Goal: Task Accomplishment & Management: Use online tool/utility

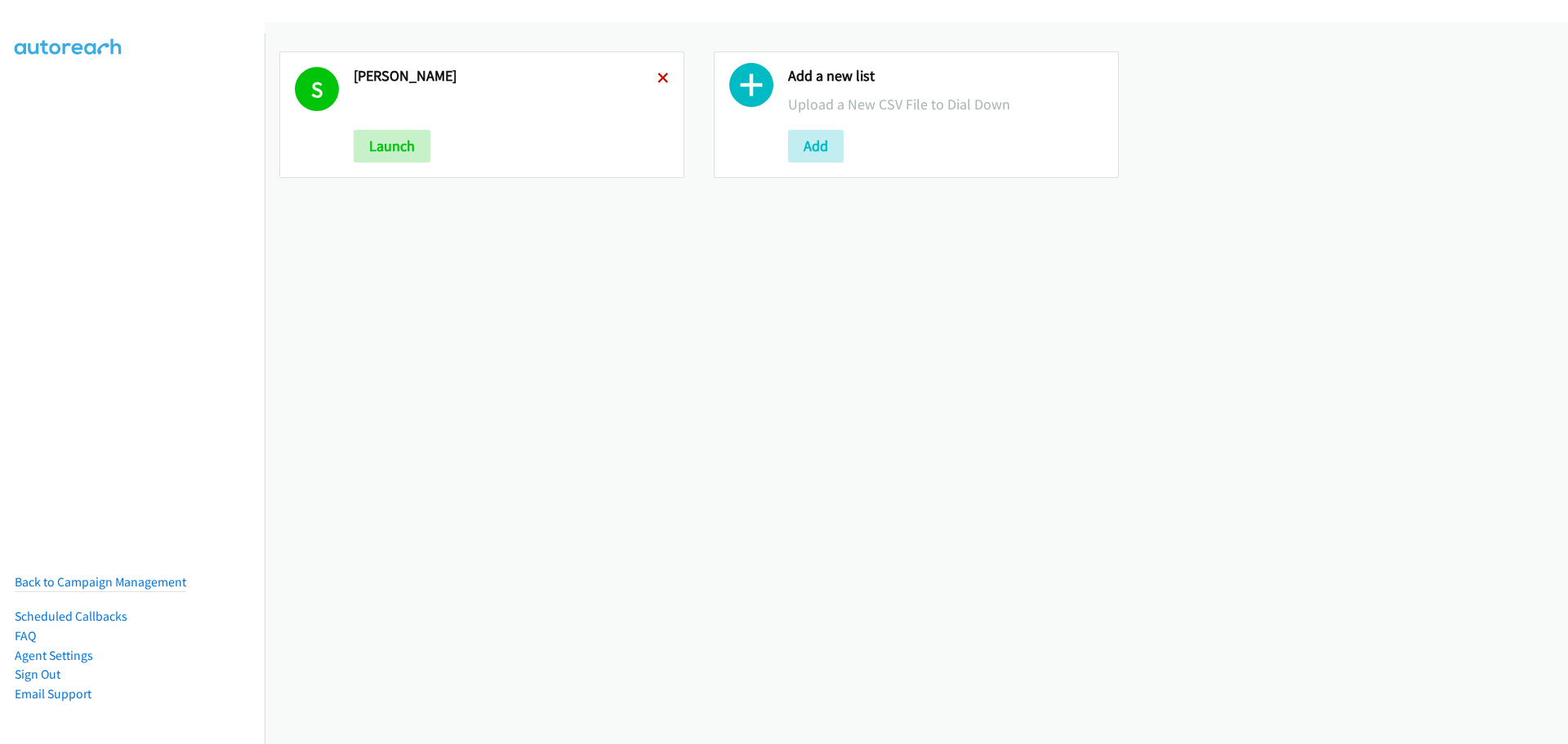
click at [664, 80] on icon at bounding box center [663, 79] width 11 height 11
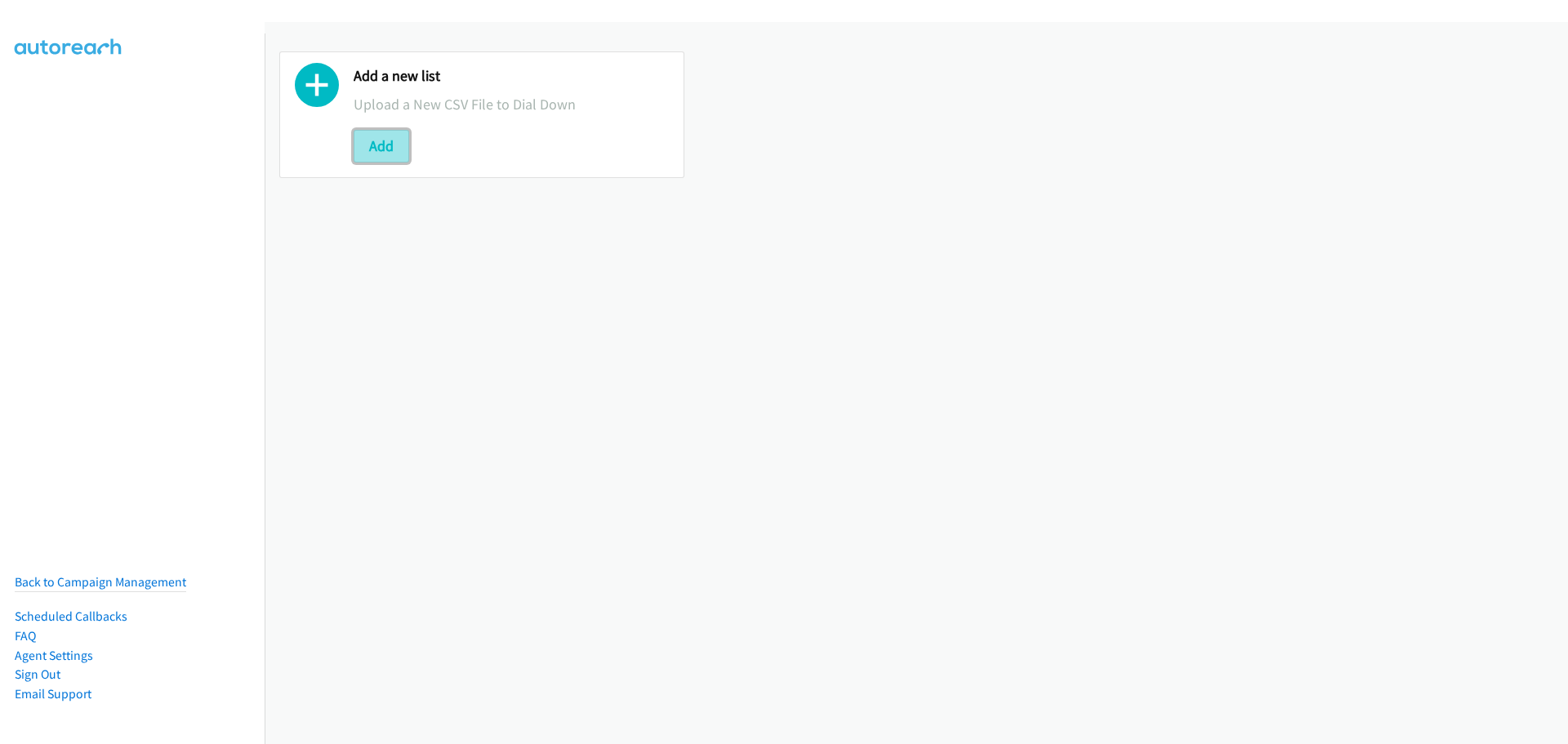
click at [389, 156] on button "Add" at bounding box center [381, 146] width 56 height 32
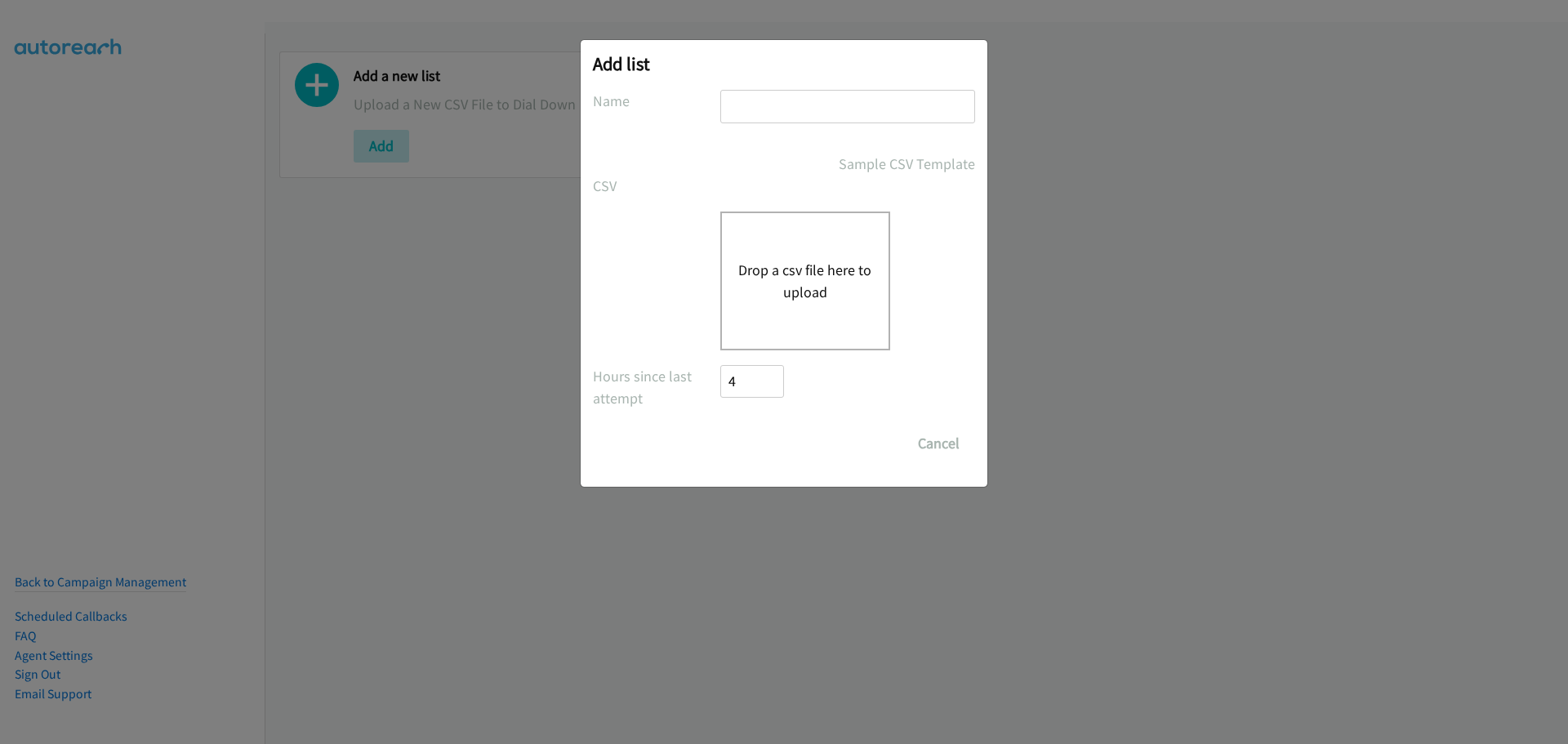
click at [823, 307] on div "Drop a csv file here to upload" at bounding box center [805, 281] width 170 height 139
click at [786, 261] on button "Drop a csv file here to upload" at bounding box center [805, 281] width 134 height 44
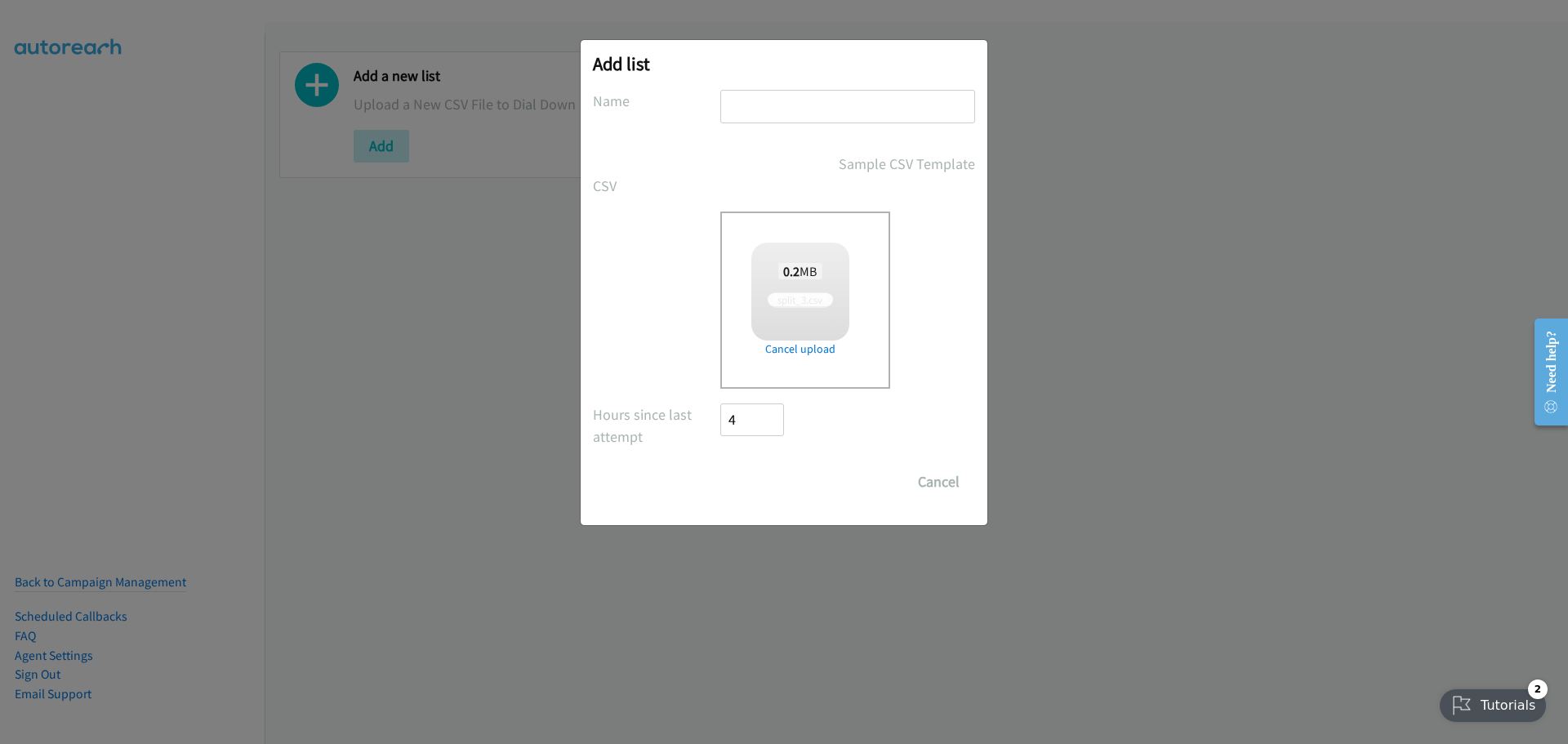
click at [744, 119] on input "text" at bounding box center [847, 107] width 254 height 33
checkbox input "true"
type input "[PERSON_NAME]"
click at [764, 489] on input "Save List" at bounding box center [763, 481] width 86 height 32
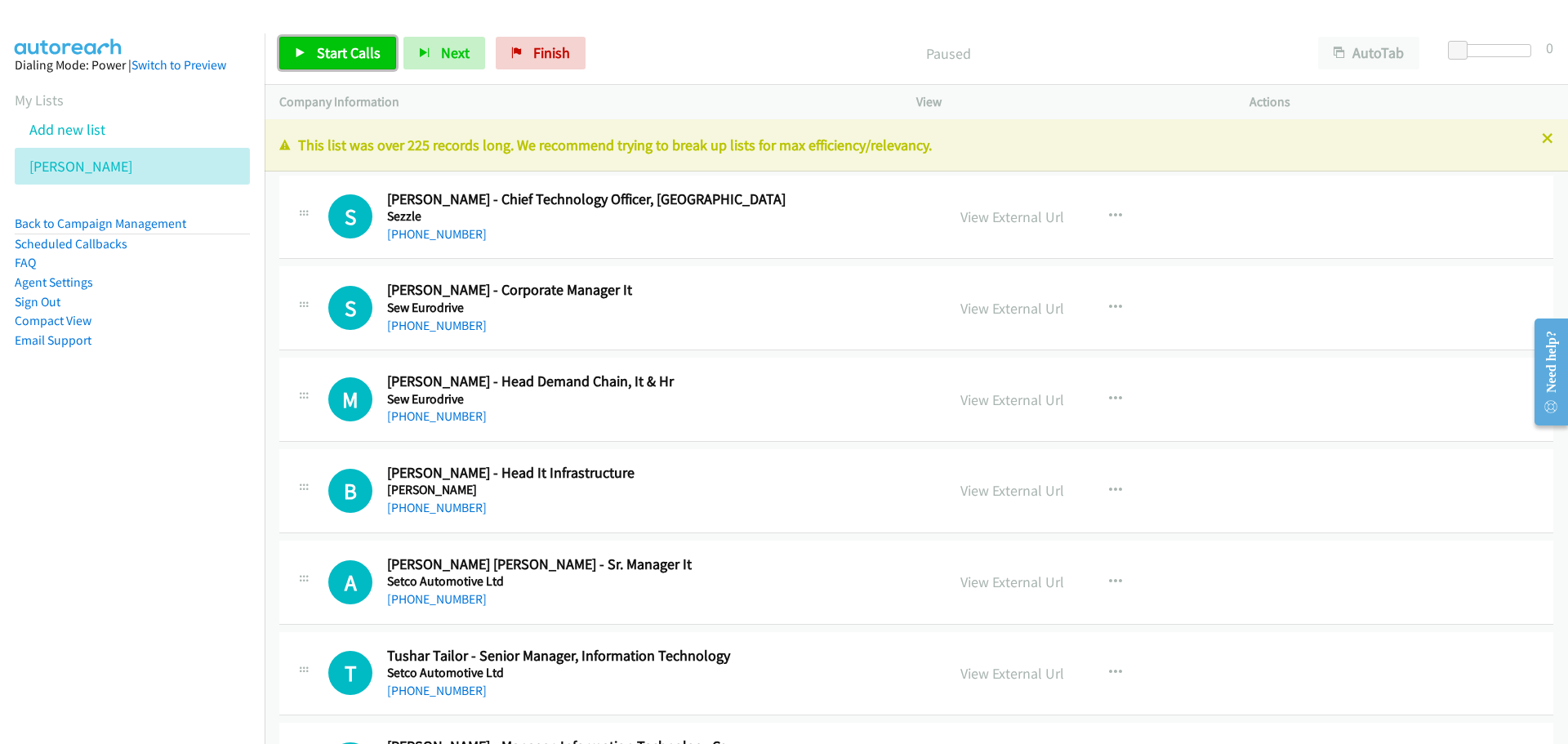
click at [345, 55] on span "Start Calls" at bounding box center [348, 52] width 64 height 18
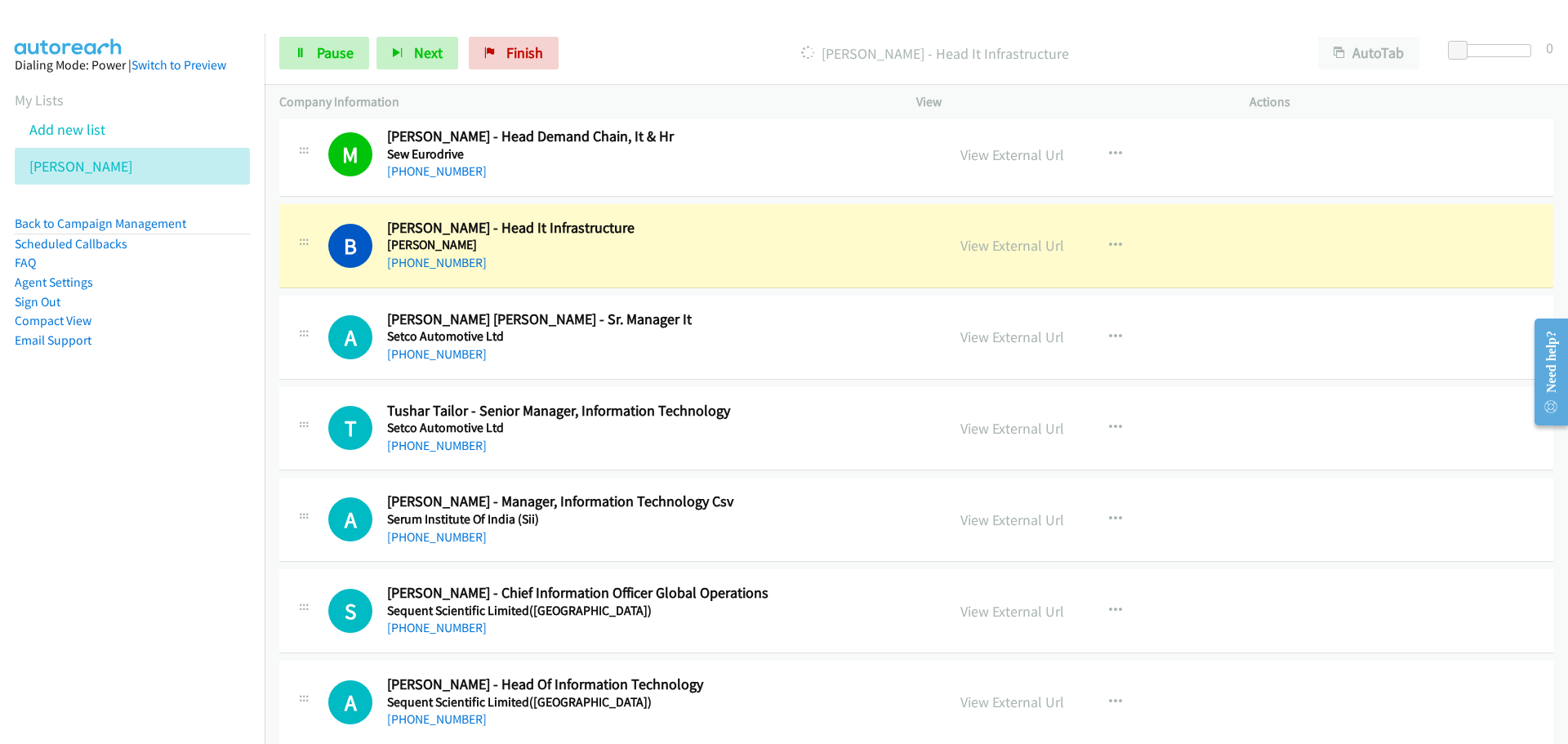
scroll to position [327, 0]
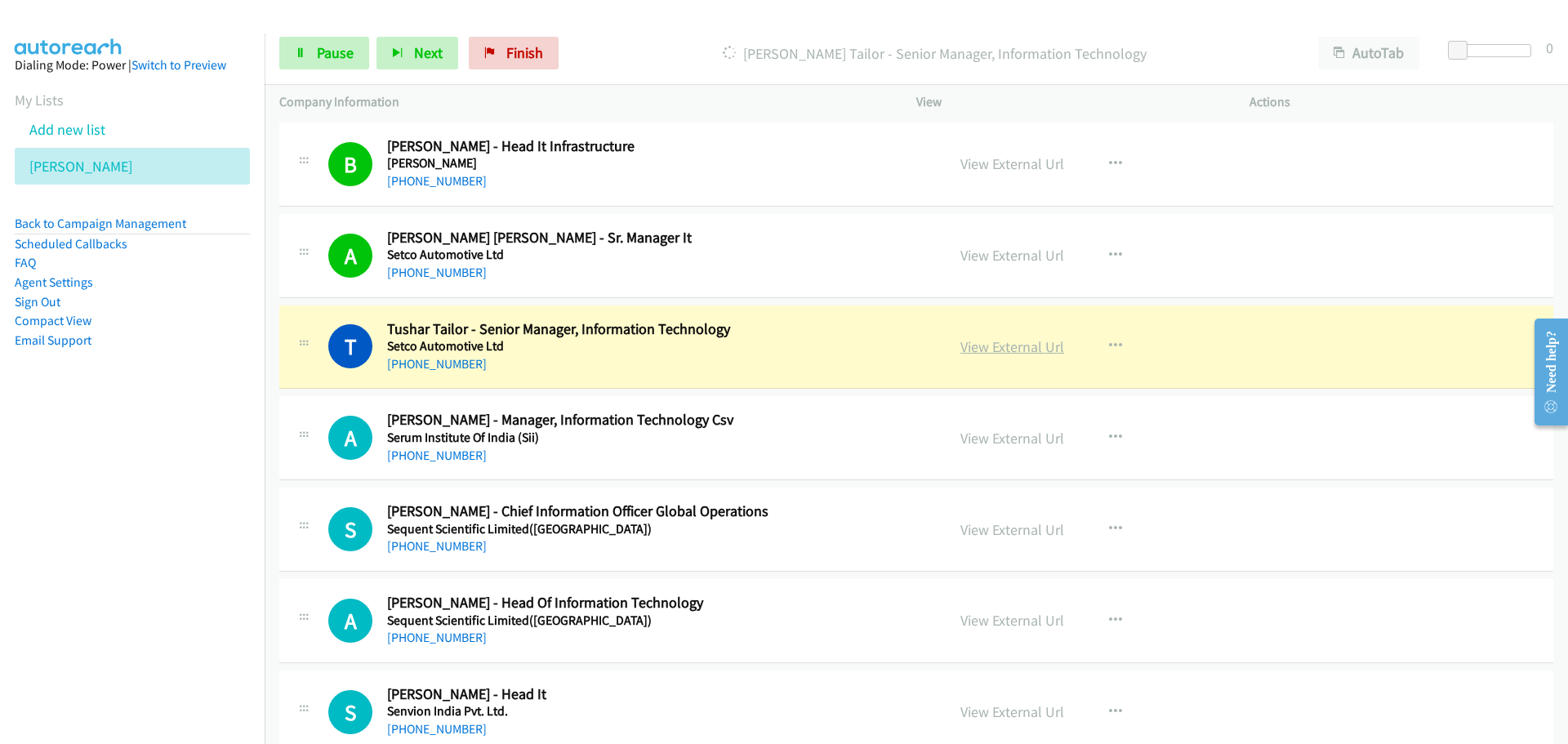
click at [998, 345] on link "View External Url" at bounding box center [1012, 346] width 104 height 18
click at [331, 54] on span "Pause" at bounding box center [335, 52] width 37 height 18
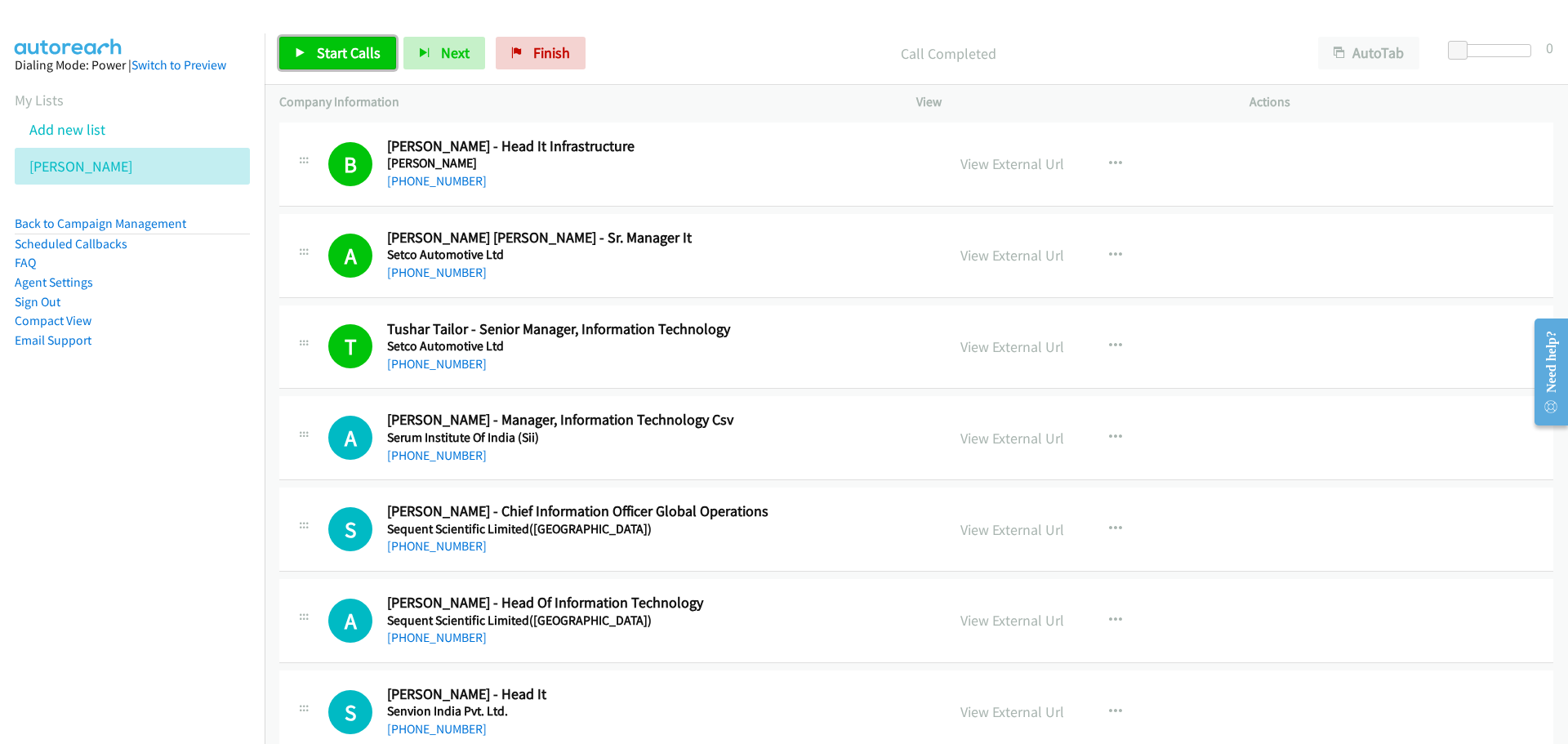
click at [318, 52] on span "Start Calls" at bounding box center [348, 52] width 64 height 18
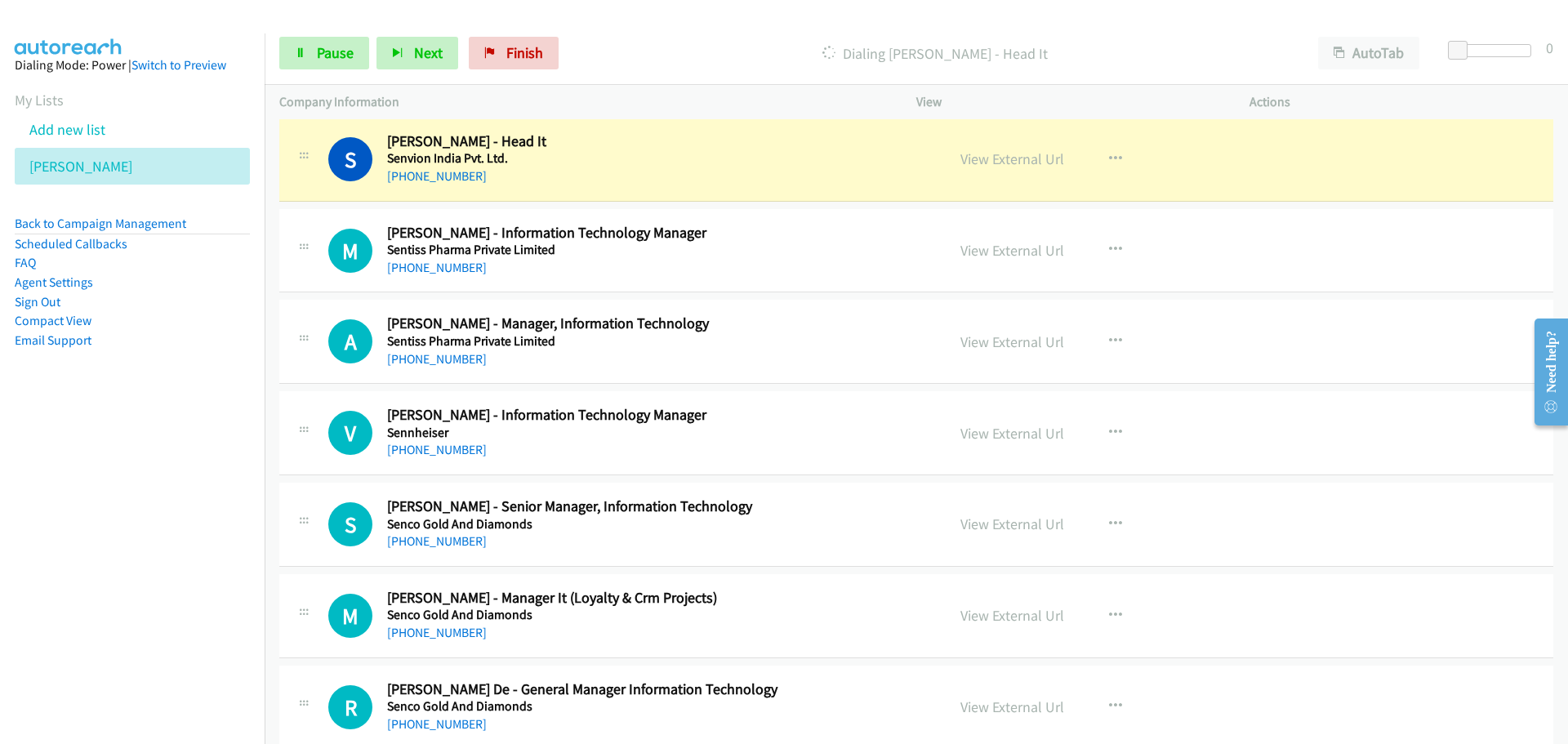
scroll to position [898, 0]
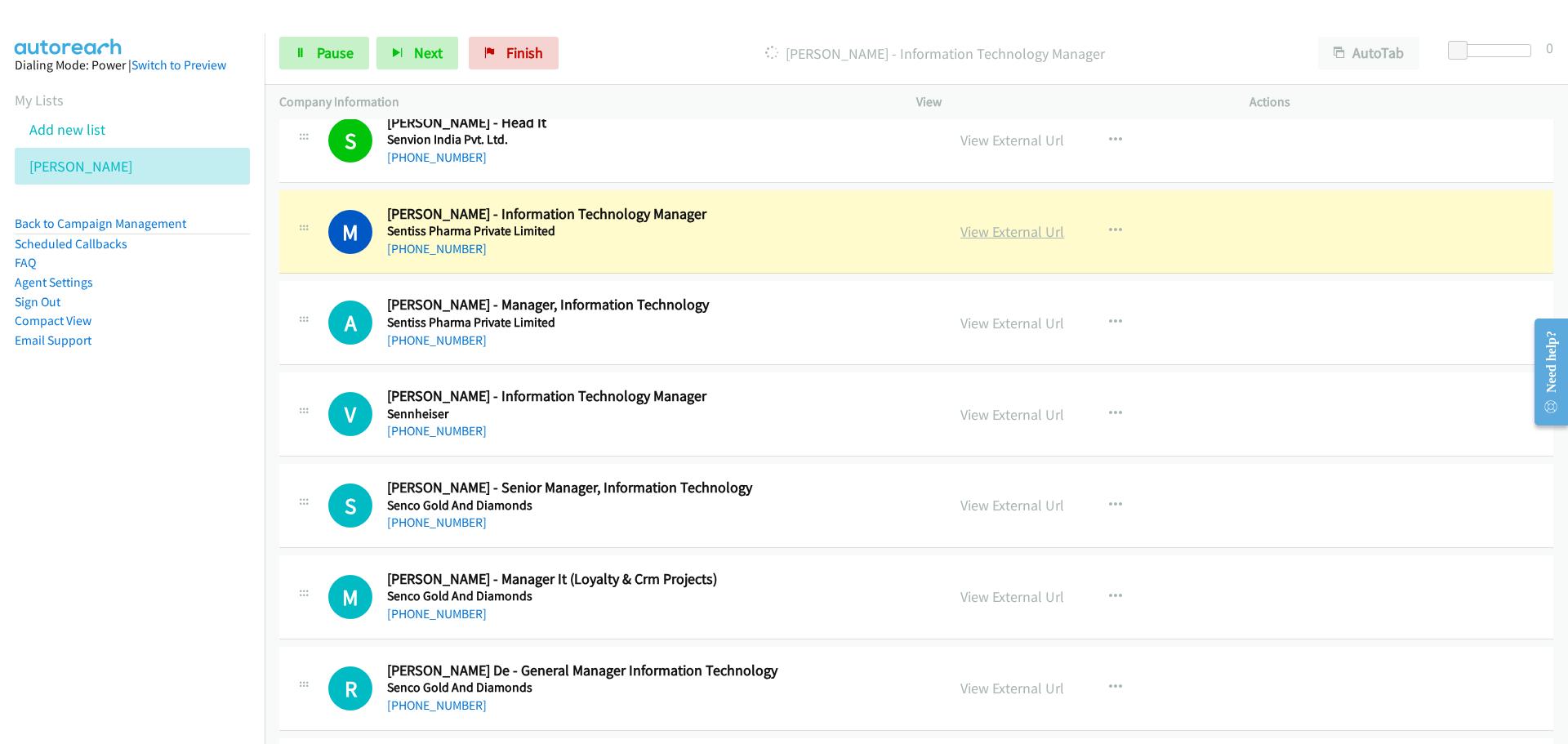
click at [1008, 226] on link "View External Url" at bounding box center [1012, 231] width 104 height 18
click at [331, 47] on span "Pause" at bounding box center [335, 52] width 37 height 18
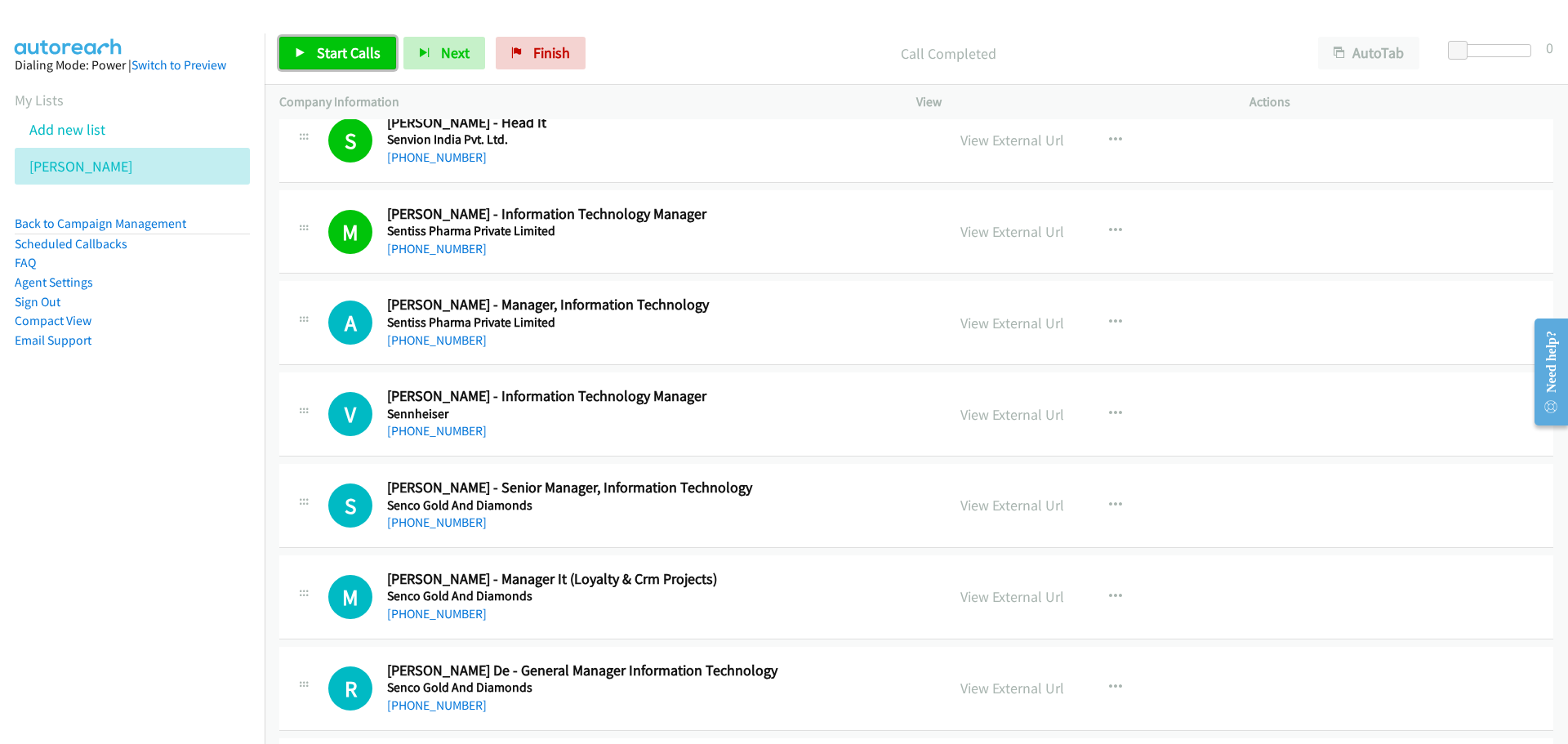
click at [321, 48] on span "Start Calls" at bounding box center [348, 52] width 64 height 18
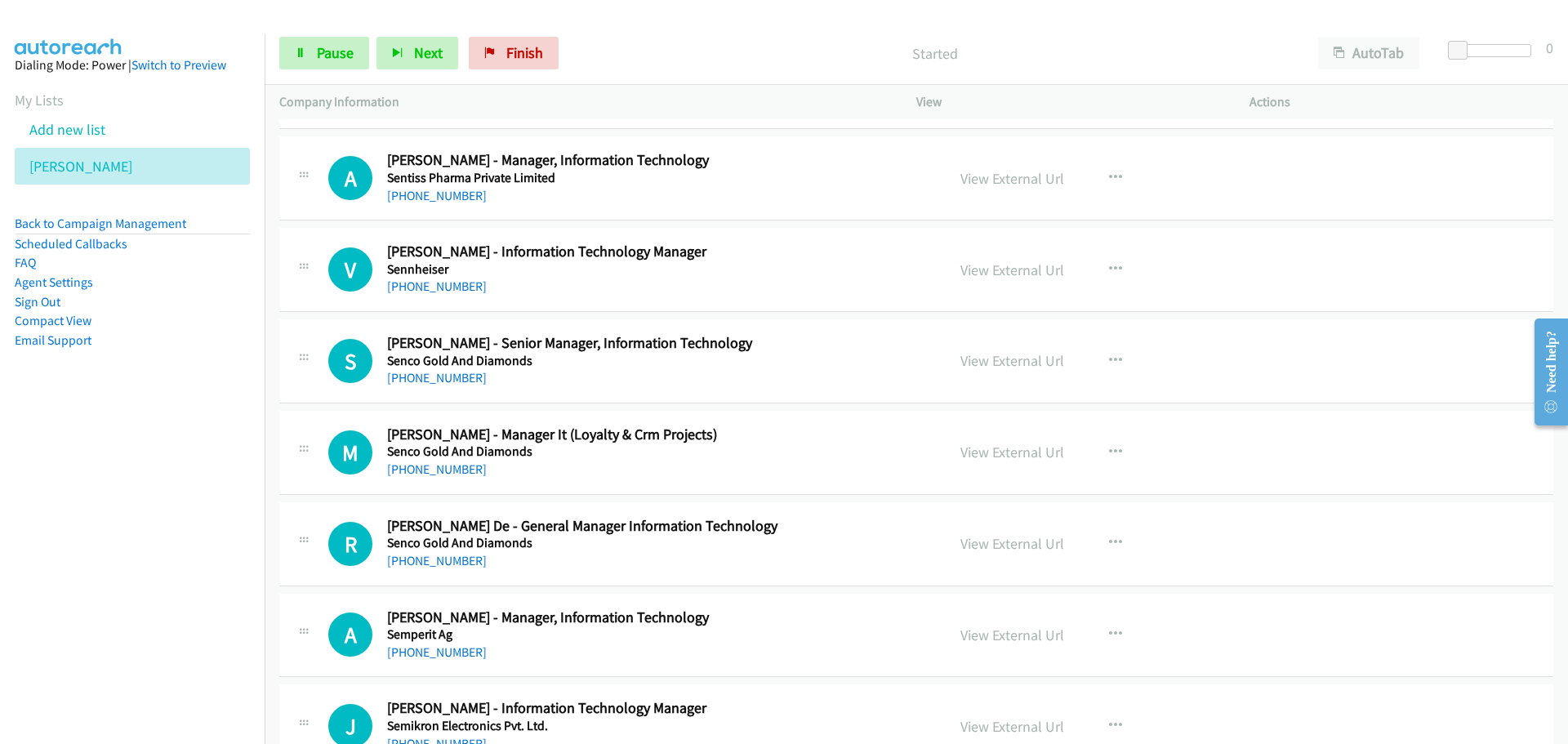
scroll to position [1061, 0]
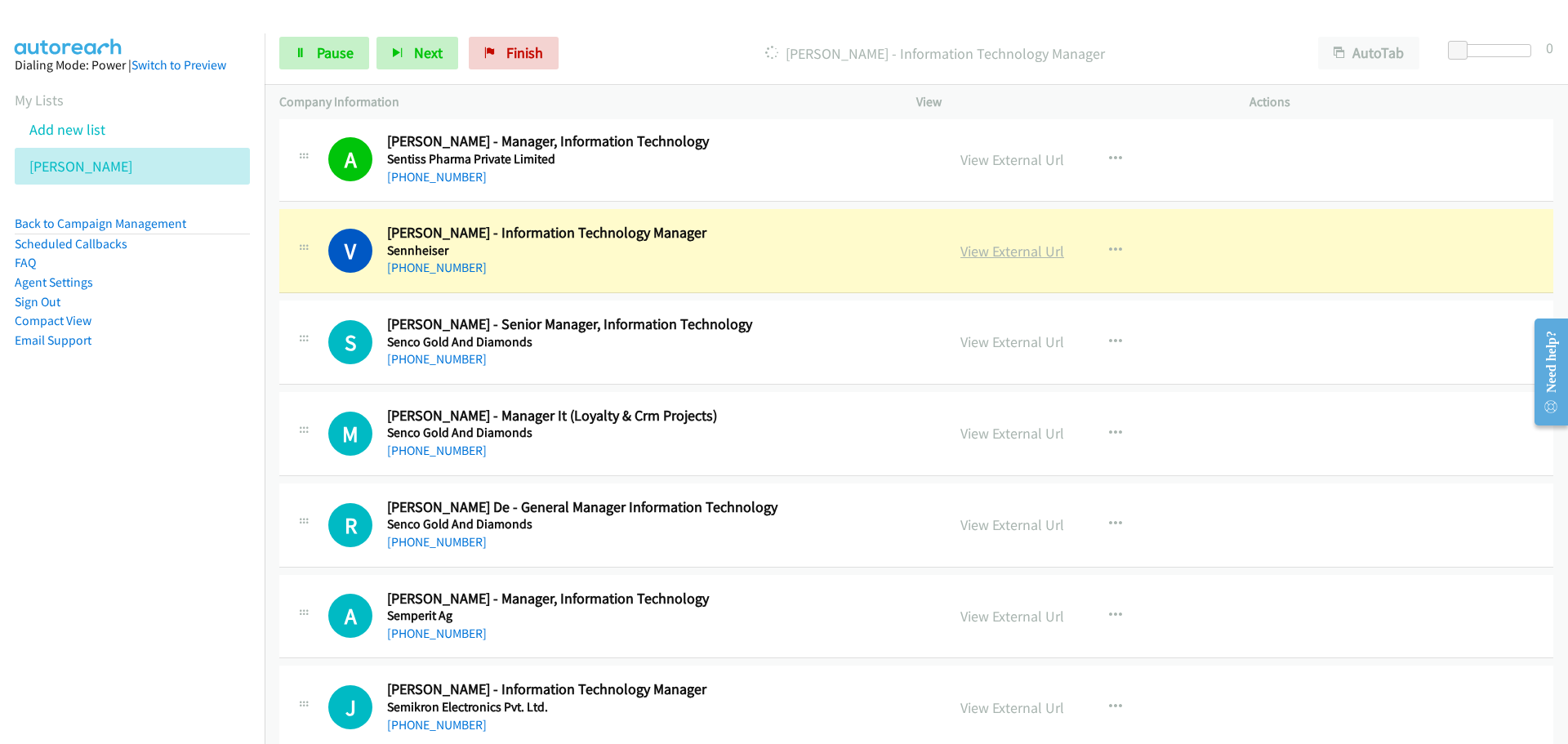
click at [986, 254] on link "View External Url" at bounding box center [1012, 250] width 104 height 18
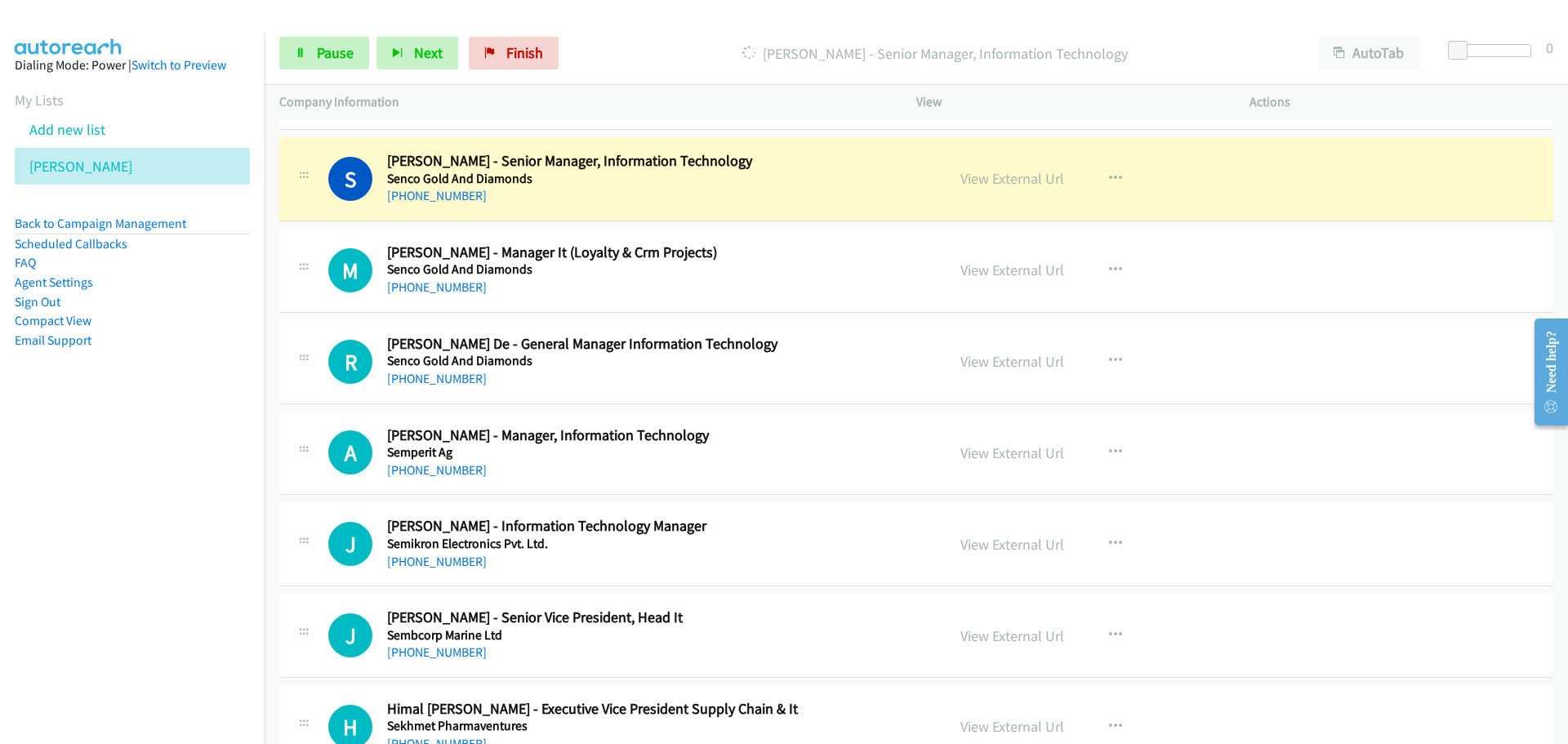
scroll to position [1306, 0]
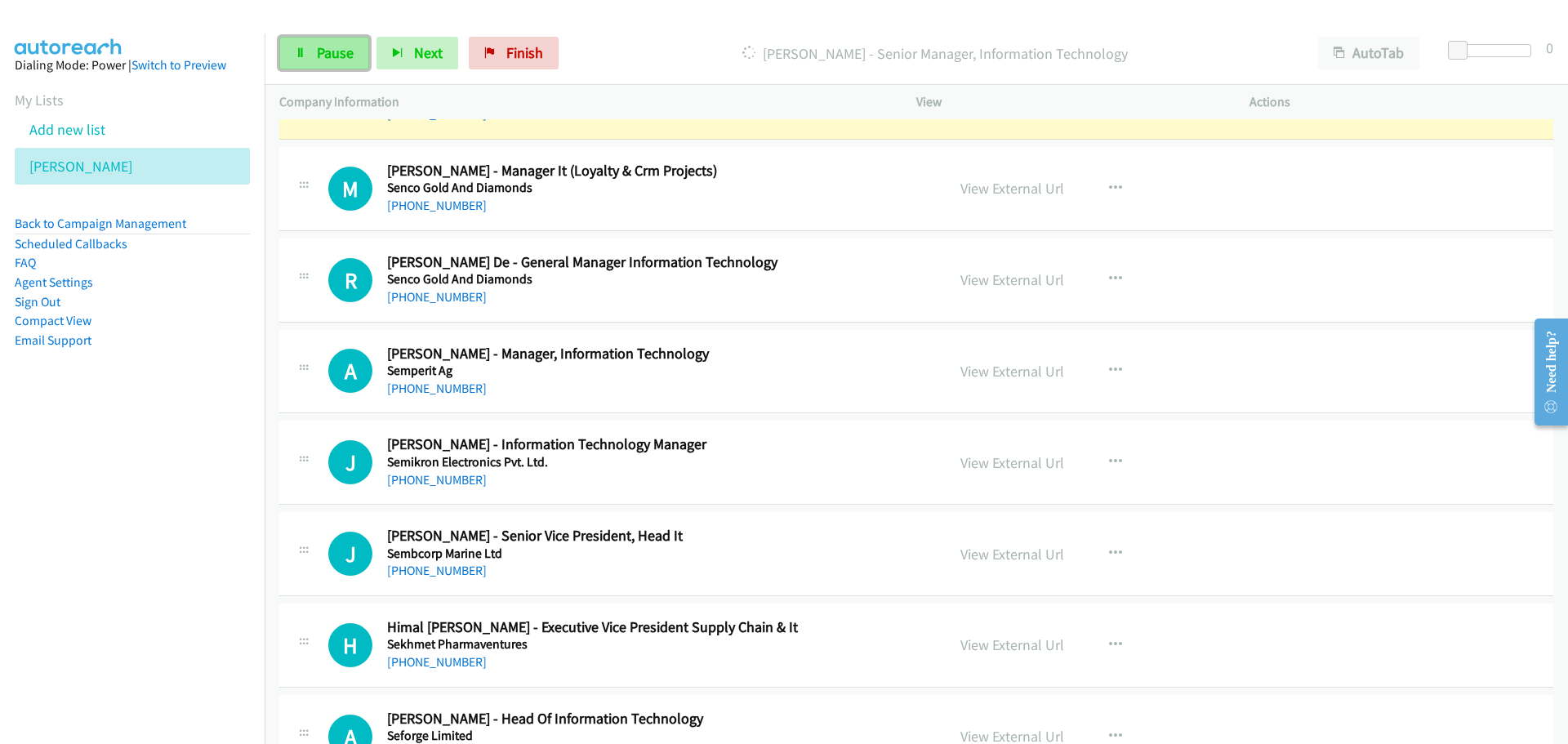
click at [335, 47] on span "Pause" at bounding box center [335, 52] width 37 height 18
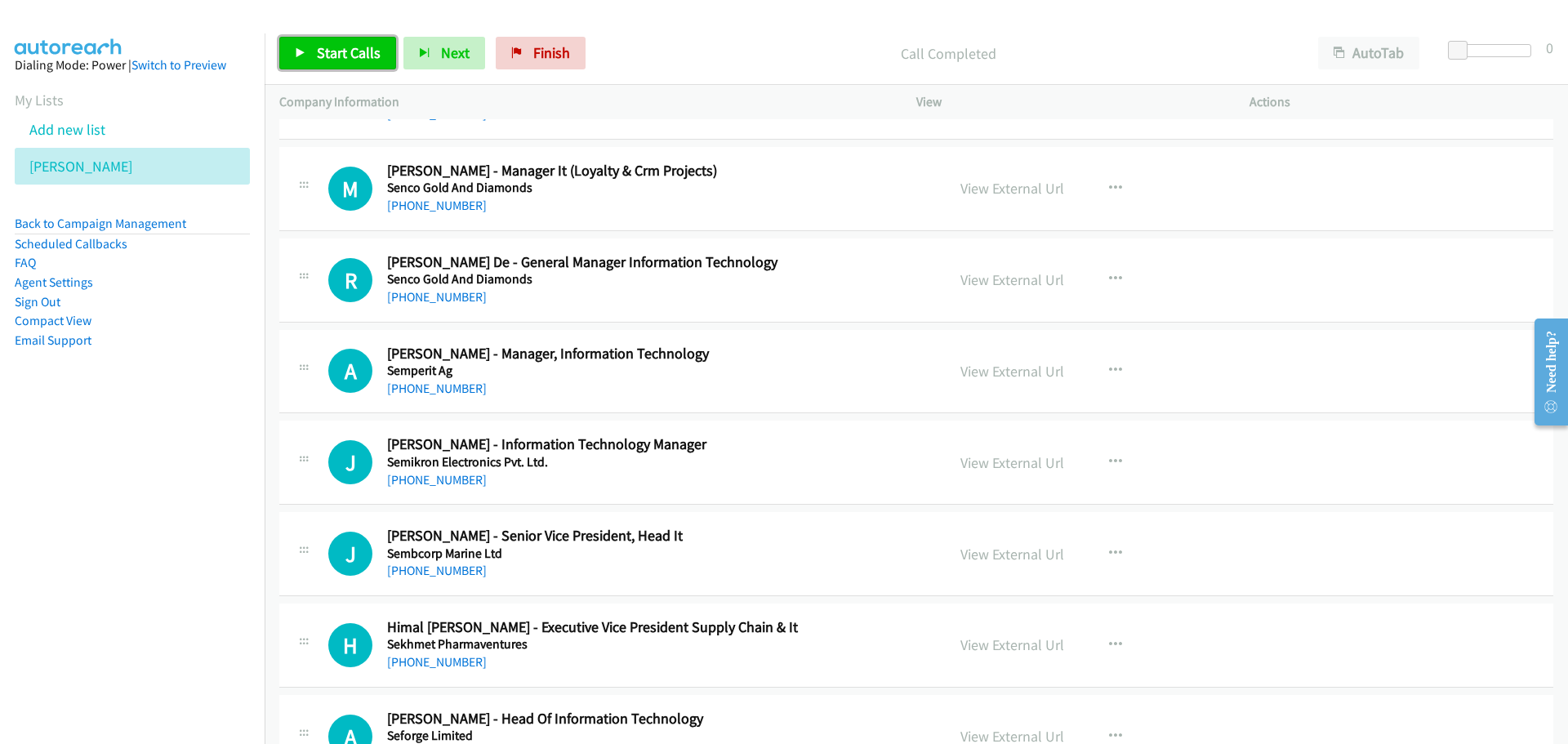
click at [304, 45] on link "Start Calls" at bounding box center [338, 52] width 117 height 32
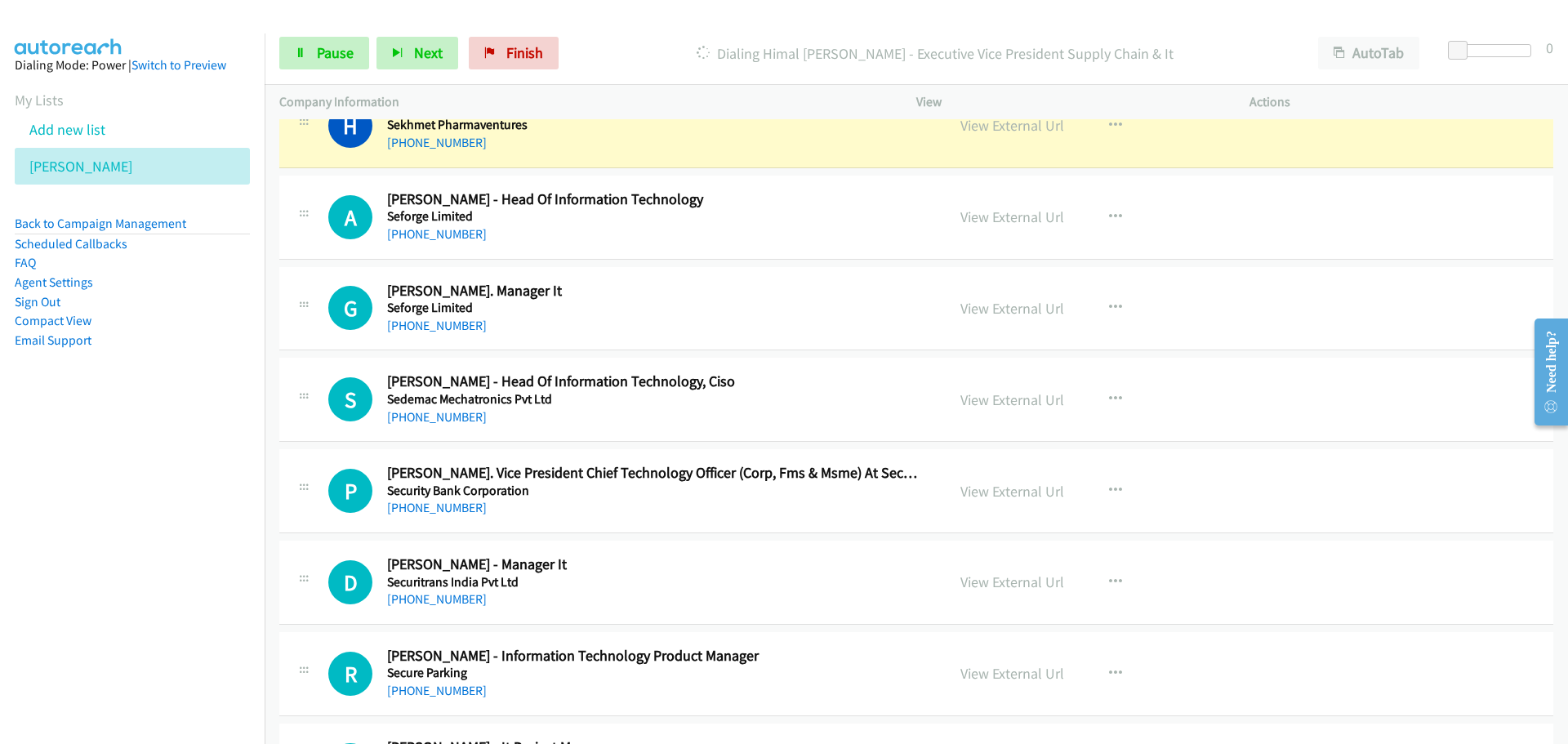
scroll to position [1797, 0]
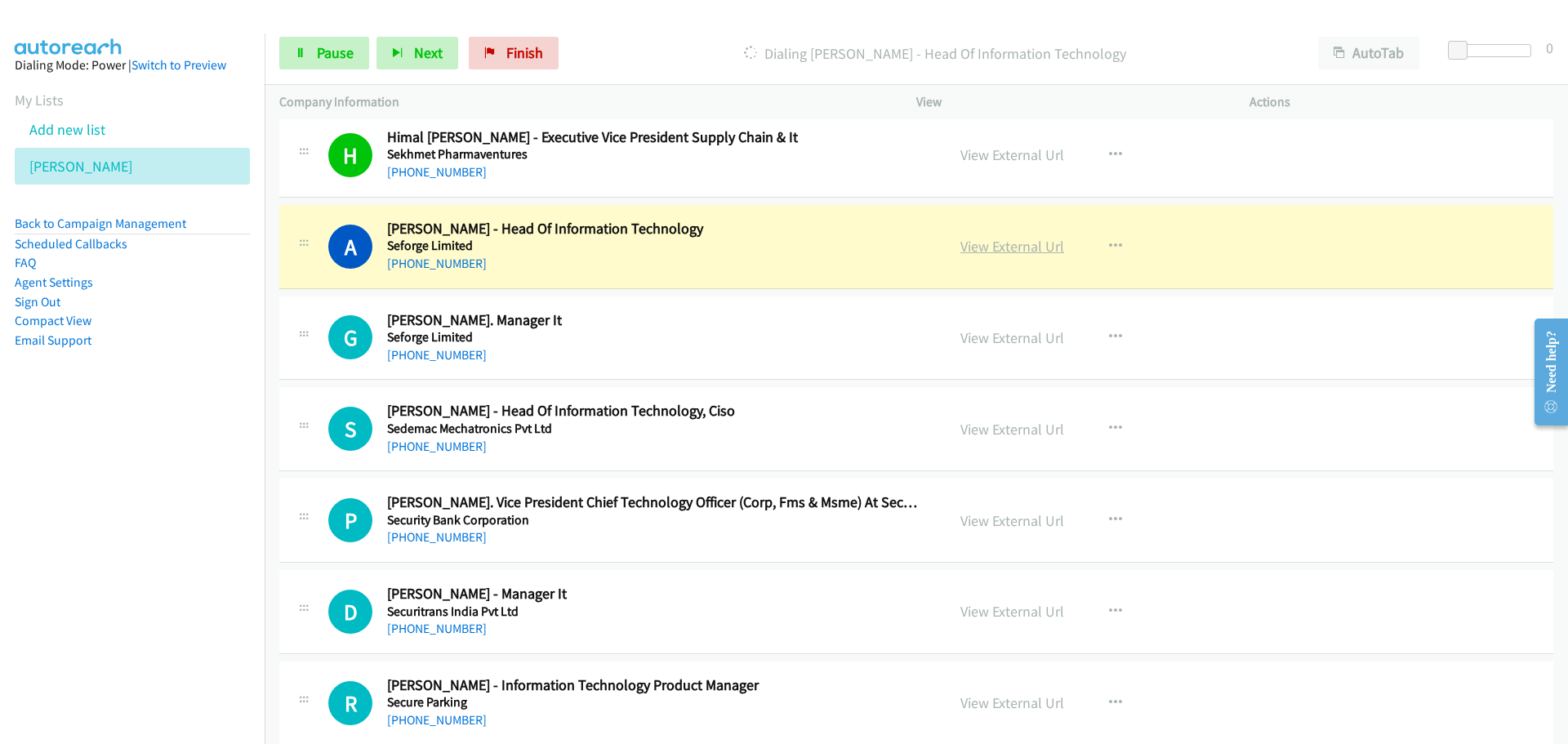
click at [1000, 250] on link "View External Url" at bounding box center [1012, 246] width 104 height 18
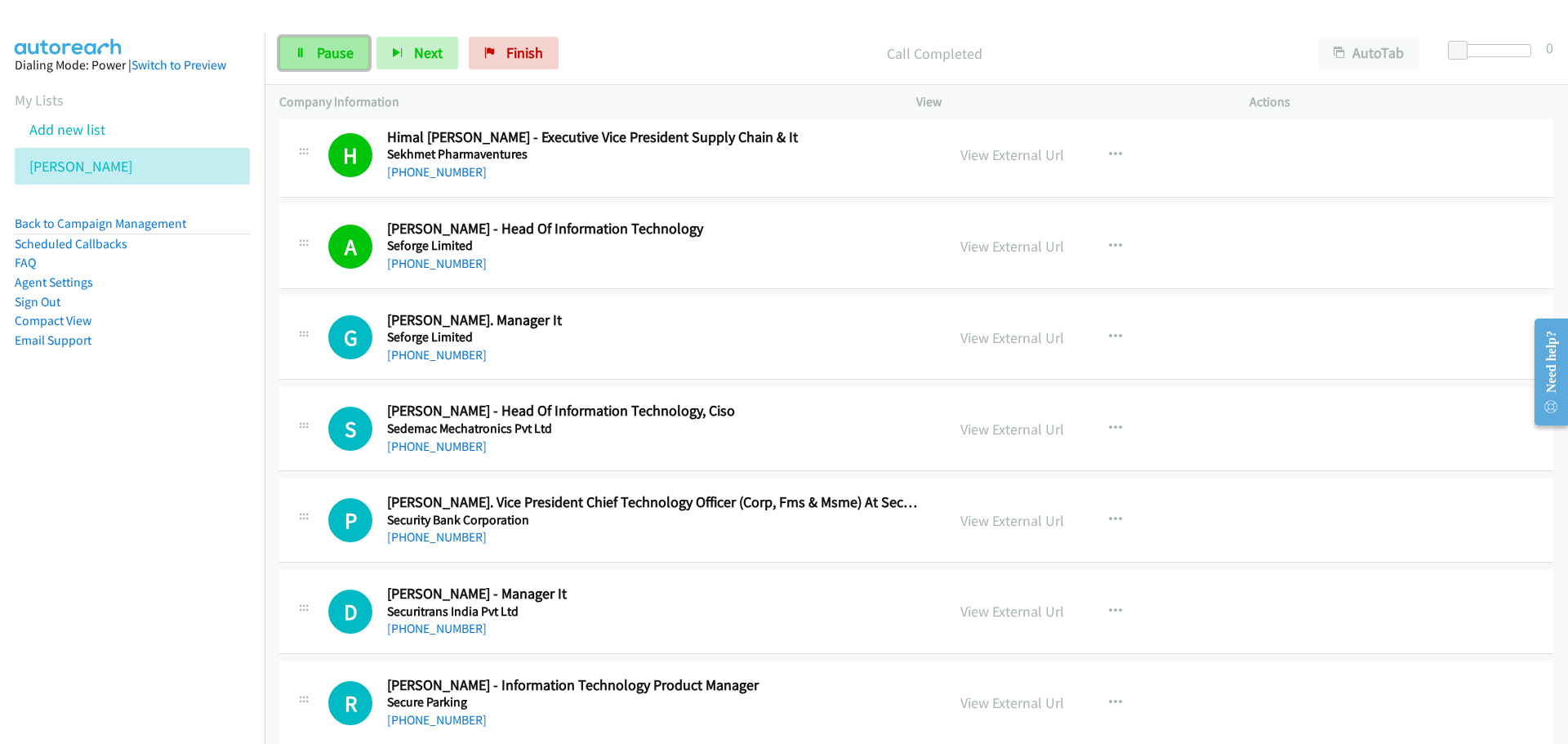
click at [342, 51] on span "Pause" at bounding box center [335, 52] width 37 height 18
click at [359, 54] on span "Start Calls" at bounding box center [348, 52] width 64 height 18
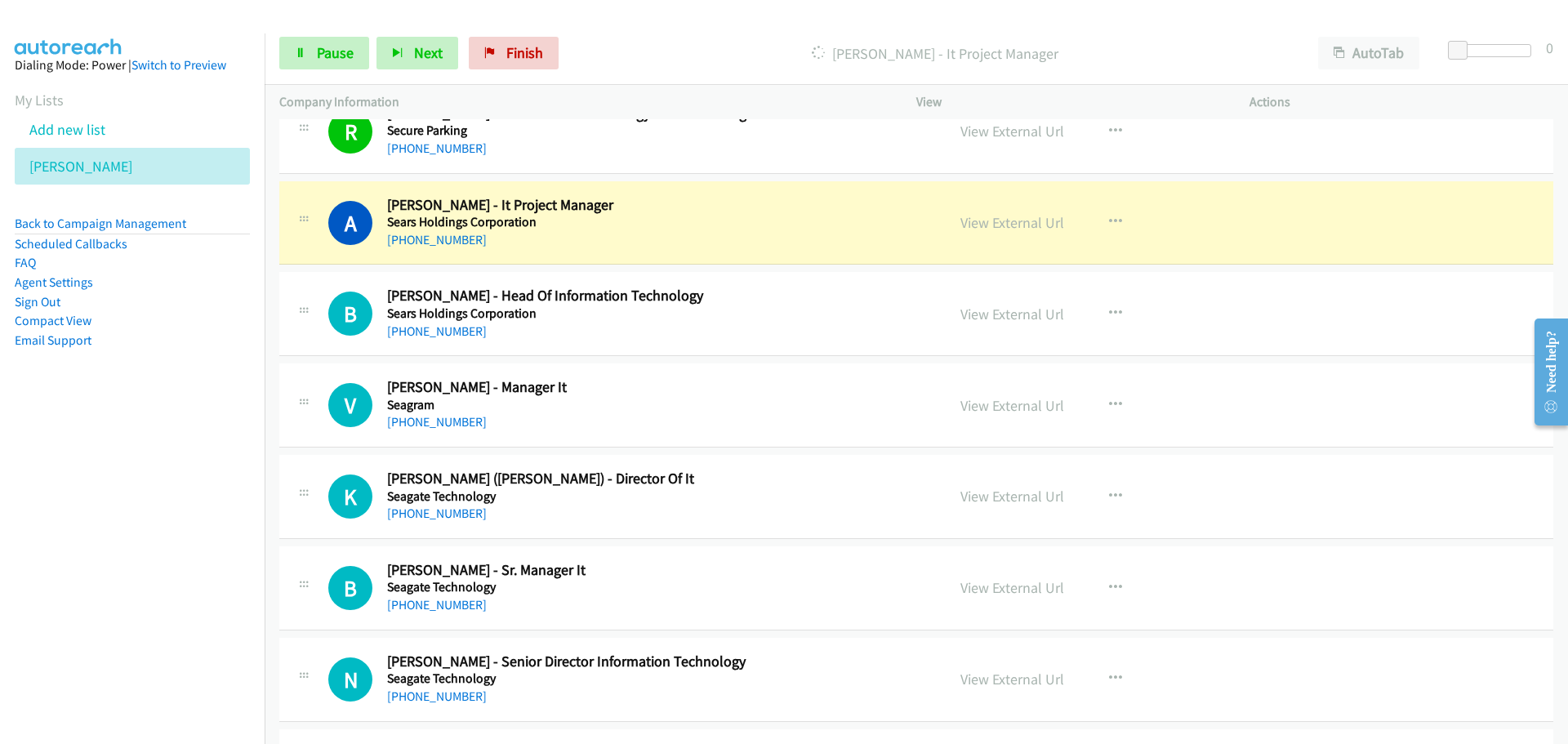
scroll to position [2450, 0]
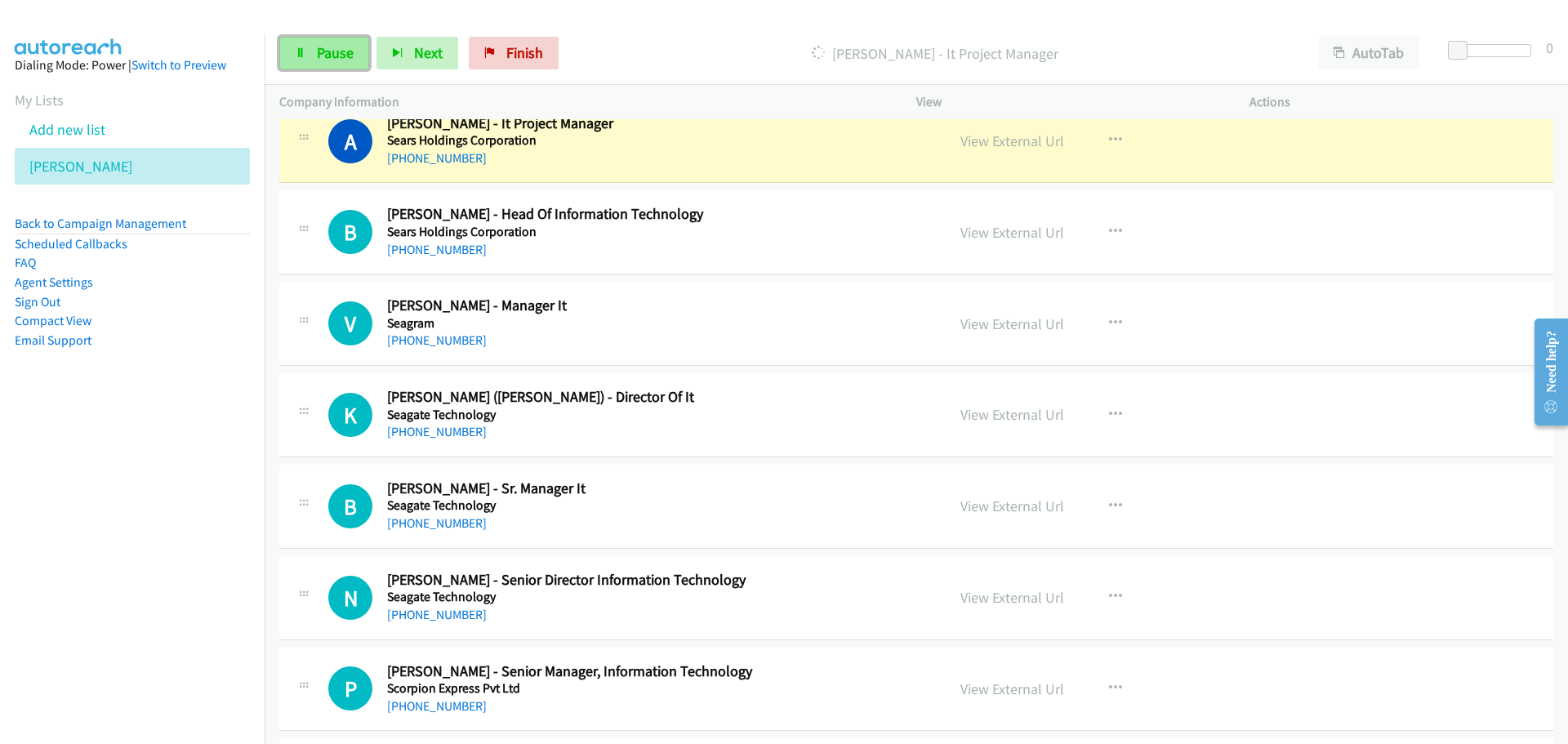
click at [326, 65] on link "Pause" at bounding box center [324, 52] width 90 height 32
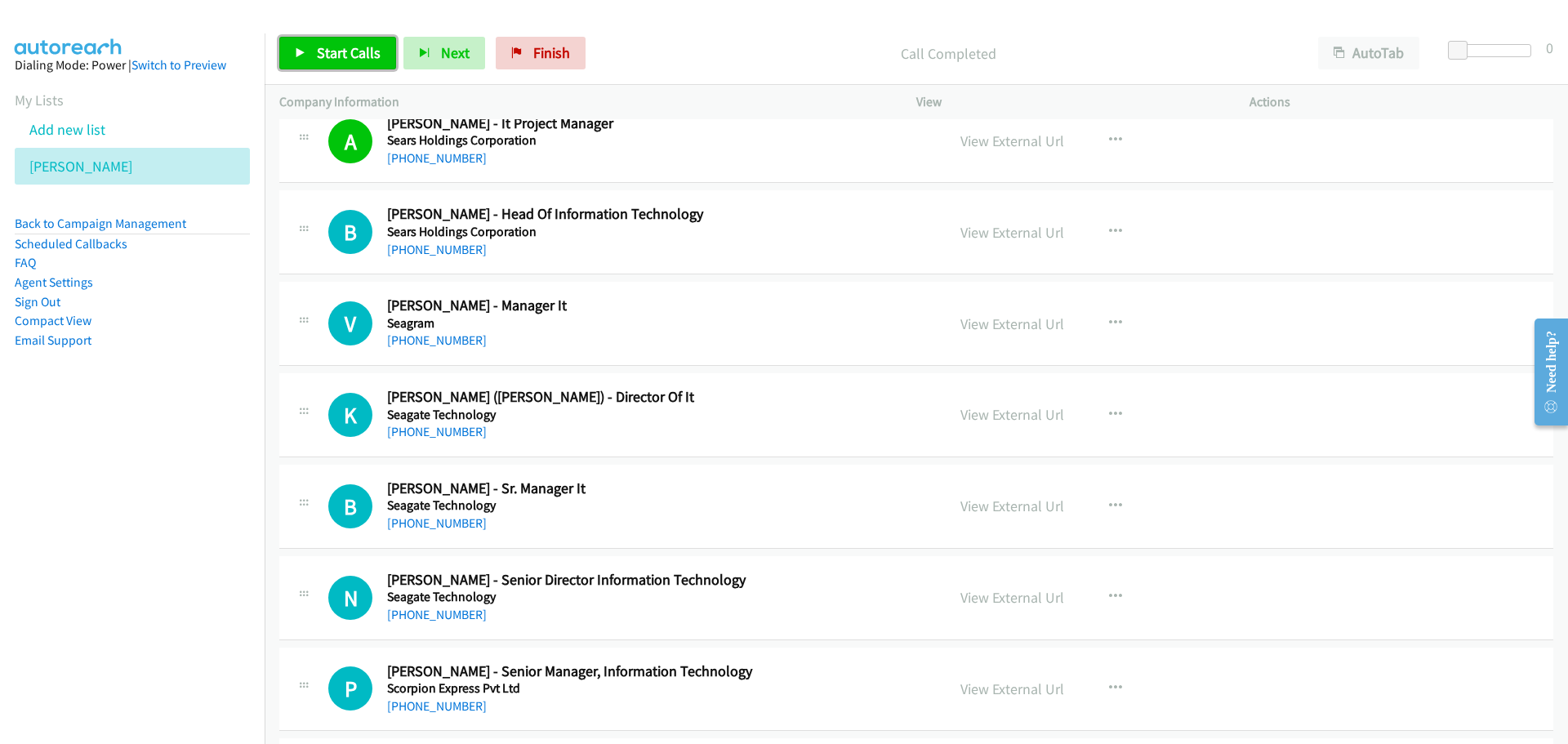
click at [359, 49] on span "Start Calls" at bounding box center [348, 52] width 64 height 18
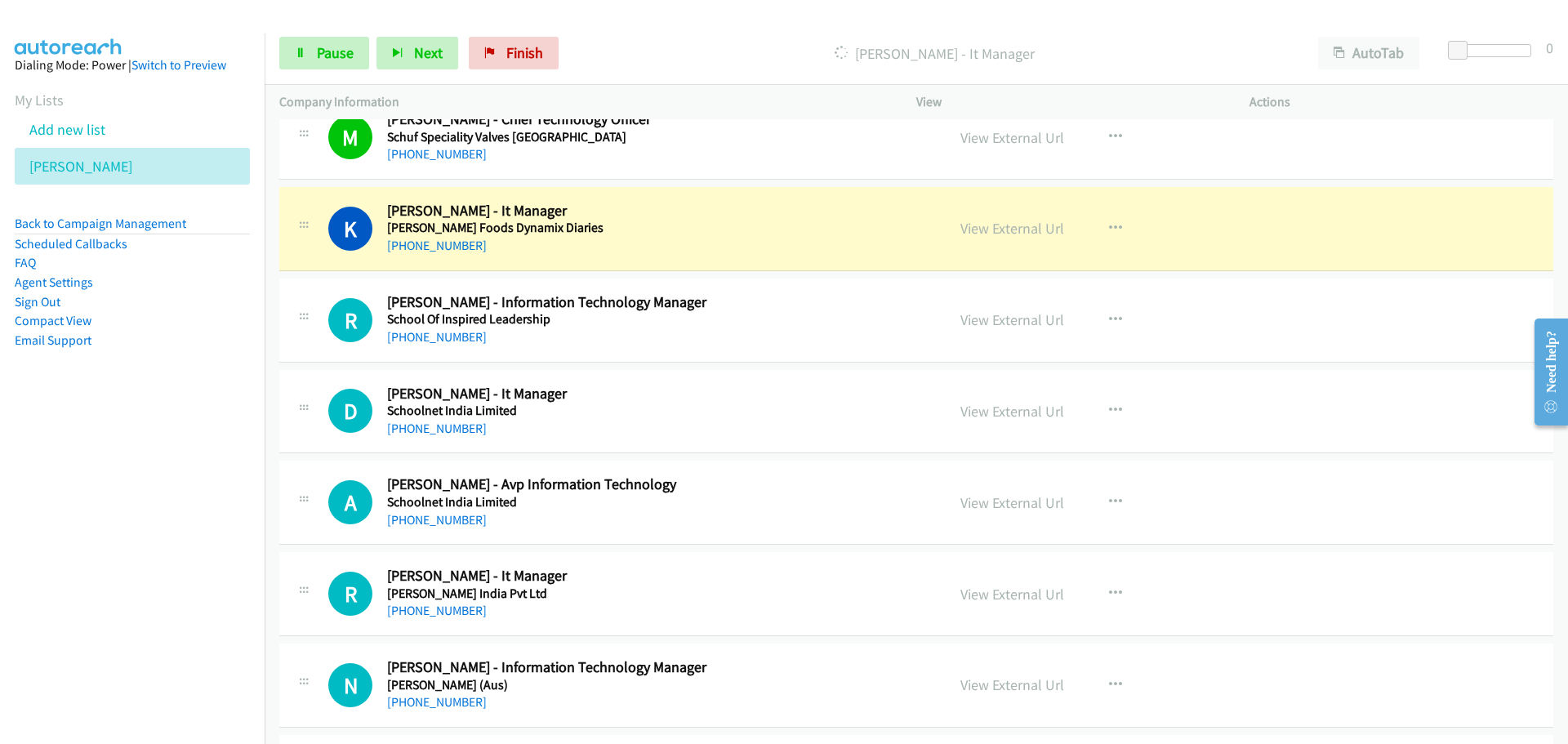
scroll to position [3185, 0]
click at [986, 226] on link "View External Url" at bounding box center [1012, 226] width 104 height 18
click at [330, 63] on link "Pause" at bounding box center [324, 52] width 90 height 32
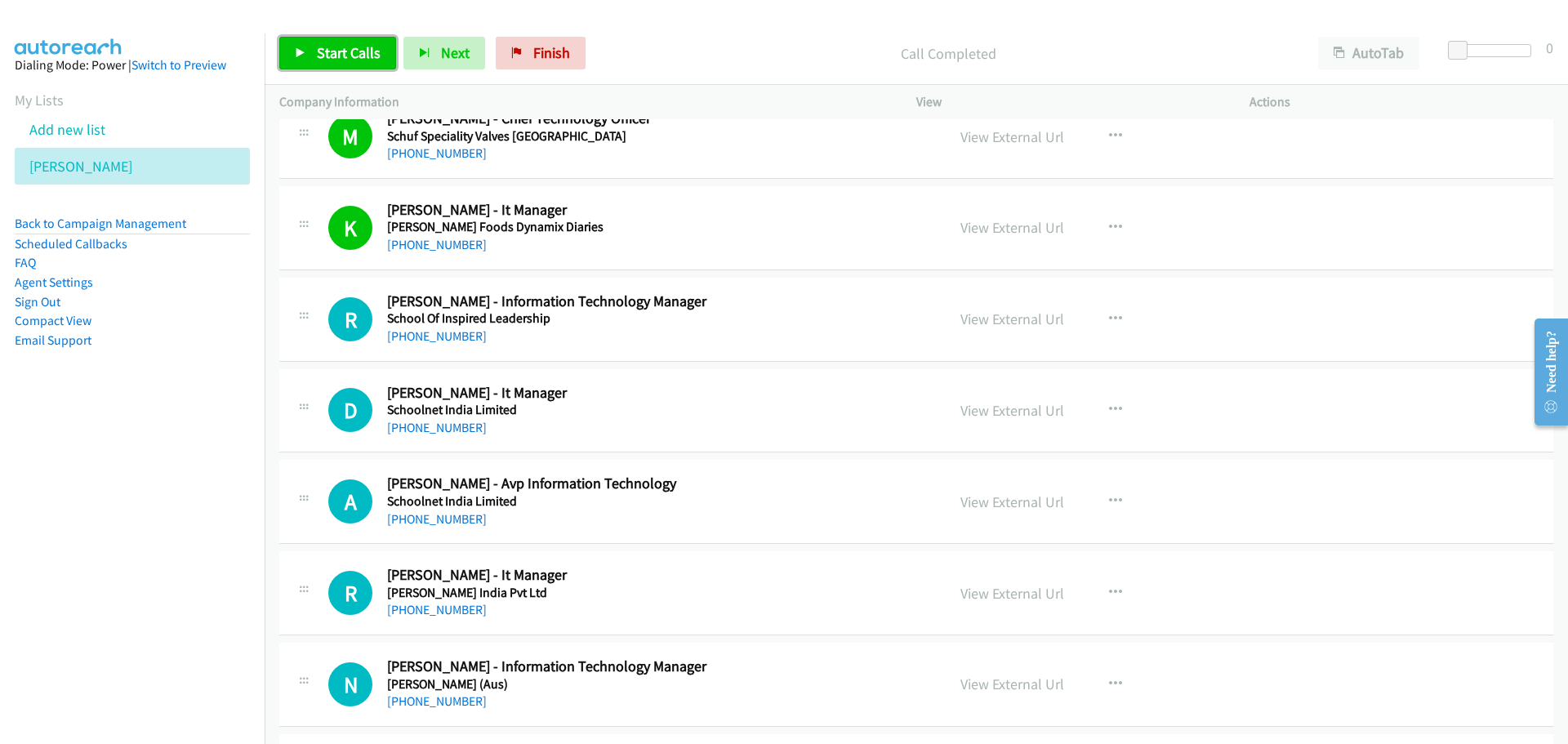
click at [336, 57] on span "Start Calls" at bounding box center [348, 52] width 64 height 18
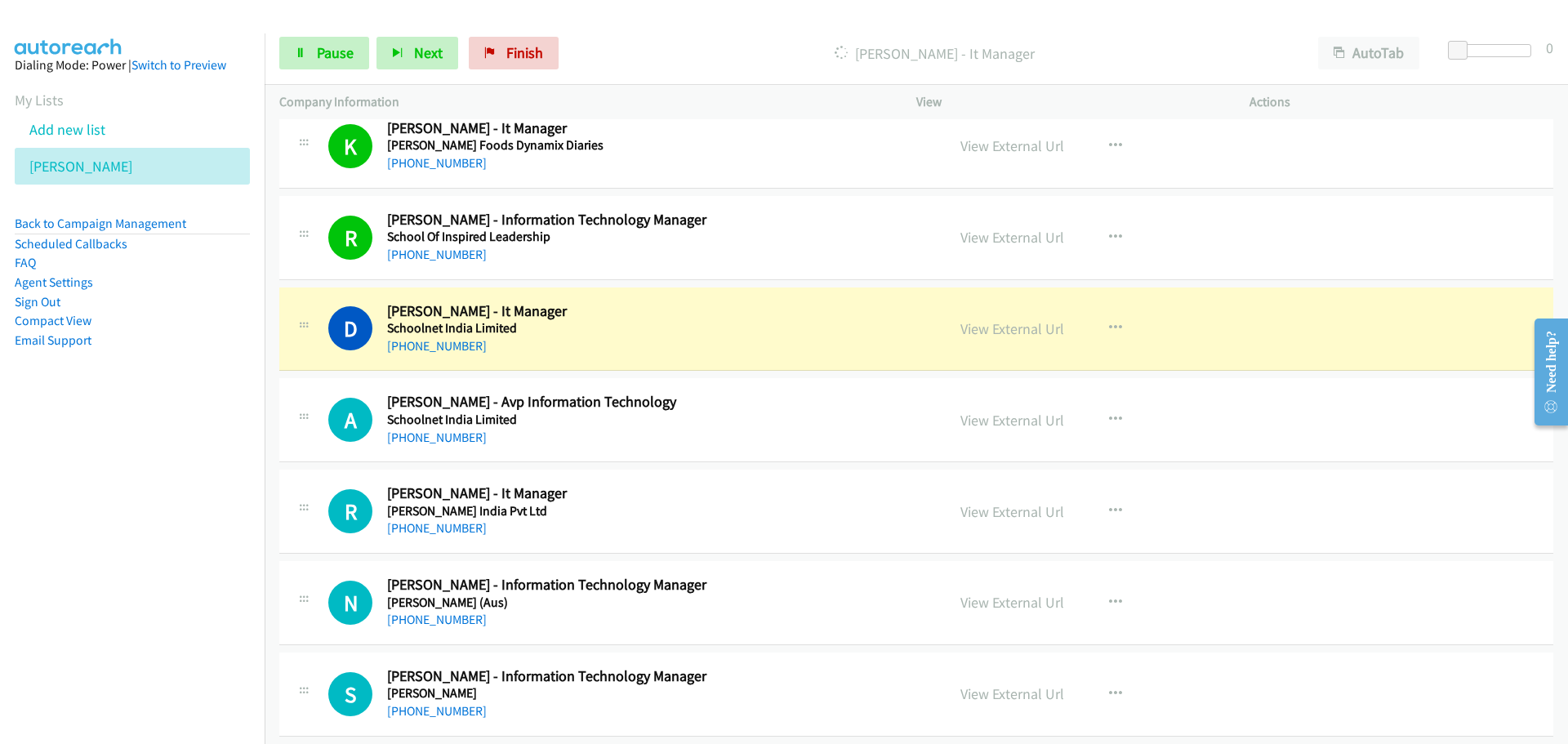
scroll to position [3348, 0]
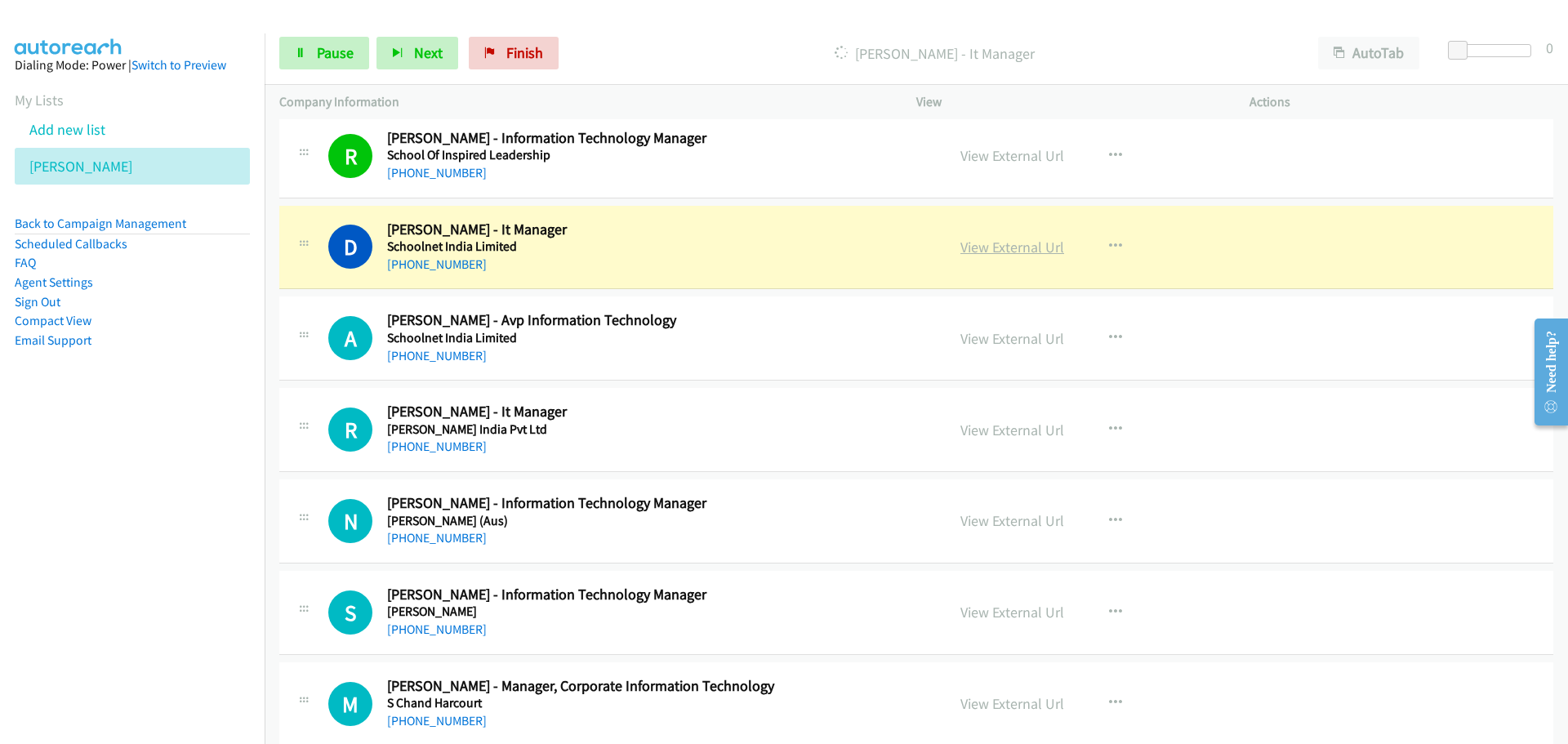
click at [1021, 247] on link "View External Url" at bounding box center [1012, 247] width 104 height 18
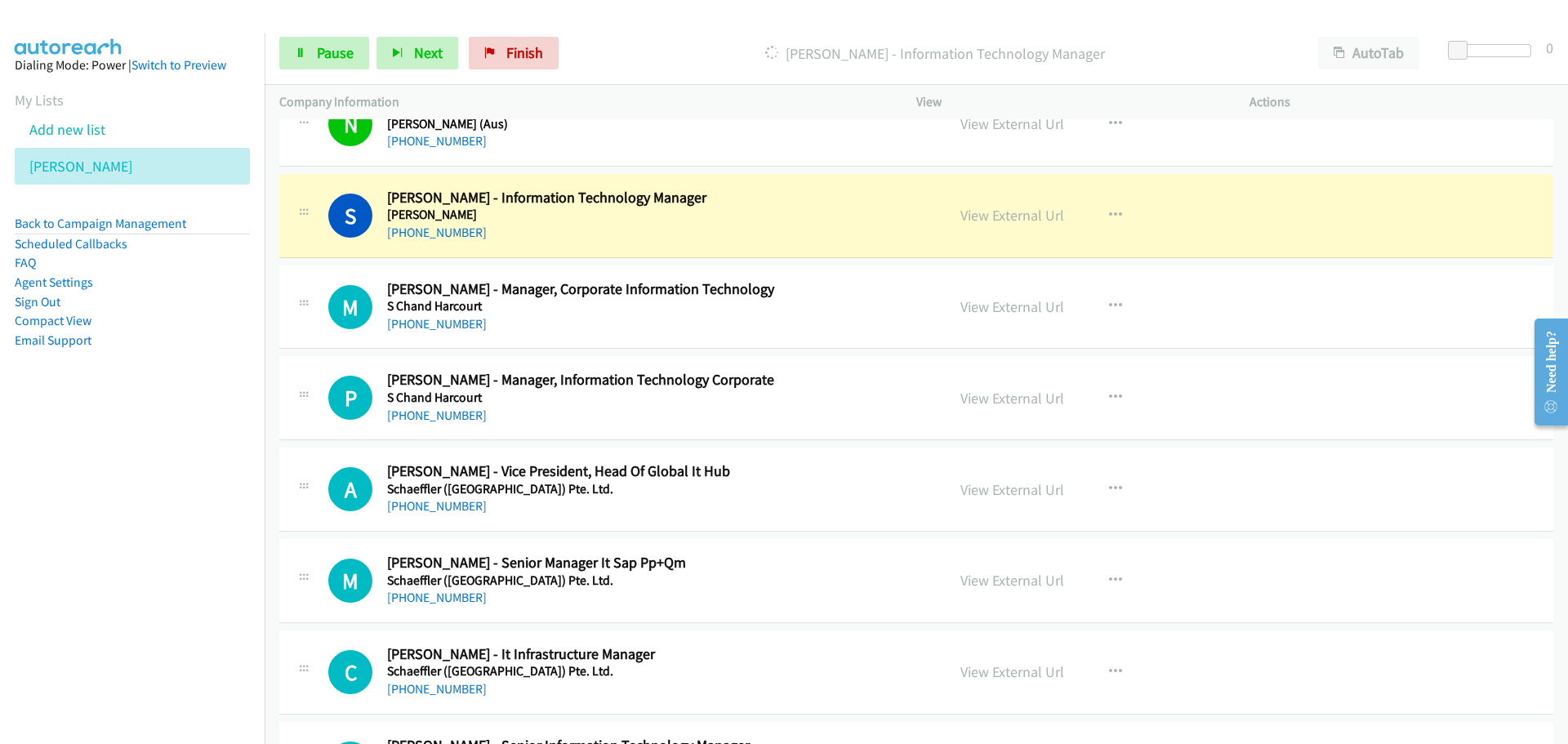
scroll to position [3756, 0]
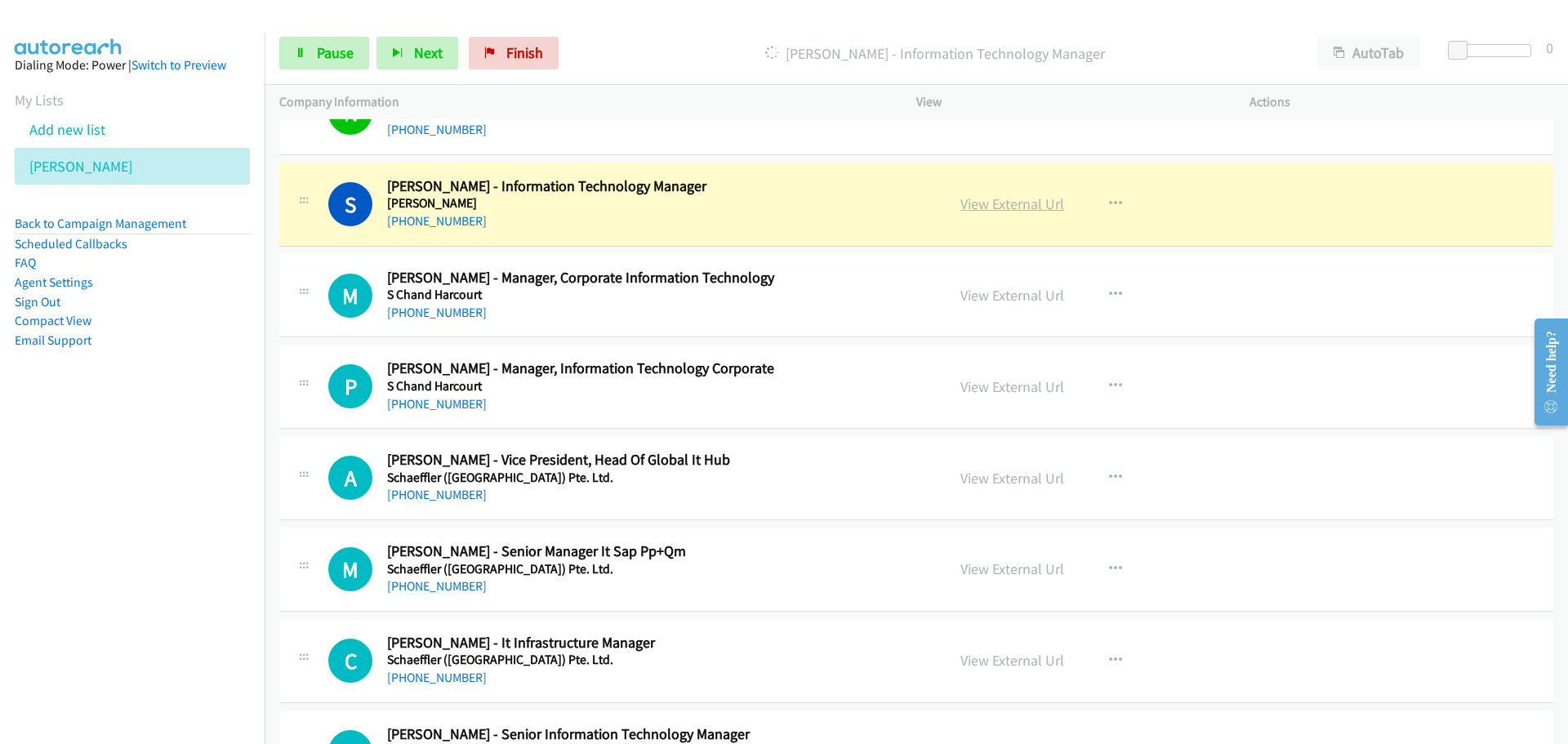
click at [971, 205] on link "View External Url" at bounding box center [1012, 203] width 104 height 18
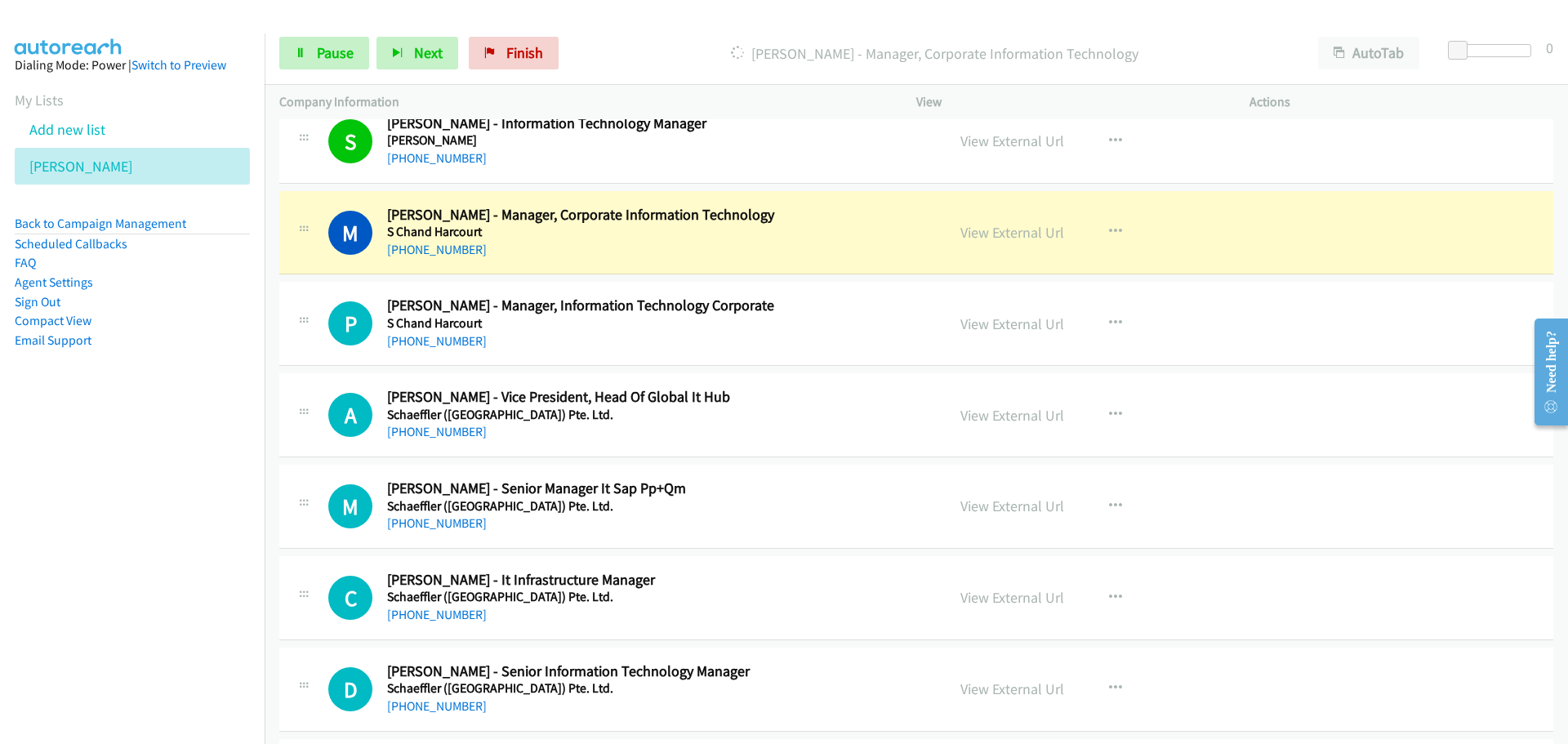
scroll to position [3838, 0]
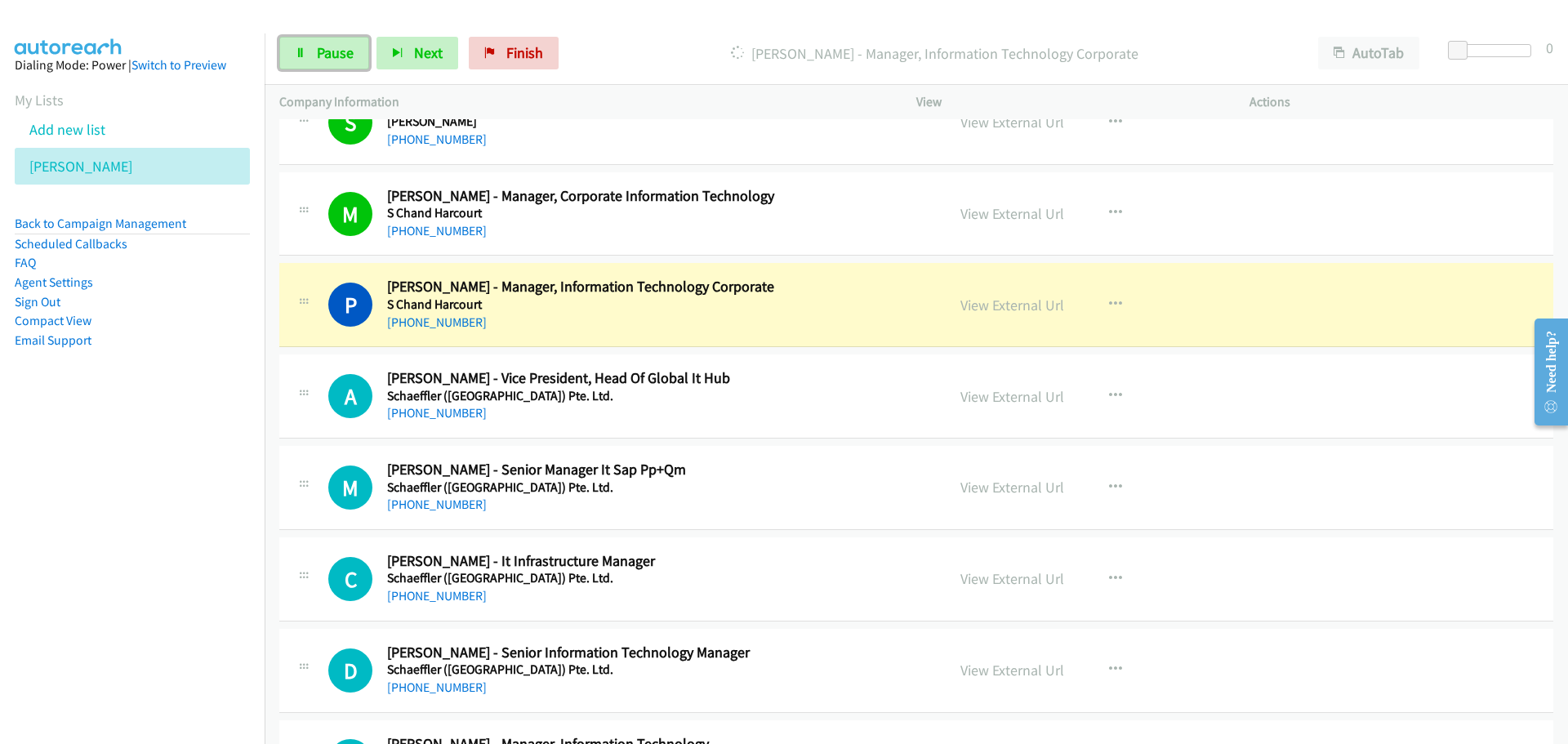
drag, startPoint x: 337, startPoint y: 49, endPoint x: 18, endPoint y: 209, distance: 356.9
click at [337, 49] on span "Pause" at bounding box center [335, 52] width 37 height 18
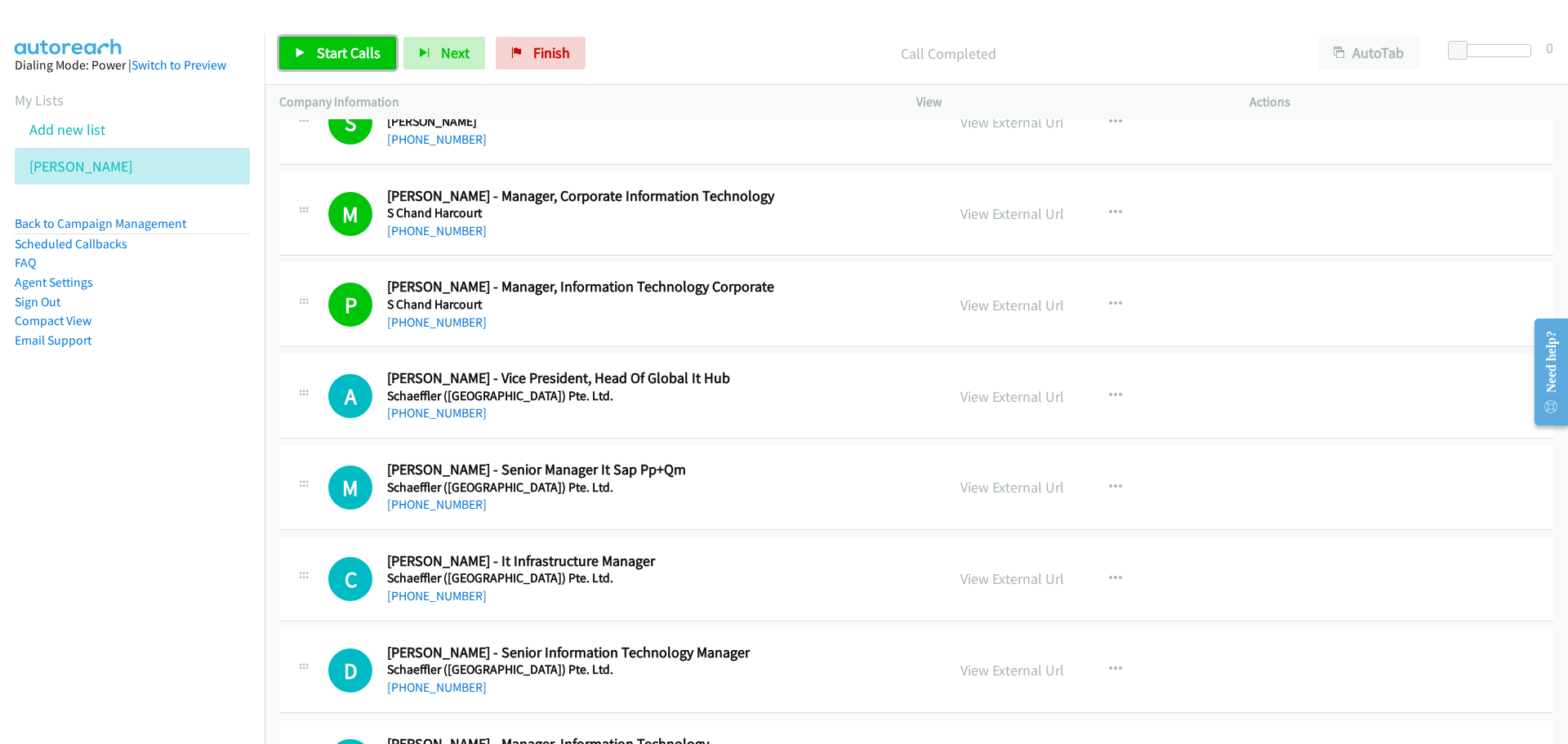
click at [365, 51] on span "Start Calls" at bounding box center [348, 52] width 64 height 18
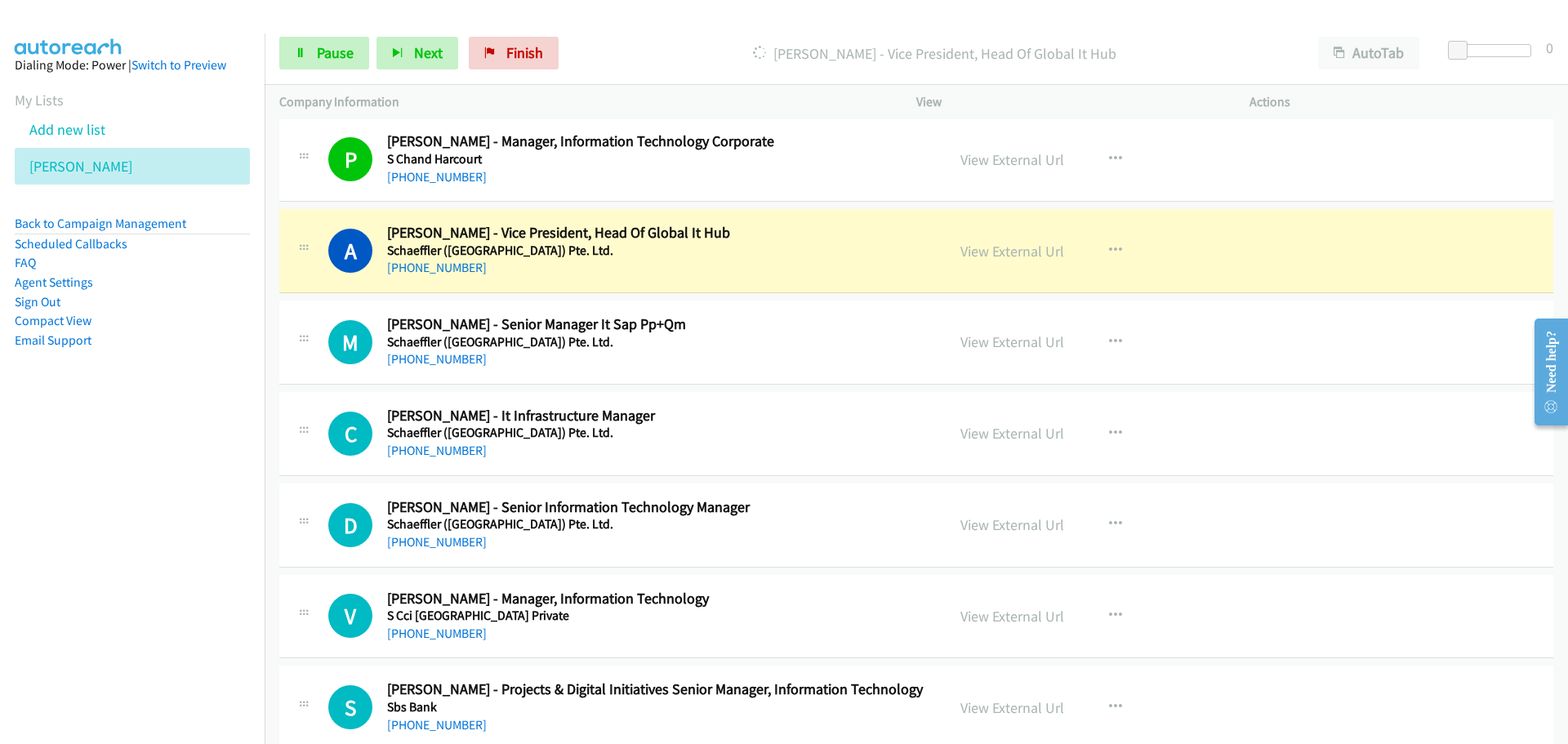
scroll to position [4002, 0]
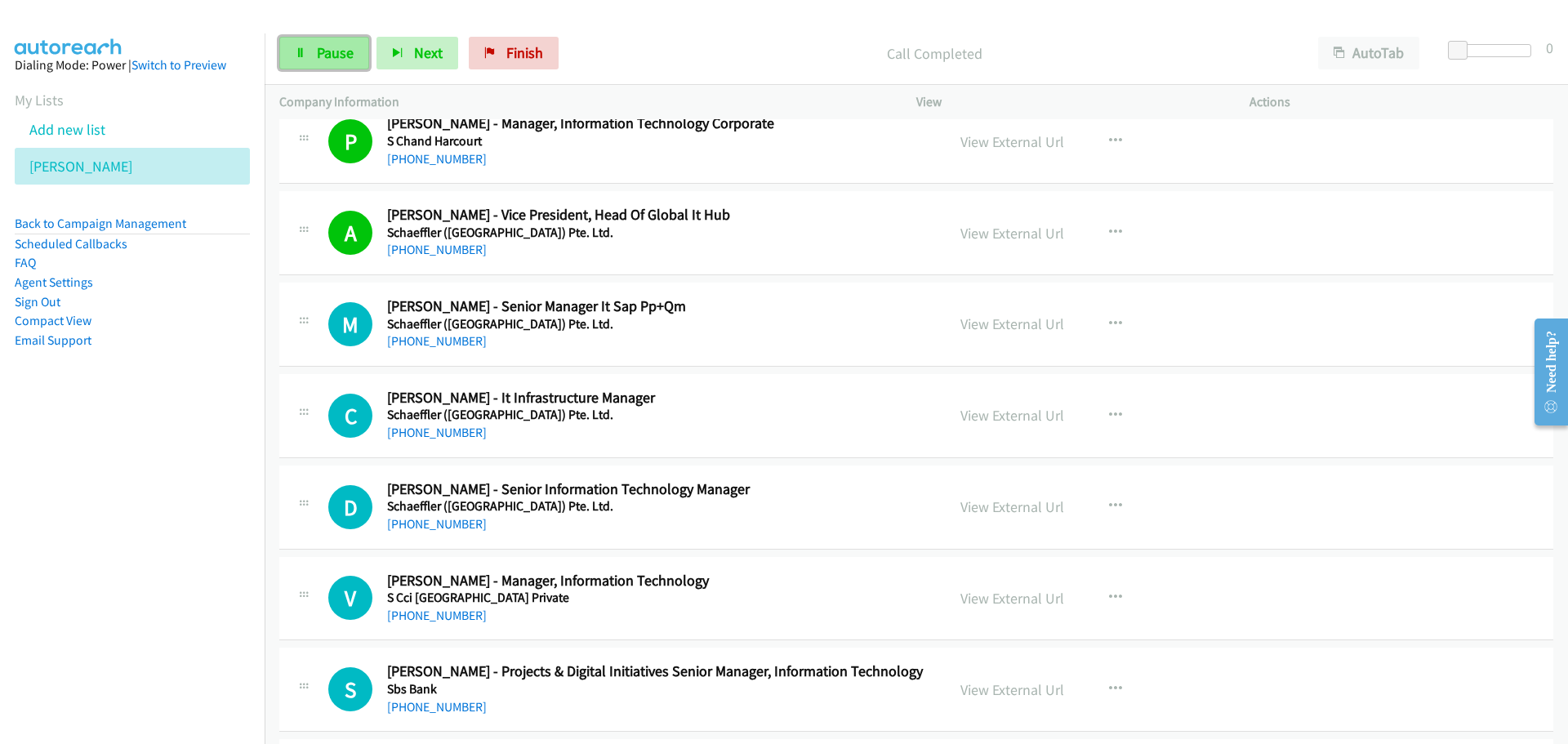
click at [322, 62] on link "Pause" at bounding box center [324, 52] width 90 height 32
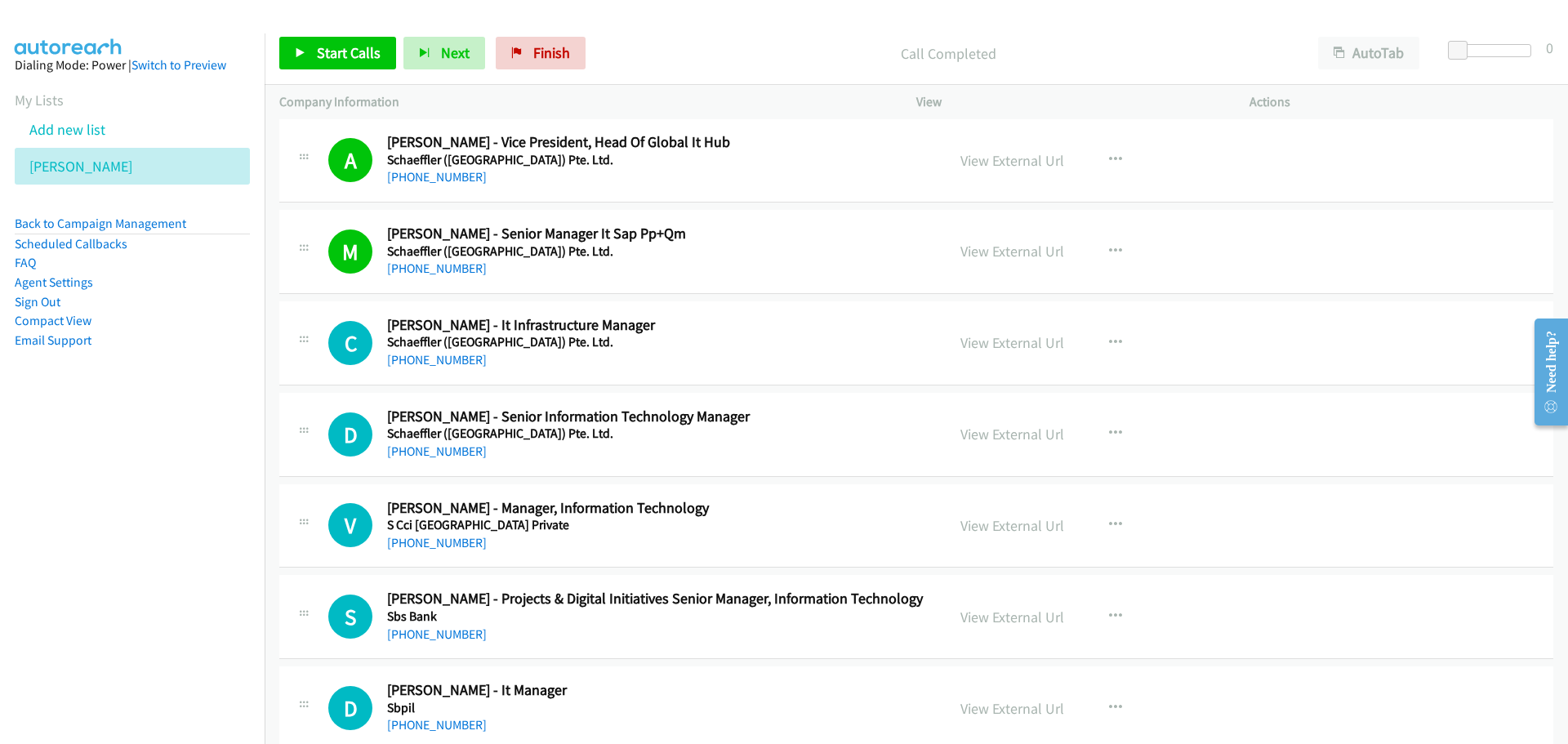
scroll to position [4164, 0]
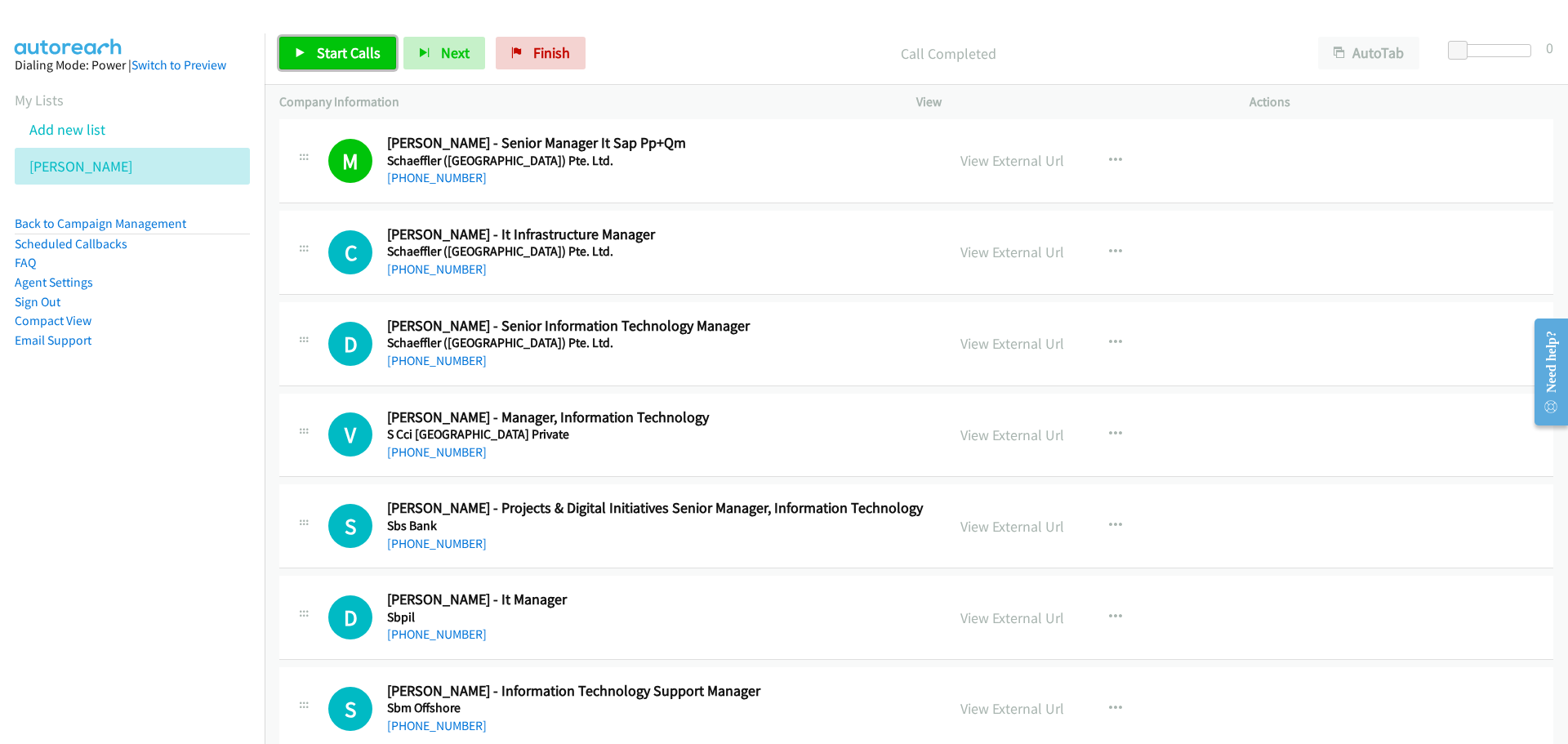
click at [352, 62] on link "Start Calls" at bounding box center [338, 52] width 117 height 32
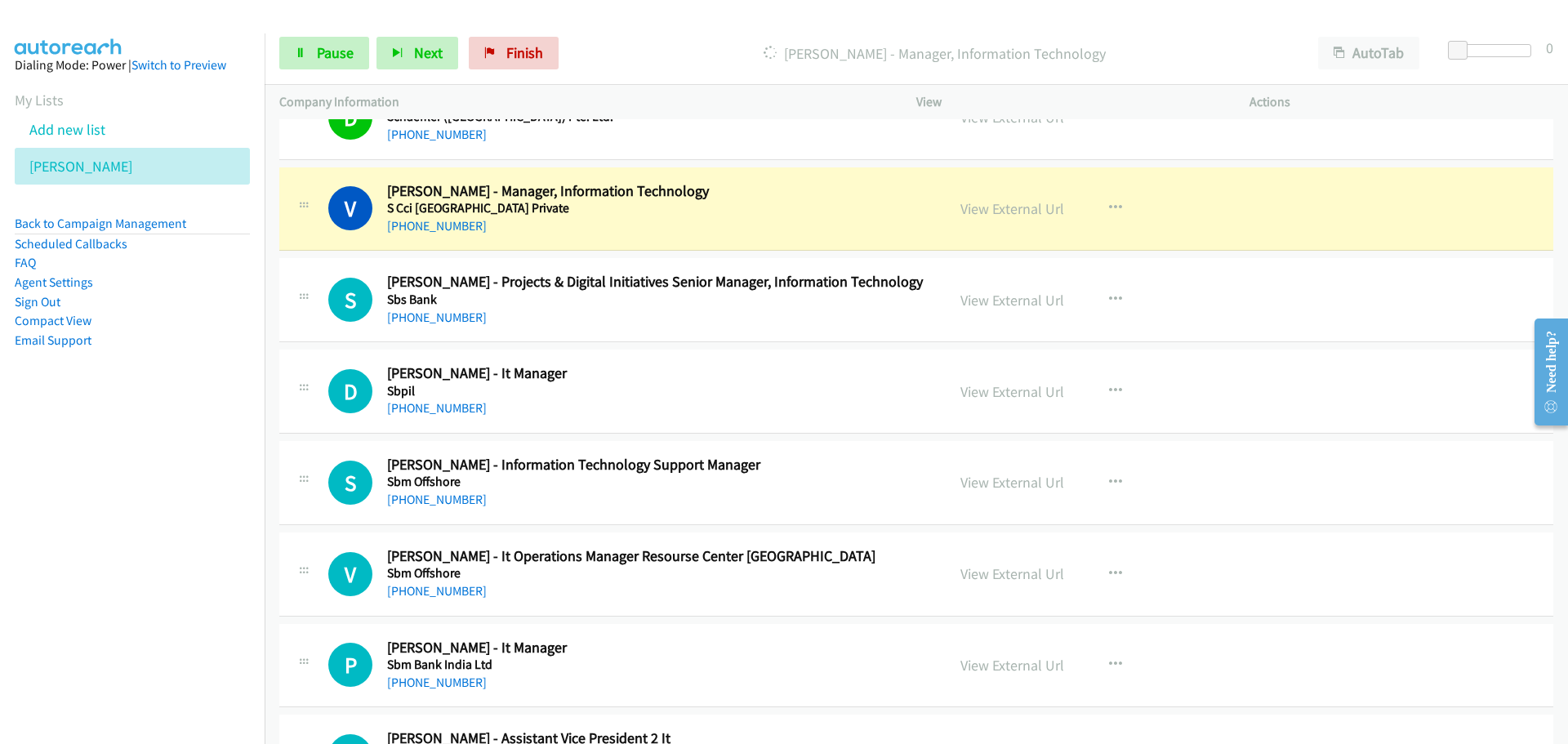
scroll to position [4410, 0]
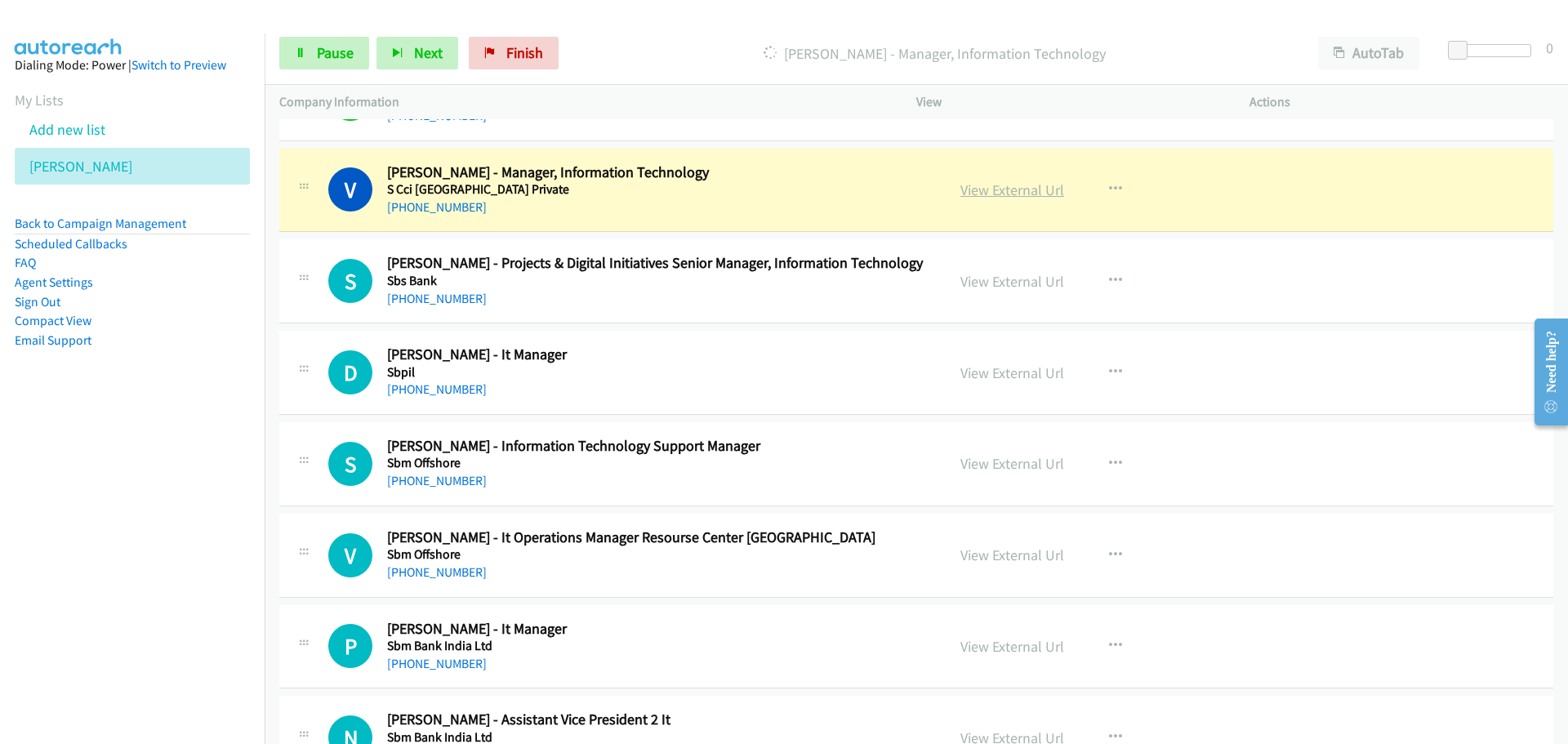
click at [996, 196] on link "View External Url" at bounding box center [1012, 189] width 104 height 18
click at [979, 185] on link "View External Url" at bounding box center [1012, 189] width 104 height 18
drag, startPoint x: 332, startPoint y: 62, endPoint x: 15, endPoint y: 180, distance: 338.2
click at [332, 62] on link "Pause" at bounding box center [324, 52] width 90 height 32
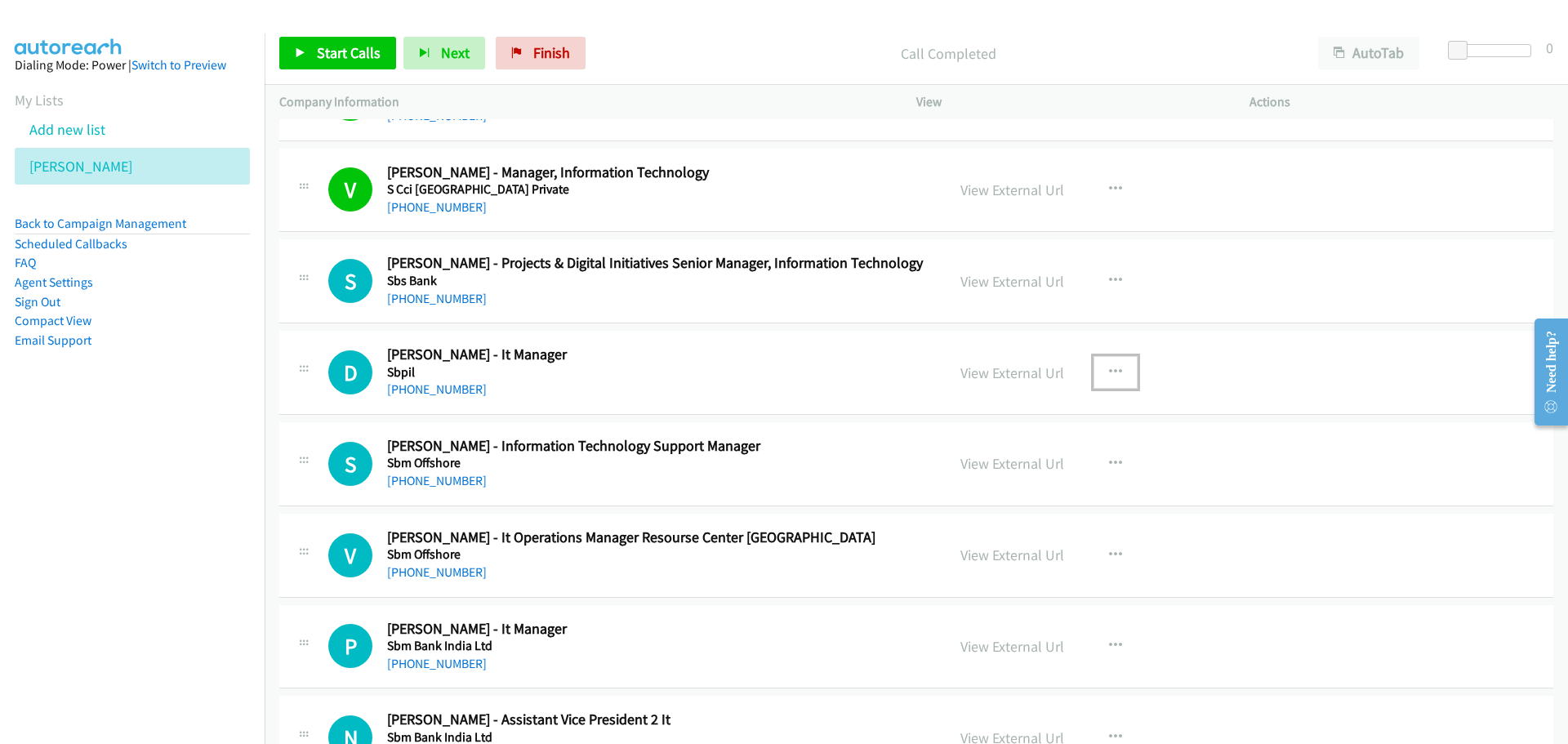
click at [1109, 370] on icon "button" at bounding box center [1115, 372] width 13 height 13
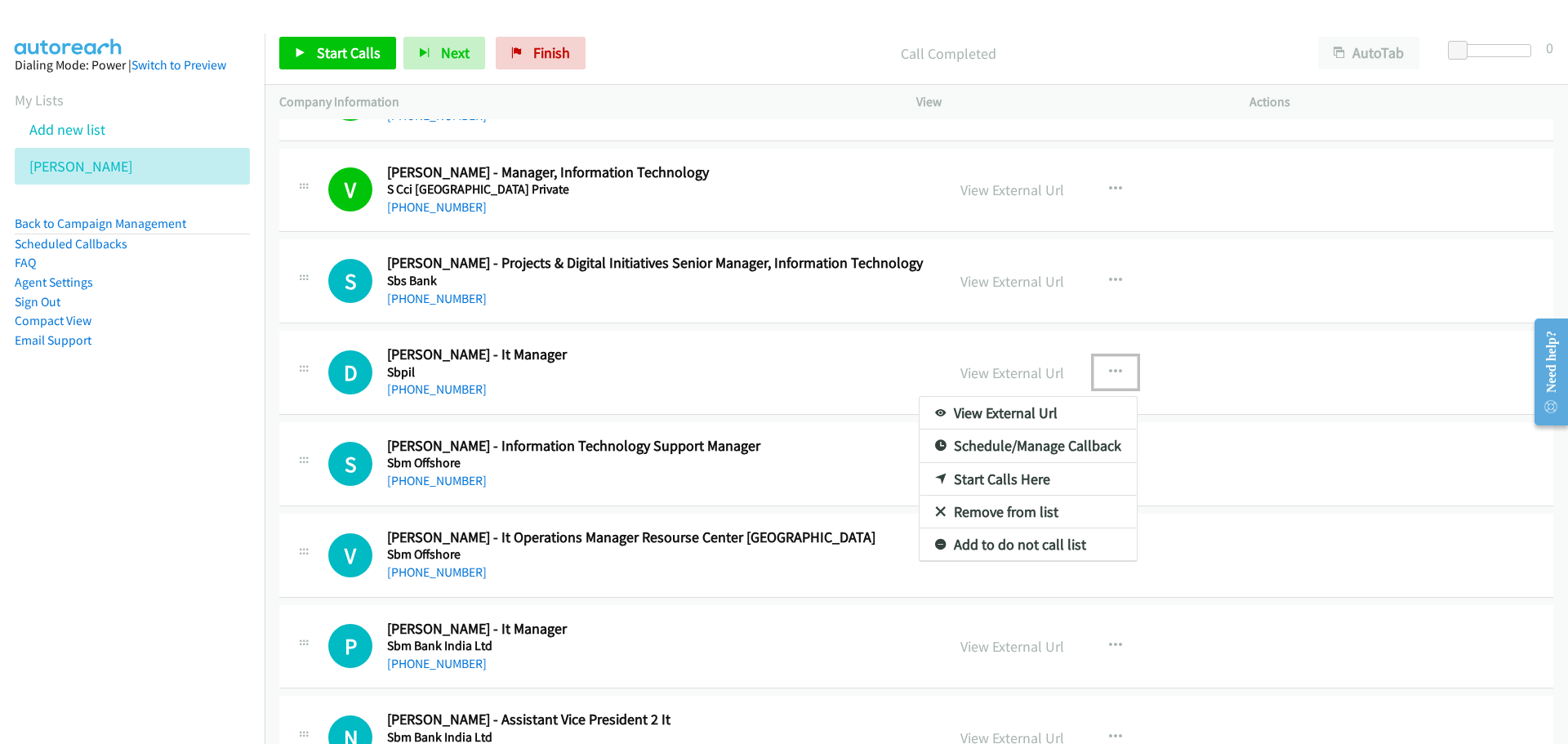
click at [992, 476] on link "Start Calls Here" at bounding box center [1028, 479] width 217 height 32
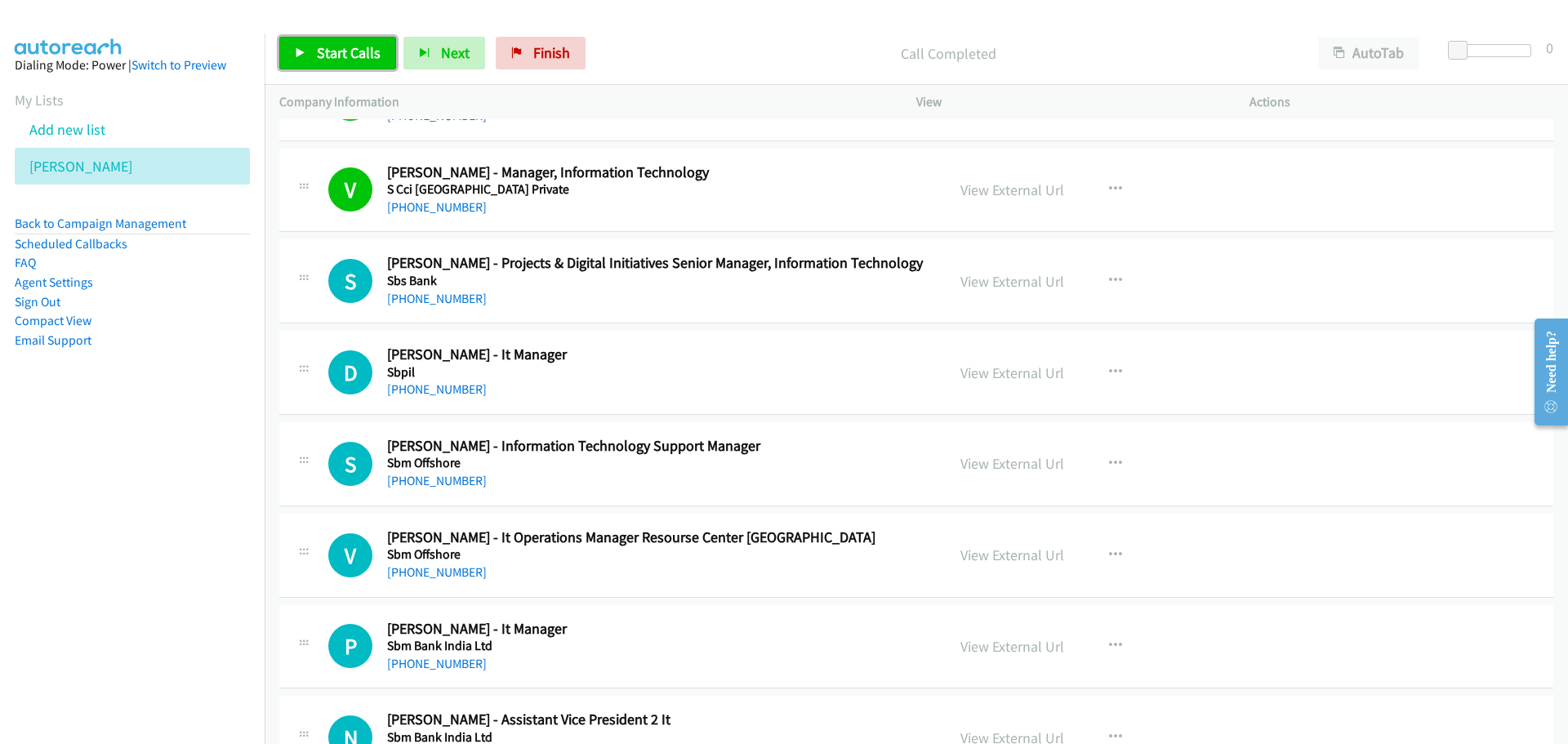
click at [347, 56] on span "Start Calls" at bounding box center [348, 52] width 64 height 18
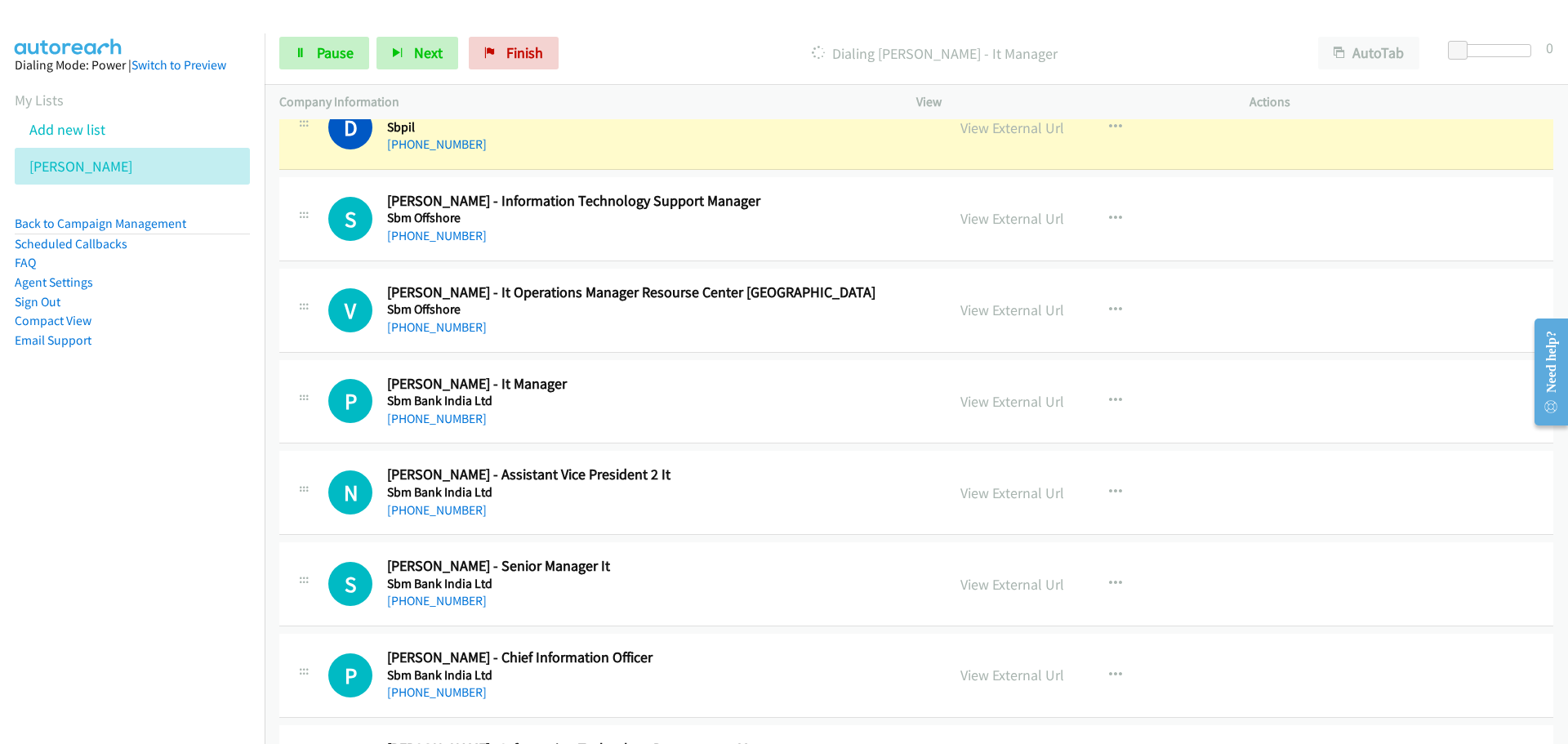
scroll to position [4572, 0]
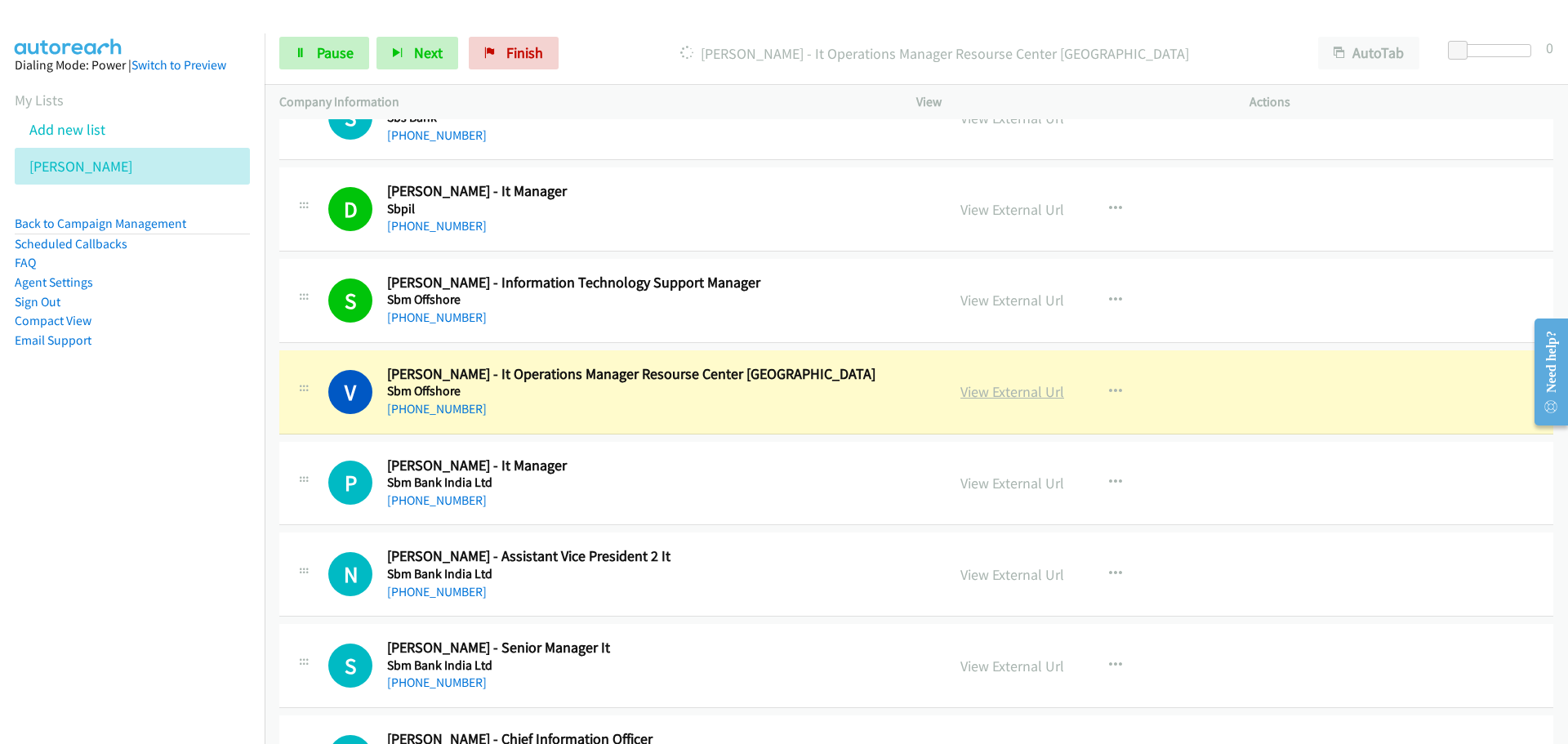
click at [1008, 397] on link "View External Url" at bounding box center [1012, 391] width 104 height 18
click at [319, 58] on span "Pause" at bounding box center [335, 52] width 37 height 18
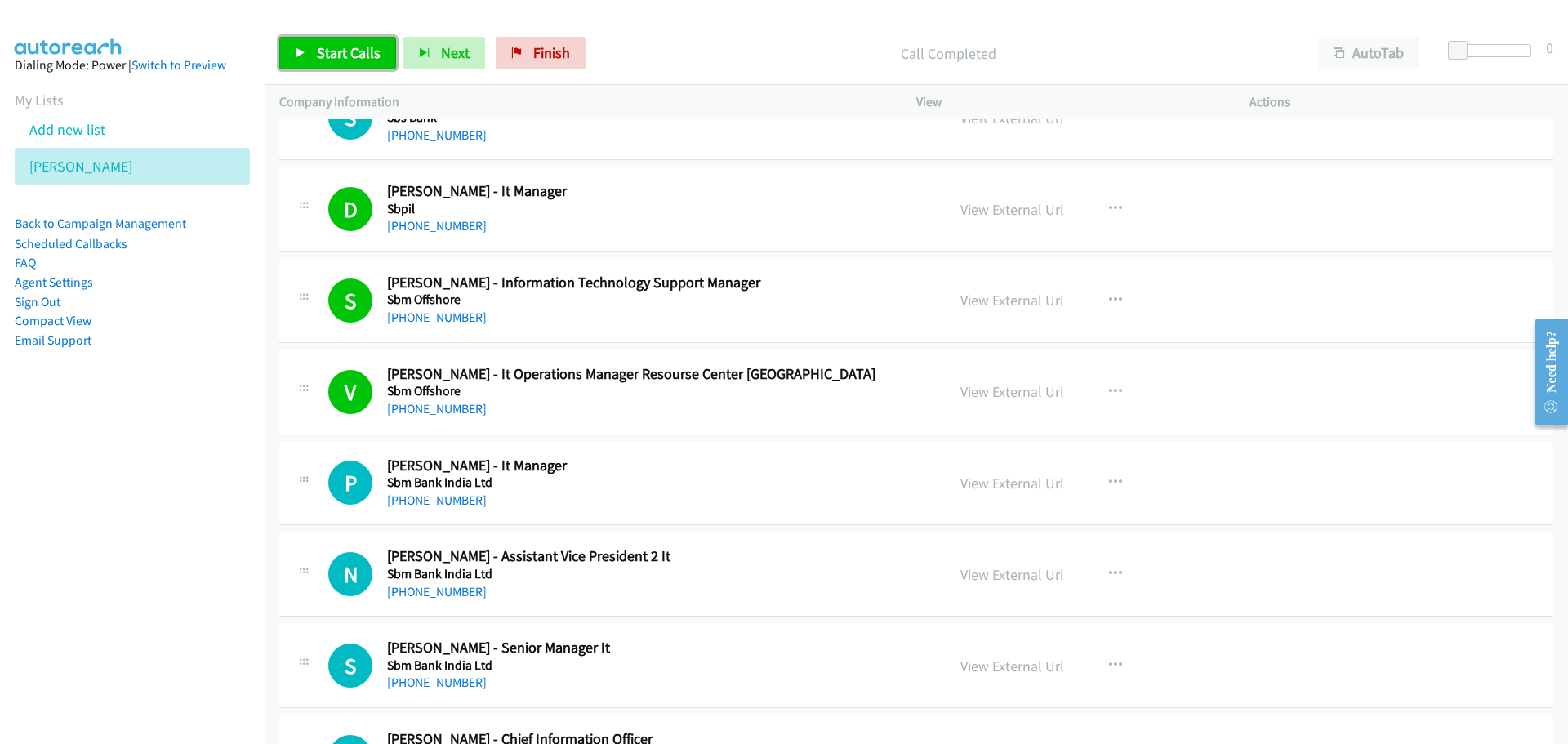
click at [340, 63] on link "Start Calls" at bounding box center [338, 52] width 117 height 32
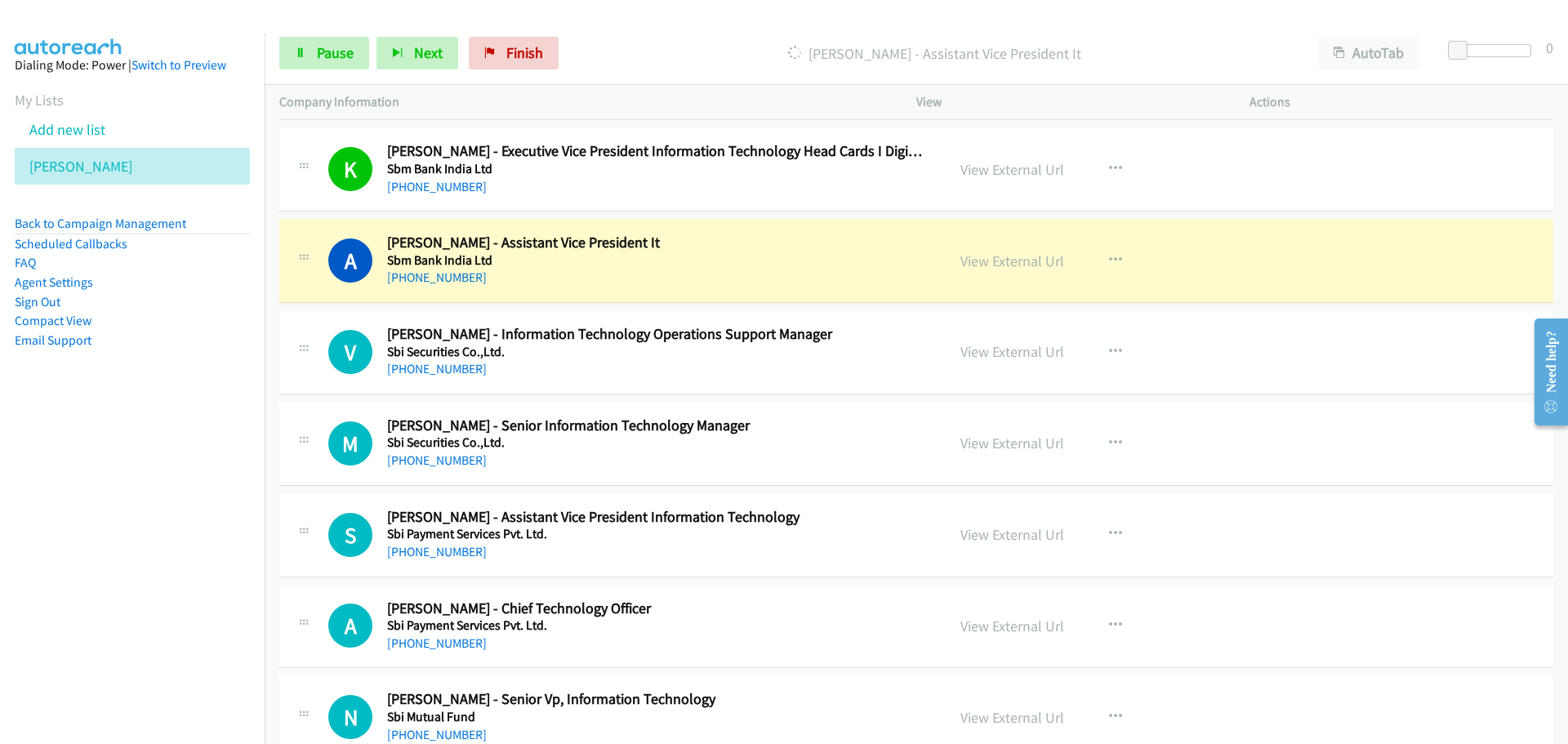
scroll to position [5471, 0]
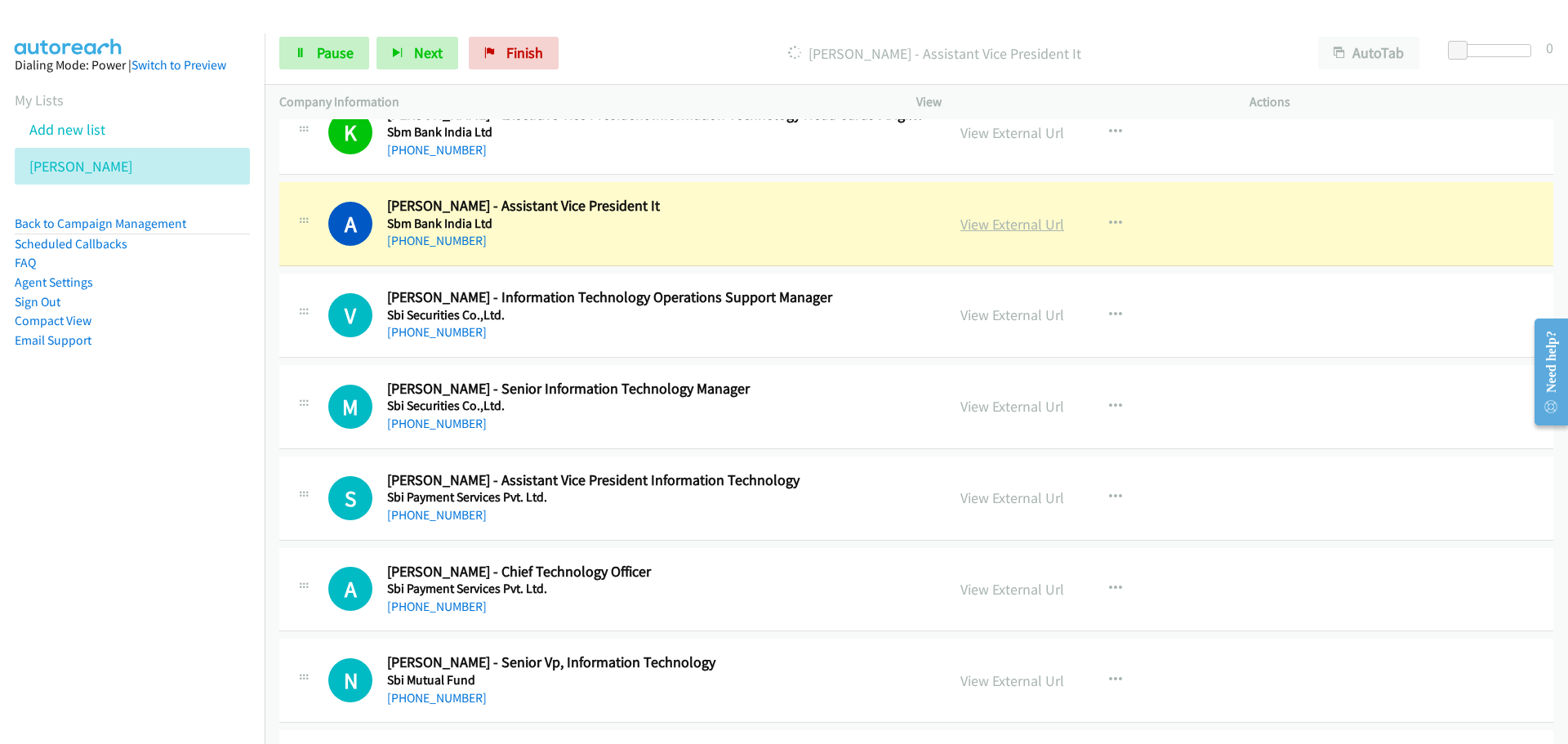
click at [1026, 226] on link "View External Url" at bounding box center [1012, 224] width 104 height 18
click at [325, 49] on span "Pause" at bounding box center [335, 52] width 37 height 18
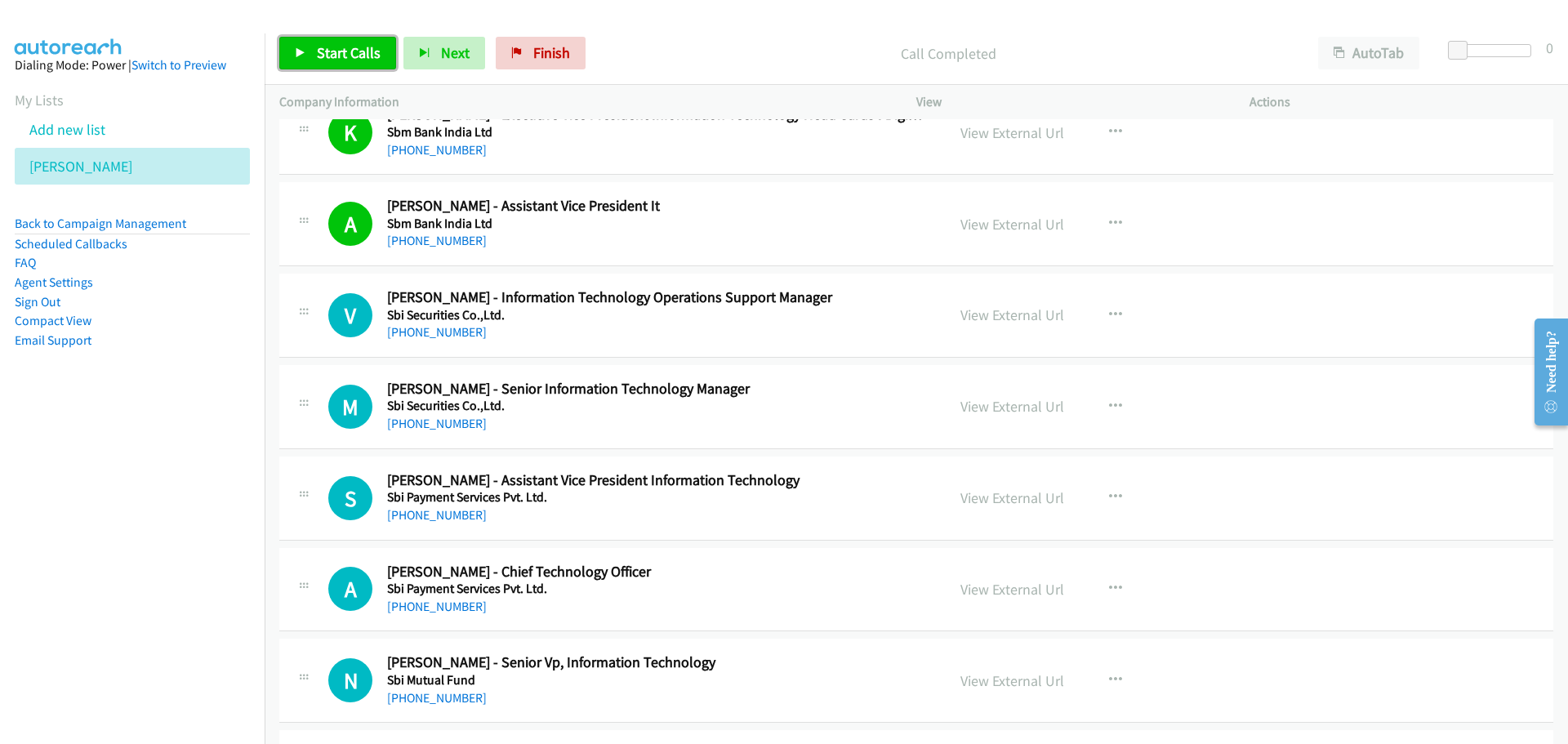
click at [325, 50] on span "Start Calls" at bounding box center [348, 52] width 64 height 18
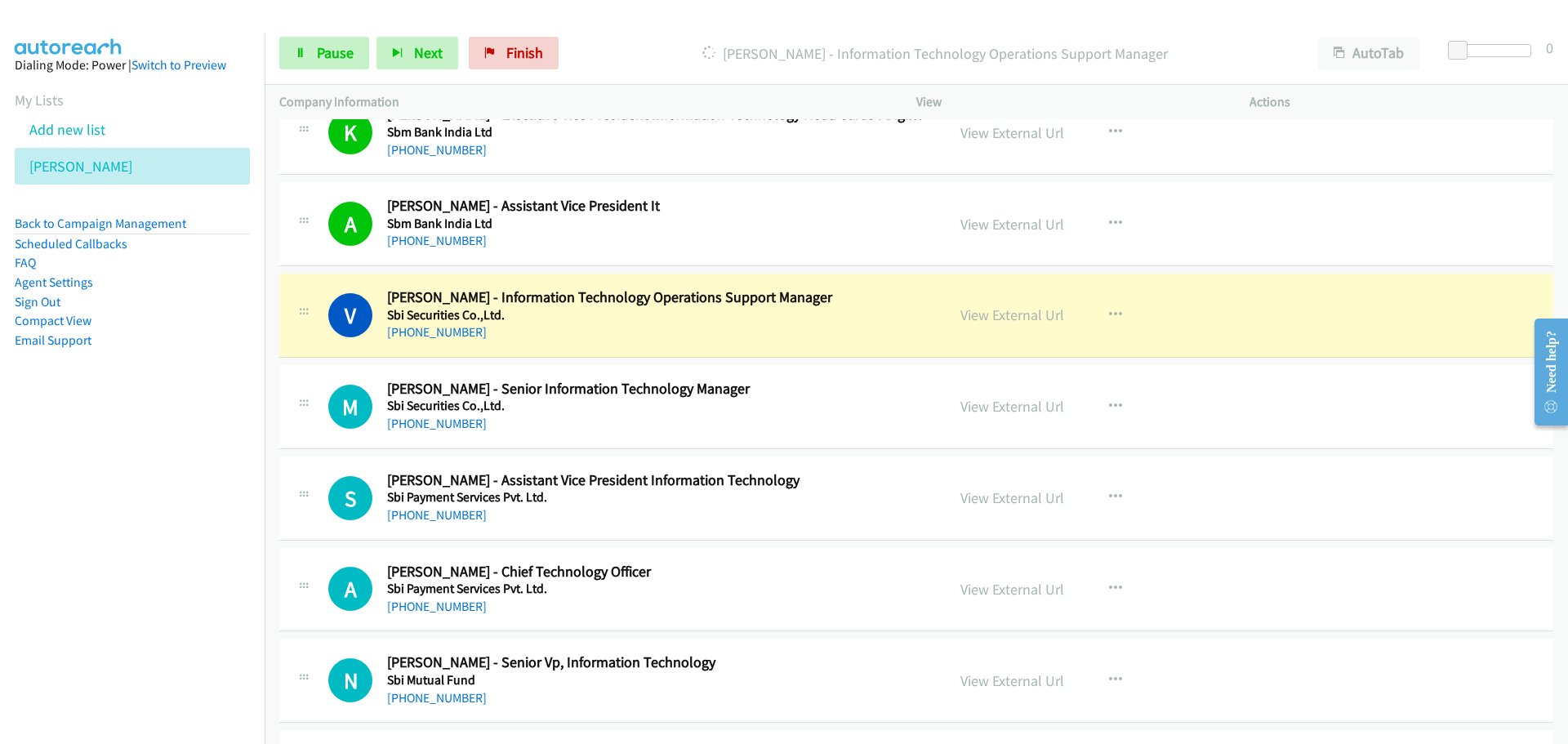
scroll to position [5635, 0]
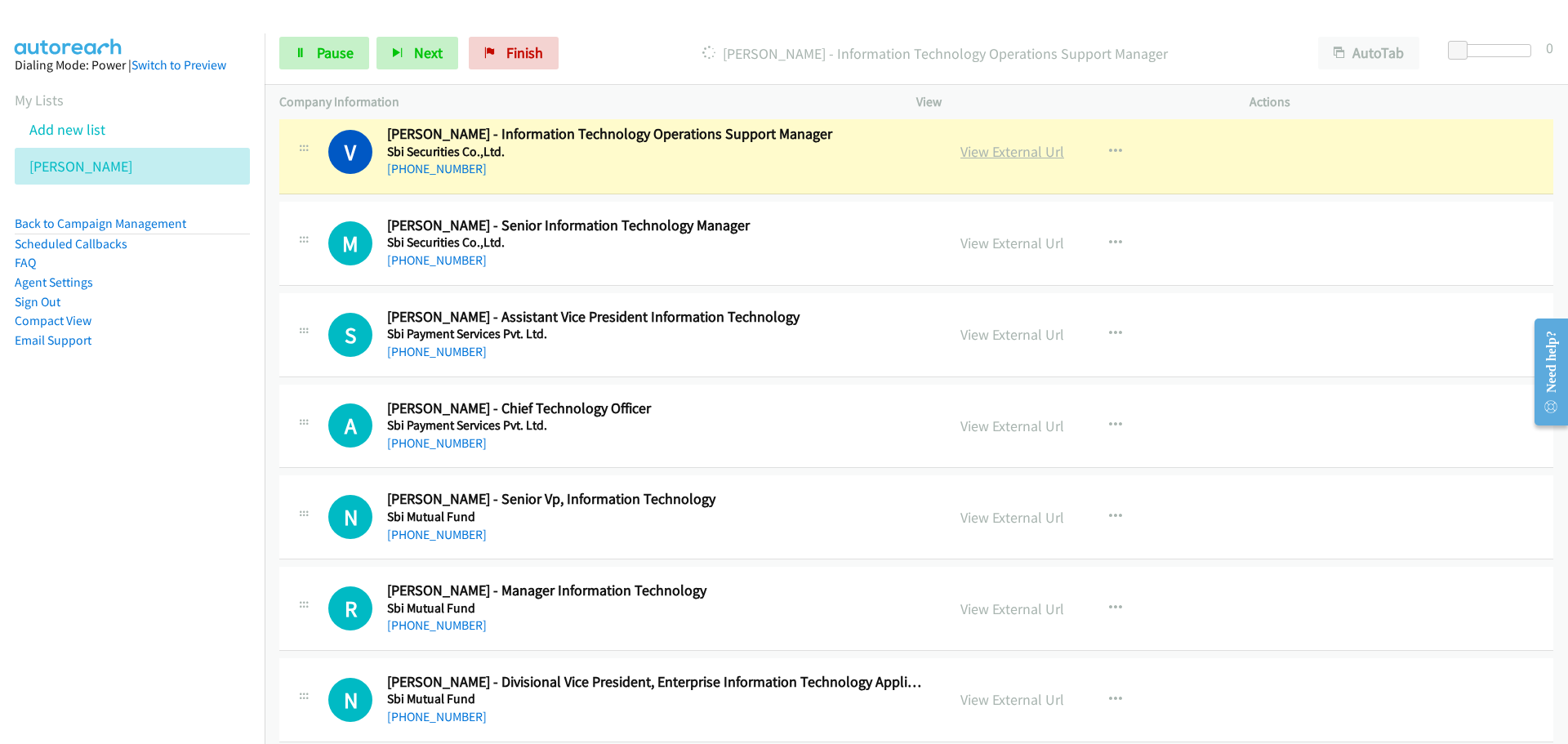
click at [1003, 156] on link "View External Url" at bounding box center [1012, 151] width 104 height 18
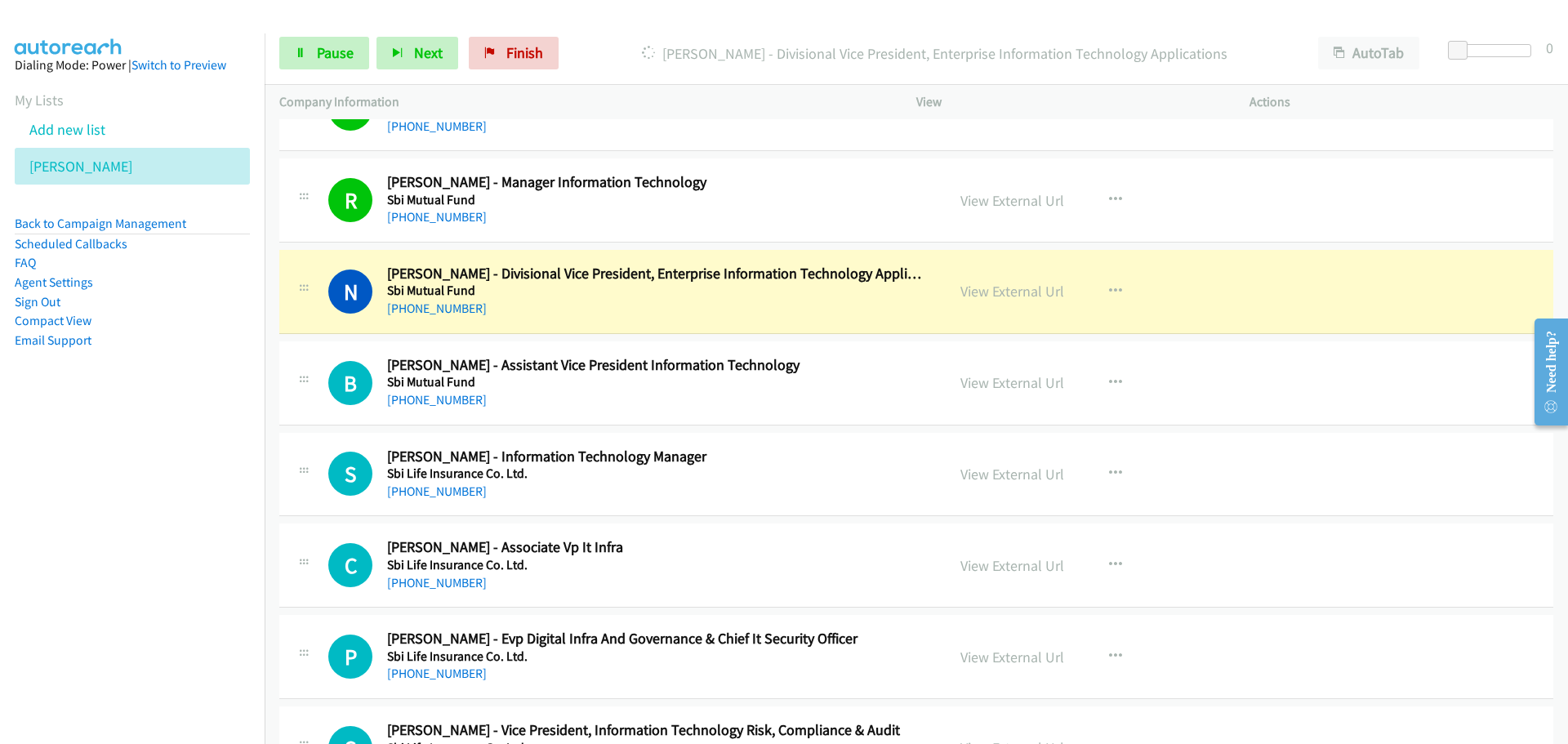
scroll to position [6124, 0]
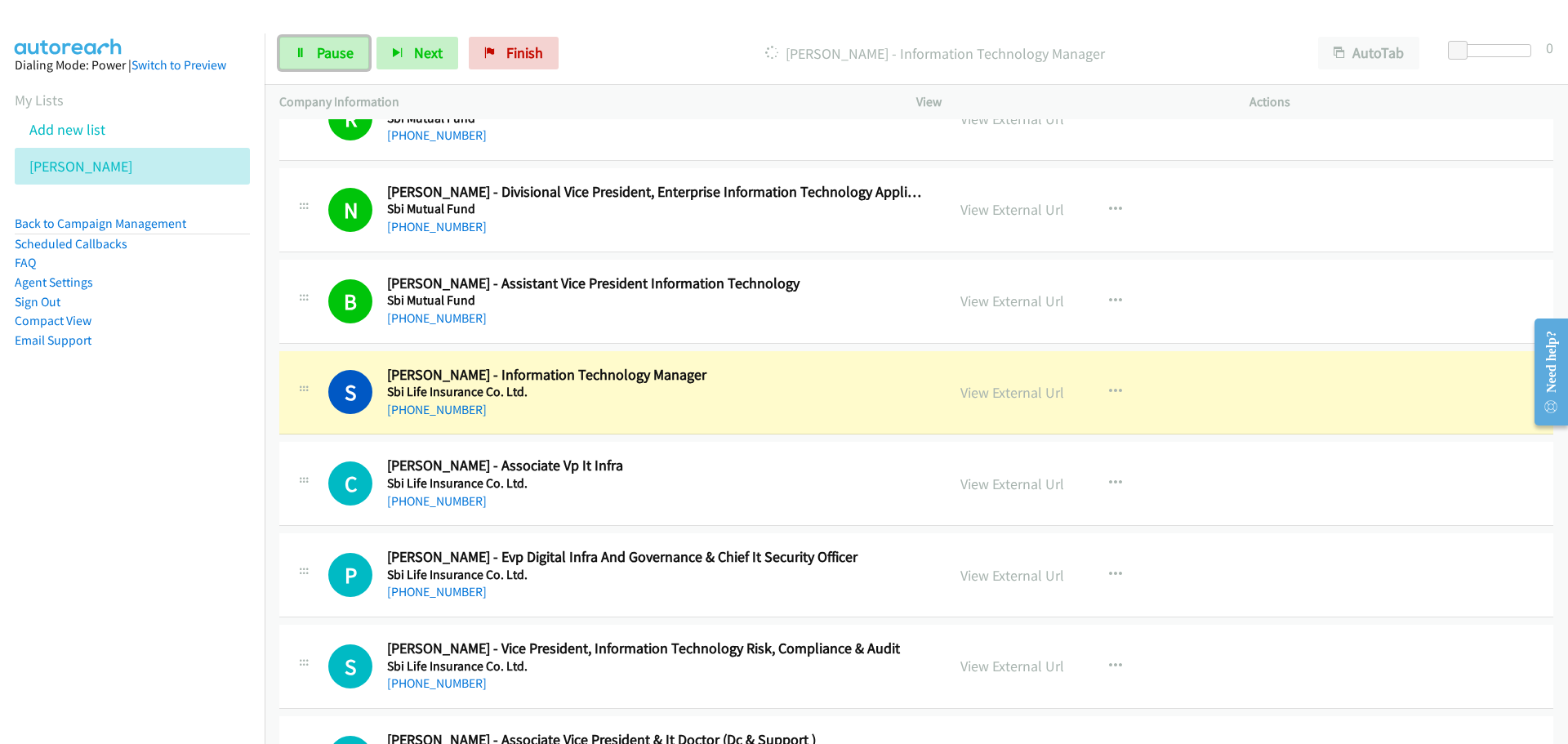
click at [310, 46] on link "Pause" at bounding box center [324, 52] width 90 height 32
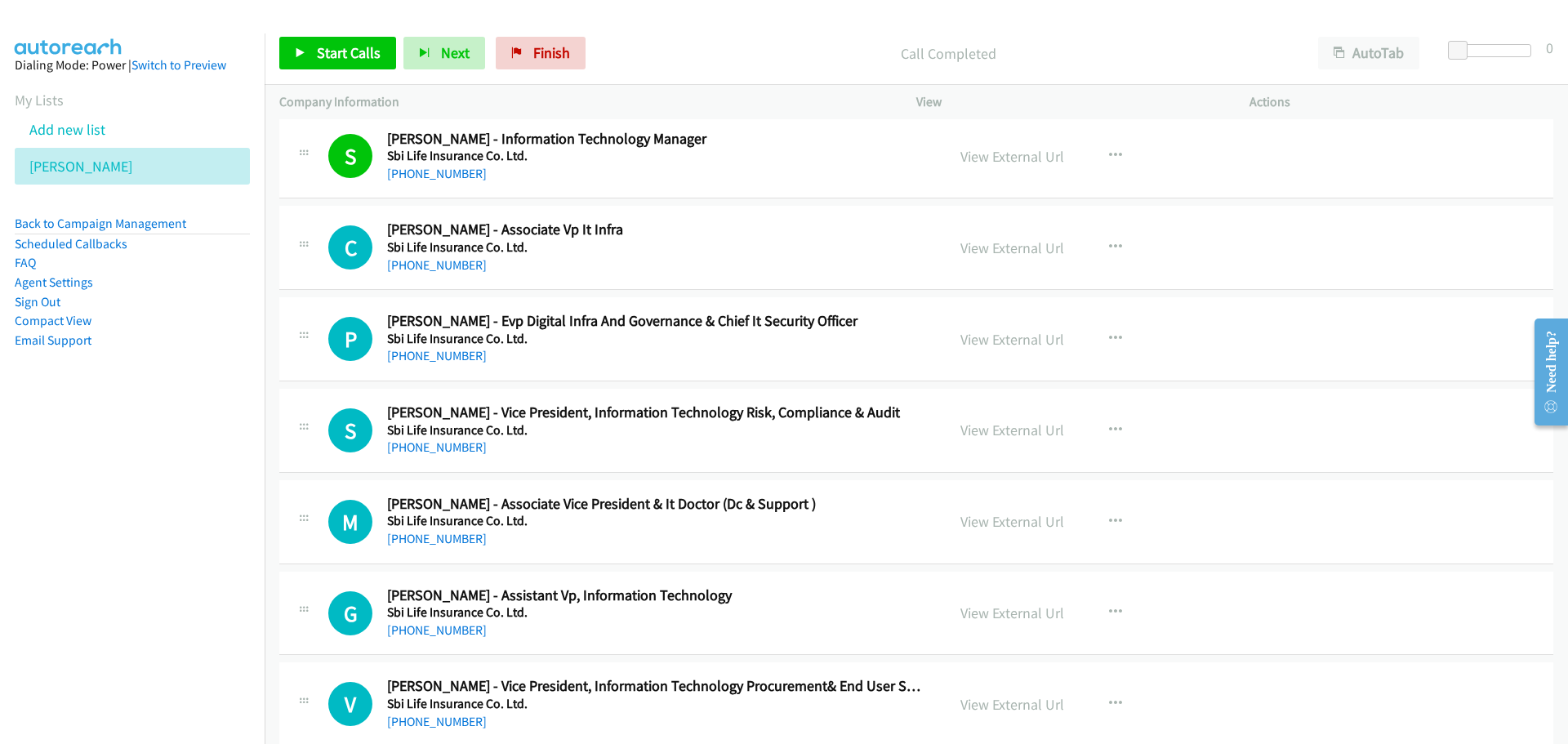
scroll to position [6369, 0]
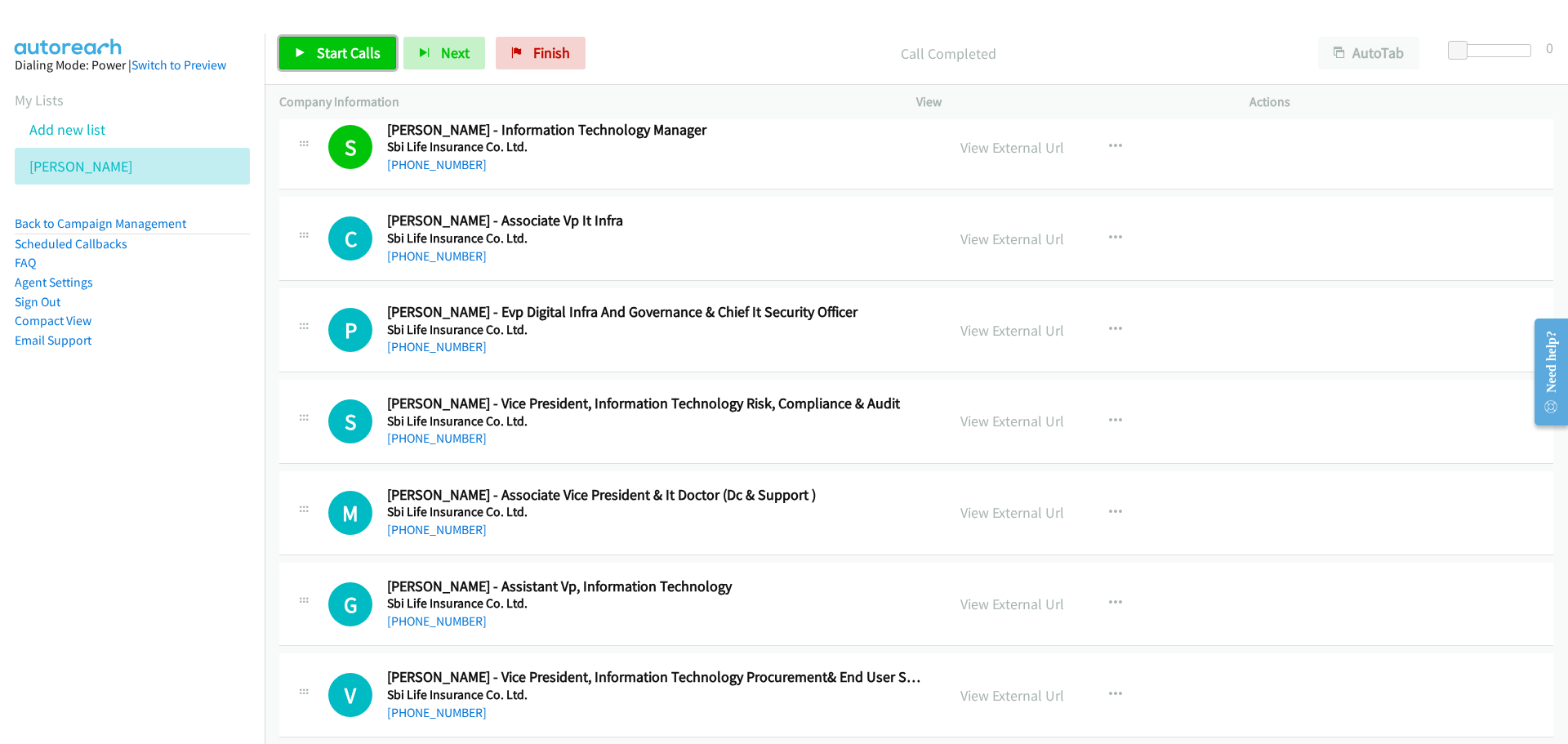
click at [310, 64] on link "Start Calls" at bounding box center [338, 52] width 117 height 32
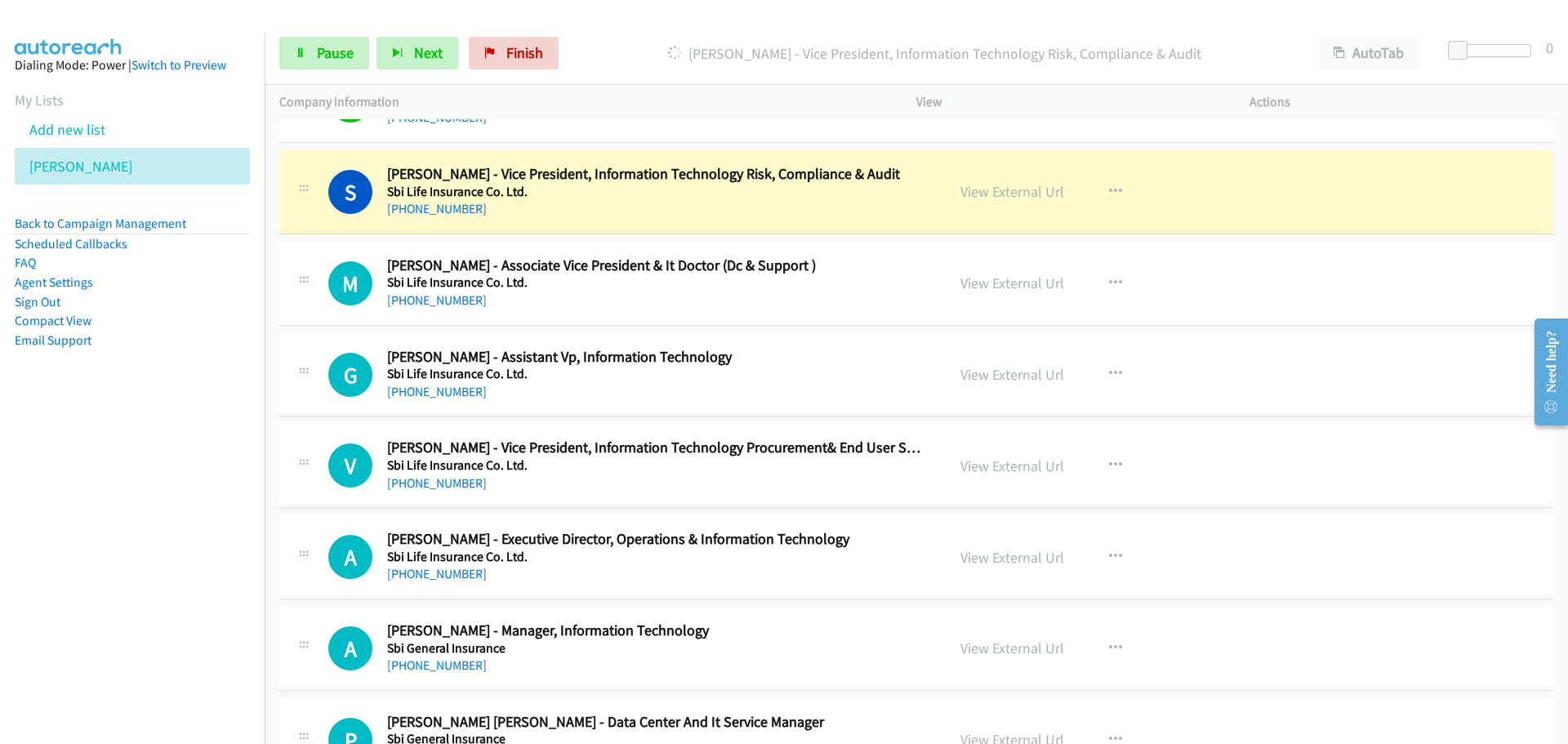
scroll to position [6614, 0]
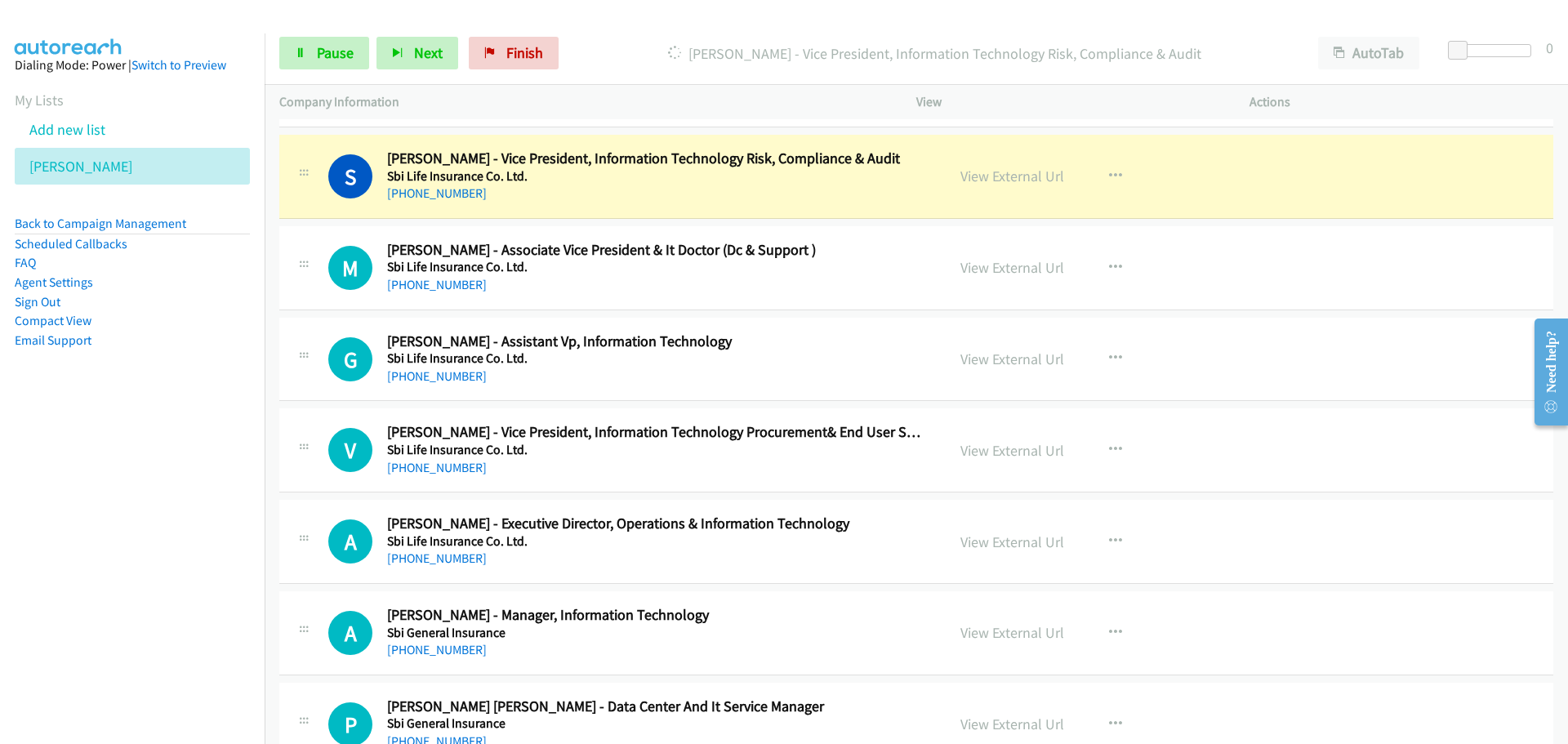
click at [1134, 365] on div "View External Url View External Url Schedule/Manage Callback Start Calls Here R…" at bounding box center [1120, 359] width 348 height 54
click at [1123, 365] on button "button" at bounding box center [1116, 358] width 44 height 32
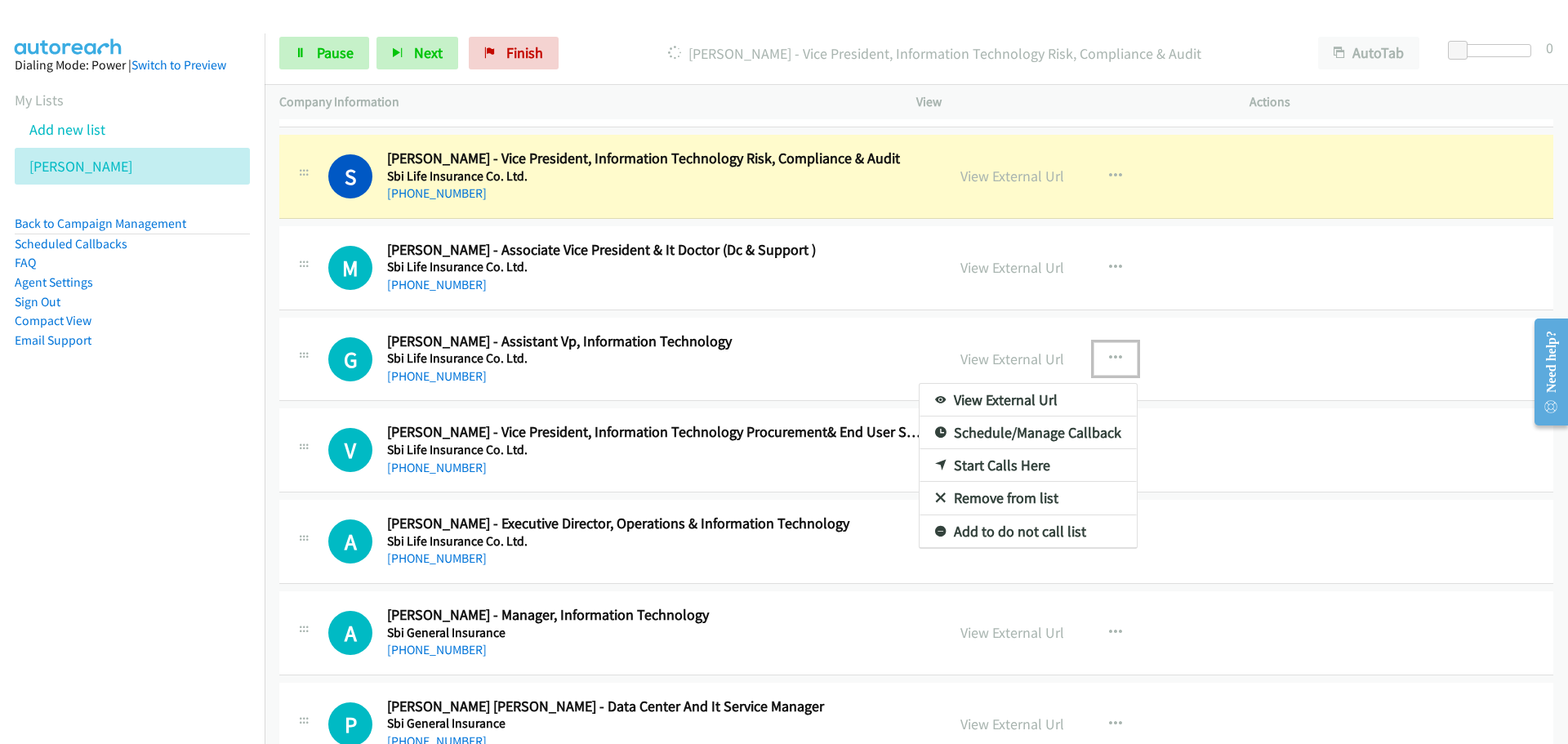
click at [978, 467] on link "Start Calls Here" at bounding box center [1028, 465] width 217 height 32
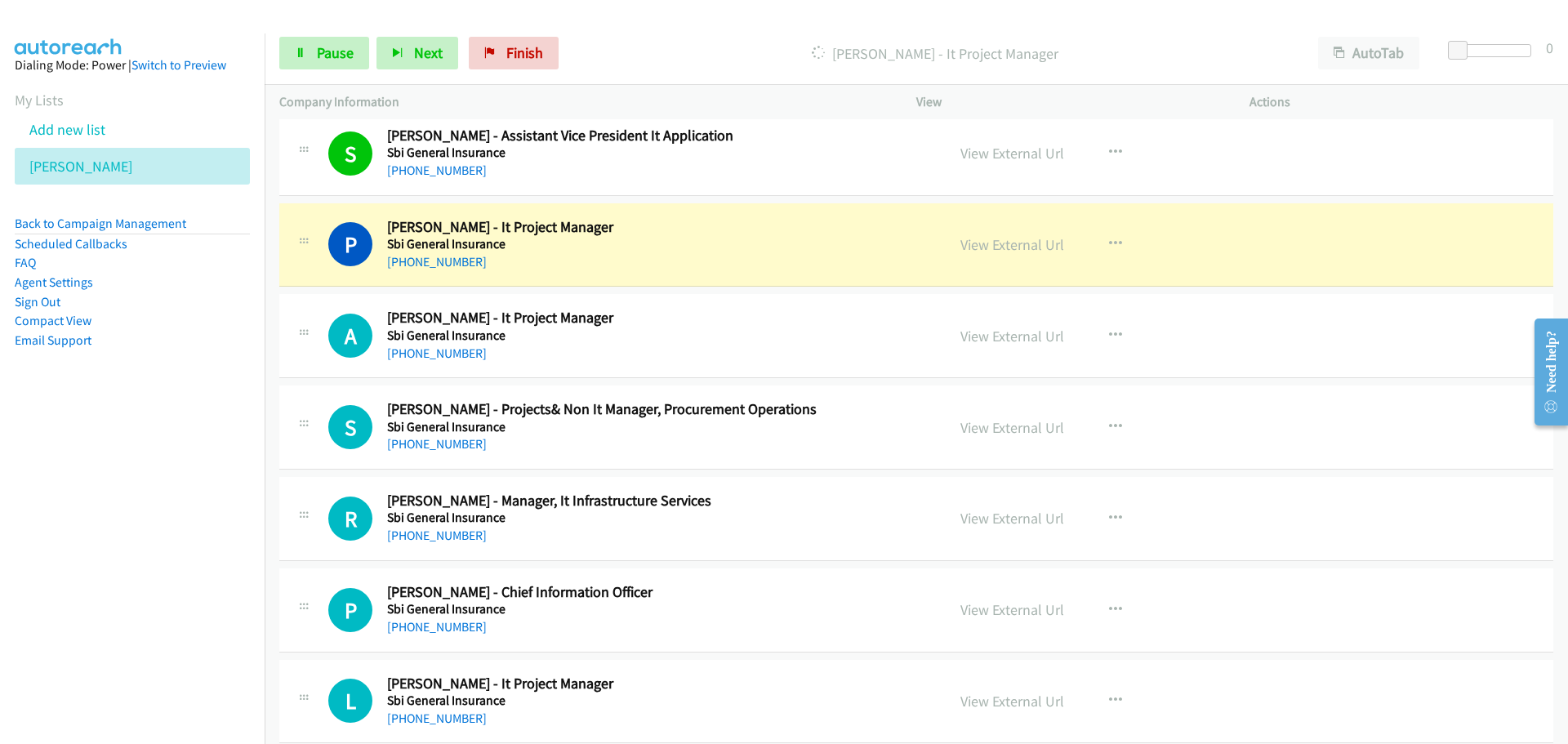
scroll to position [7349, 0]
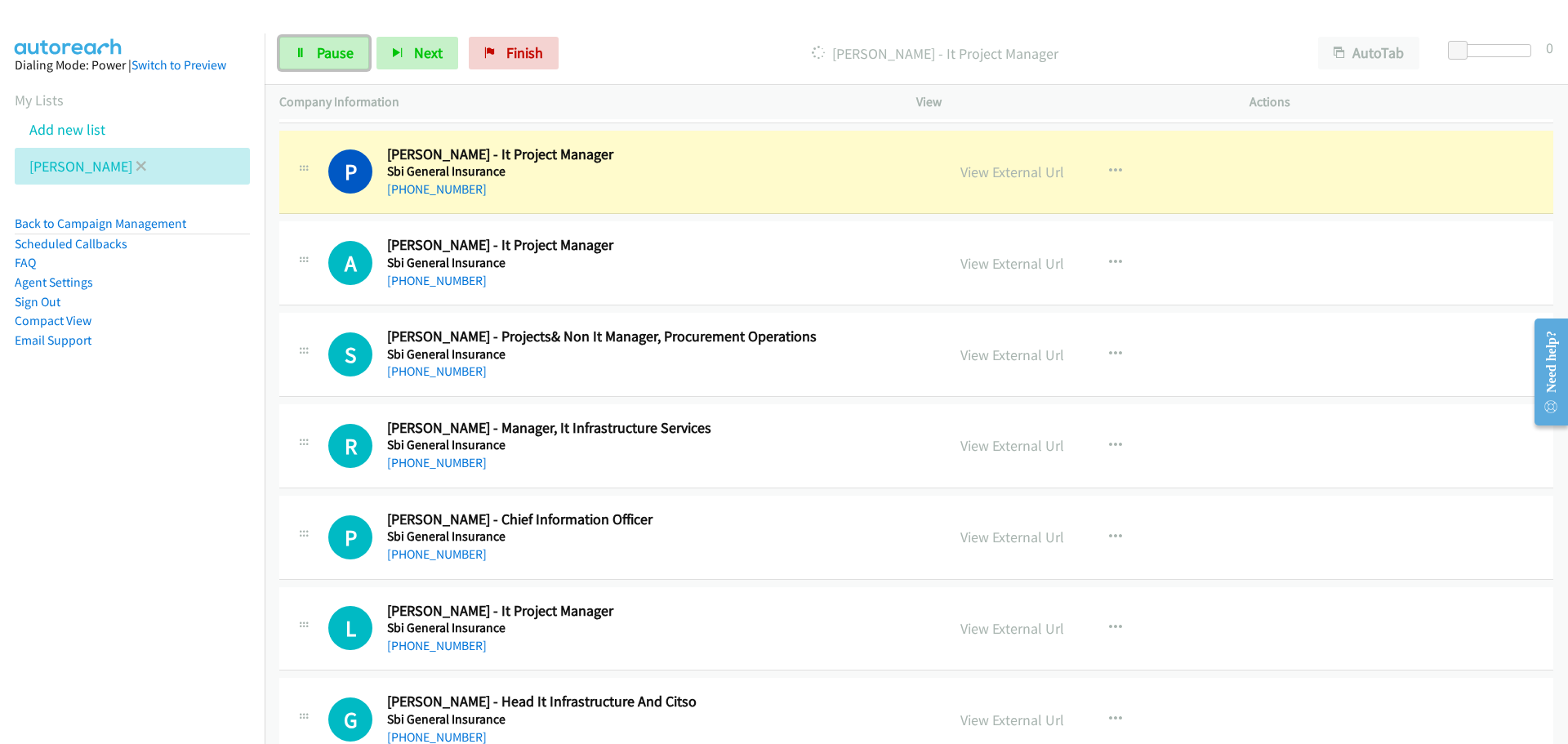
drag, startPoint x: 346, startPoint y: 47, endPoint x: 65, endPoint y: 154, distance: 300.7
click at [345, 47] on span "Pause" at bounding box center [335, 52] width 37 height 18
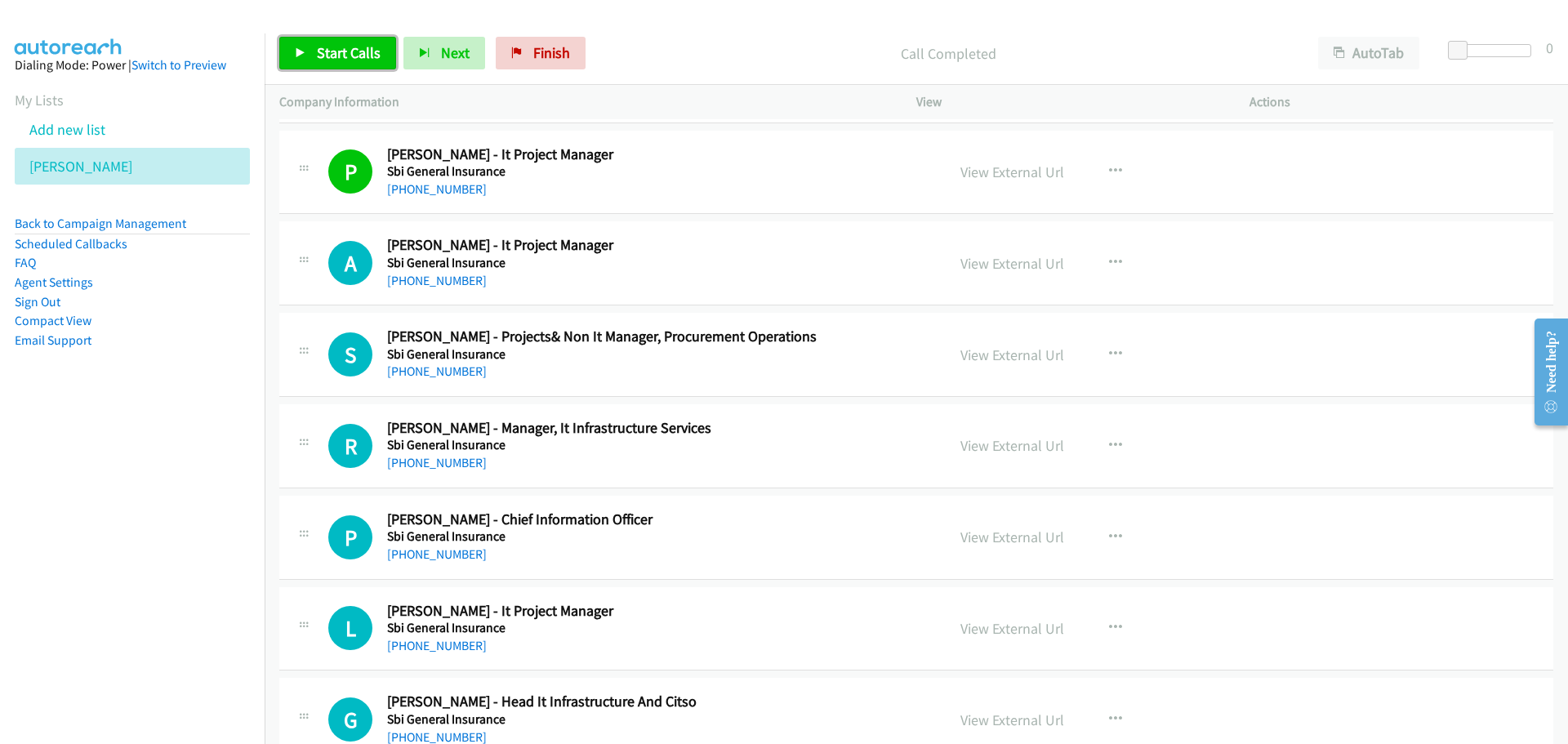
drag, startPoint x: 337, startPoint y: 56, endPoint x: 50, endPoint y: 88, distance: 288.8
click at [337, 56] on span "Start Calls" at bounding box center [348, 52] width 64 height 18
drag, startPoint x: 340, startPoint y: 44, endPoint x: 257, endPoint y: 94, distance: 96.9
click at [340, 44] on span "Pause" at bounding box center [335, 52] width 37 height 18
click at [338, 78] on div "Start Calls Pause Next Finish Paused AutoTab AutoTab 0" at bounding box center [916, 53] width 1304 height 63
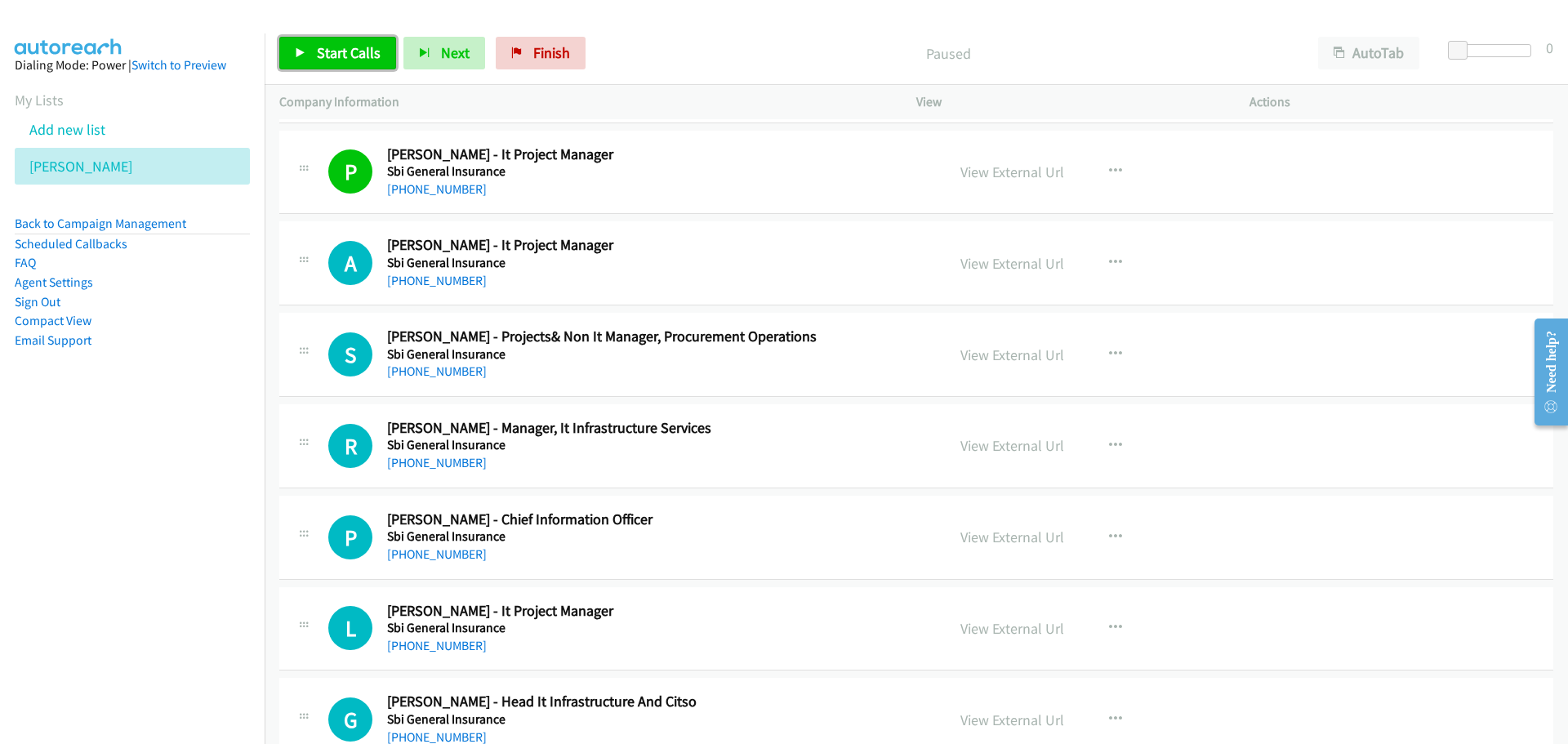
click at [328, 59] on span "Start Calls" at bounding box center [348, 52] width 64 height 18
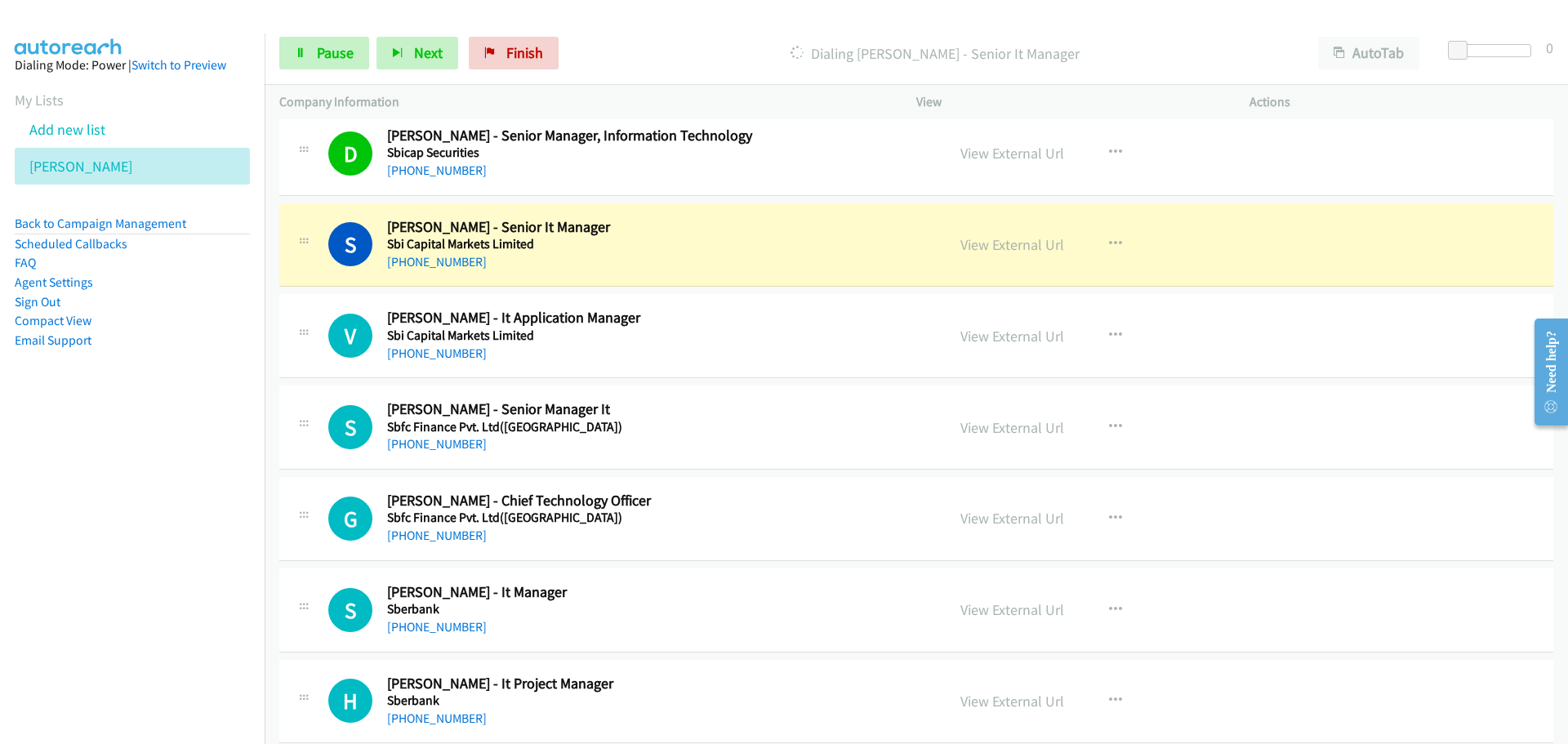
scroll to position [8819, 0]
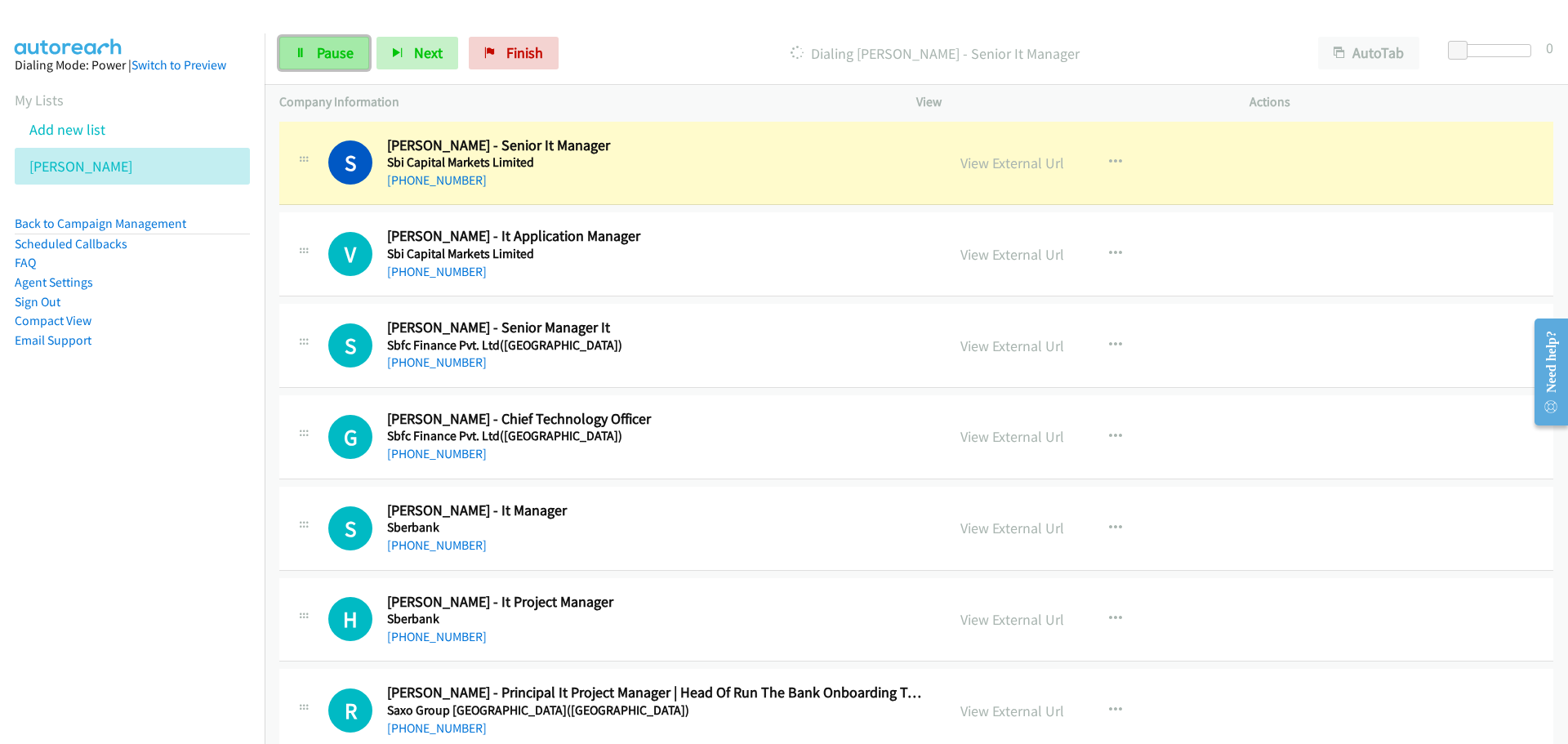
click at [348, 56] on span "Pause" at bounding box center [335, 52] width 37 height 18
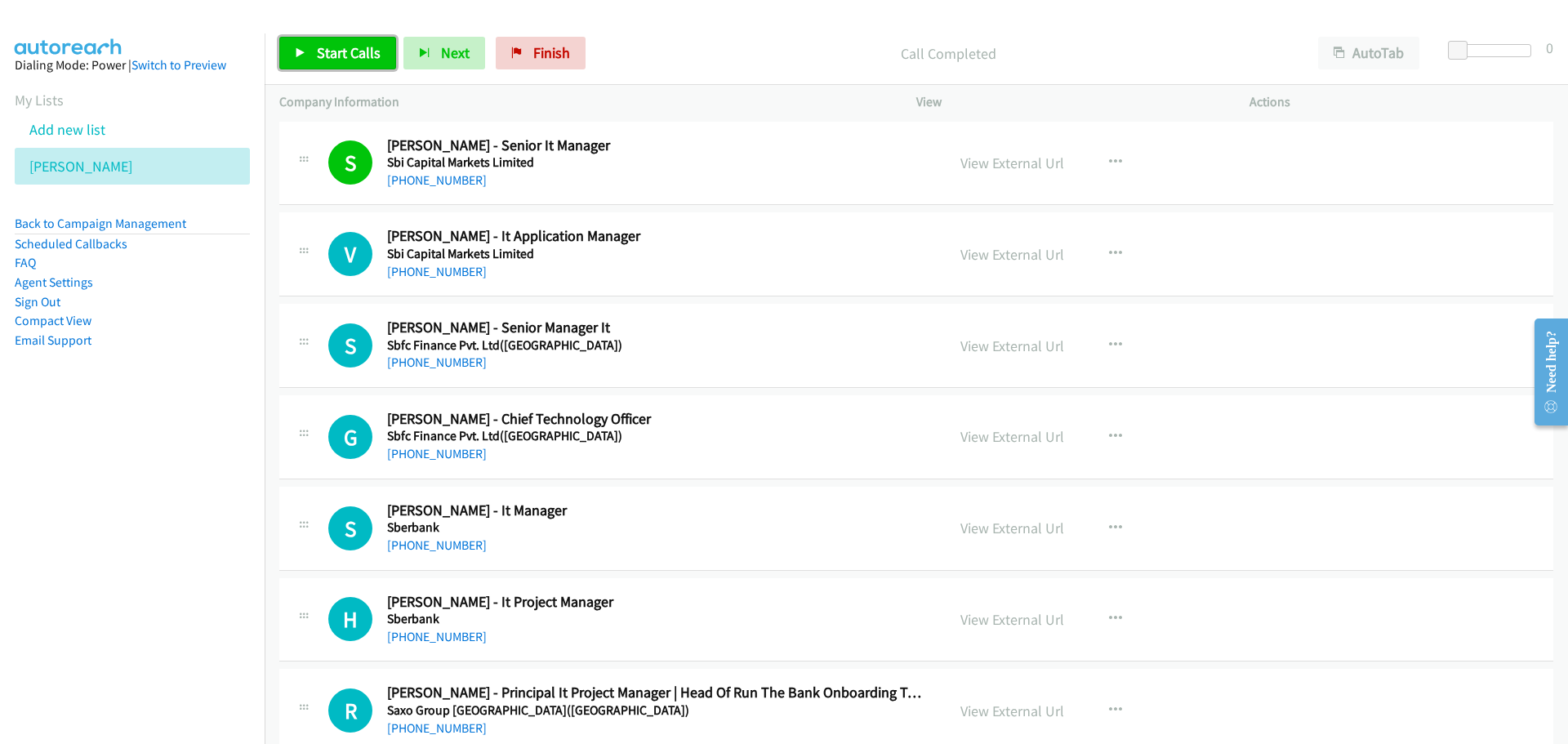
click at [354, 44] on span "Start Calls" at bounding box center [348, 52] width 64 height 18
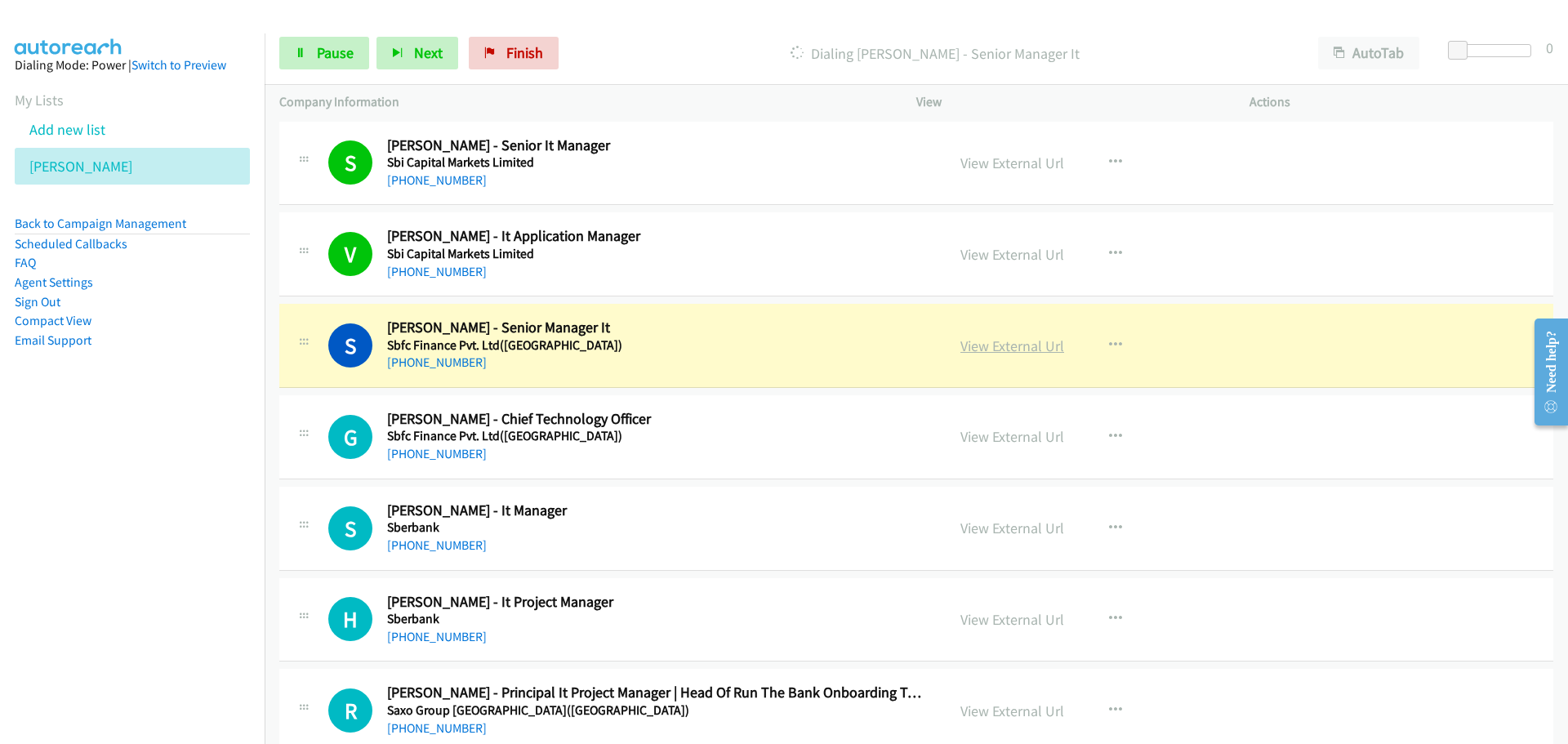
click at [979, 352] on link "View External Url" at bounding box center [1012, 345] width 104 height 18
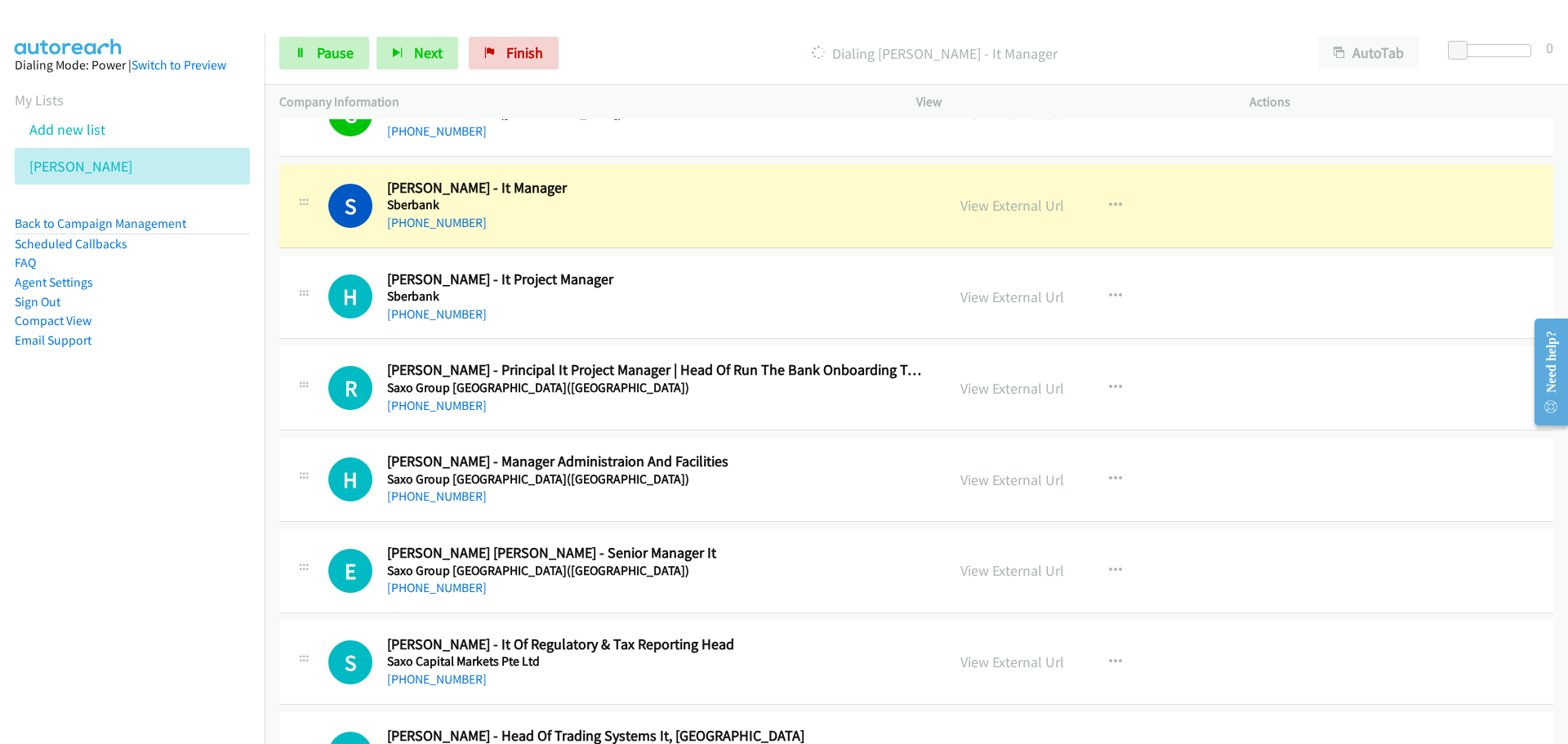
scroll to position [9146, 0]
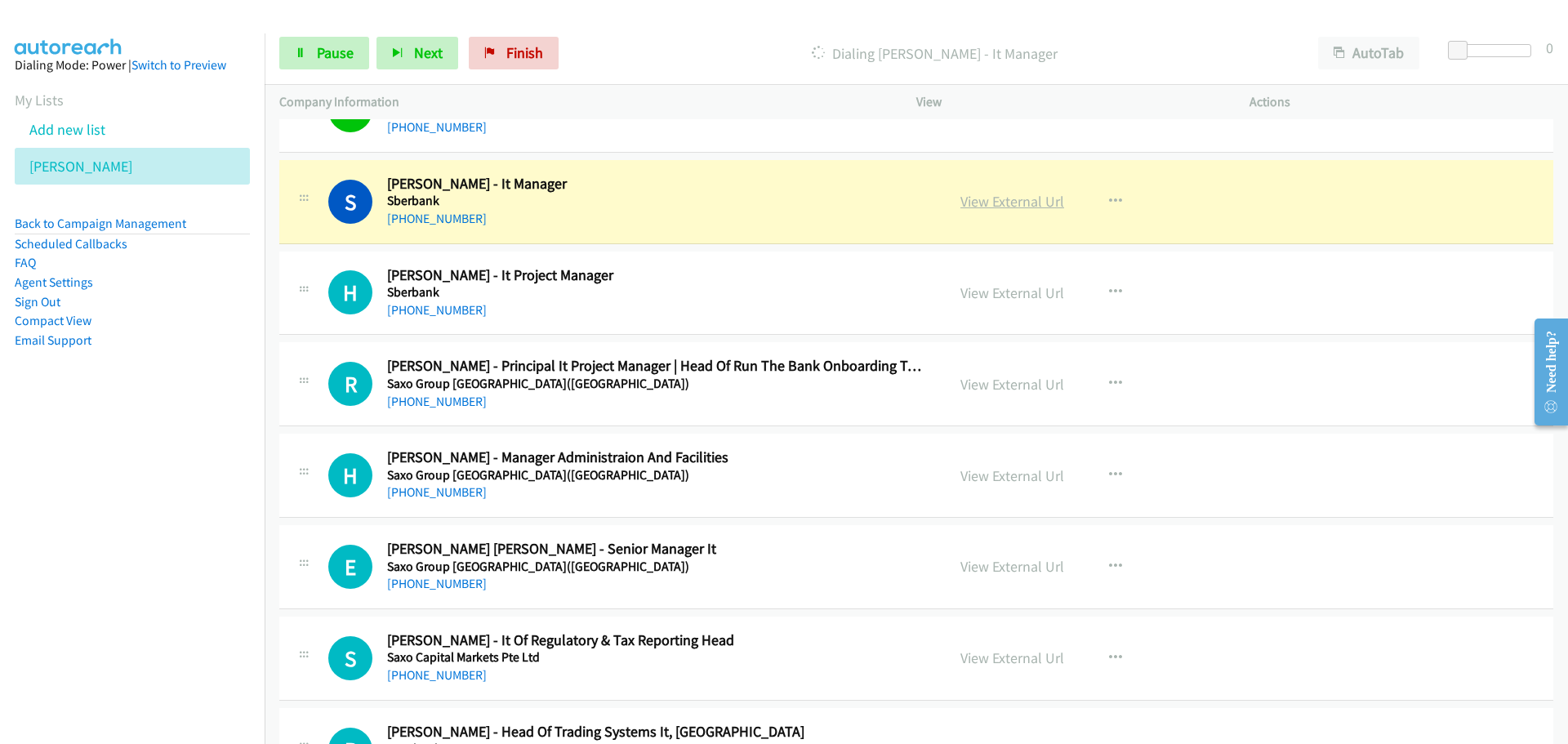
click at [996, 205] on link "View External Url" at bounding box center [1012, 200] width 104 height 18
click at [335, 56] on span "Pause" at bounding box center [335, 52] width 37 height 18
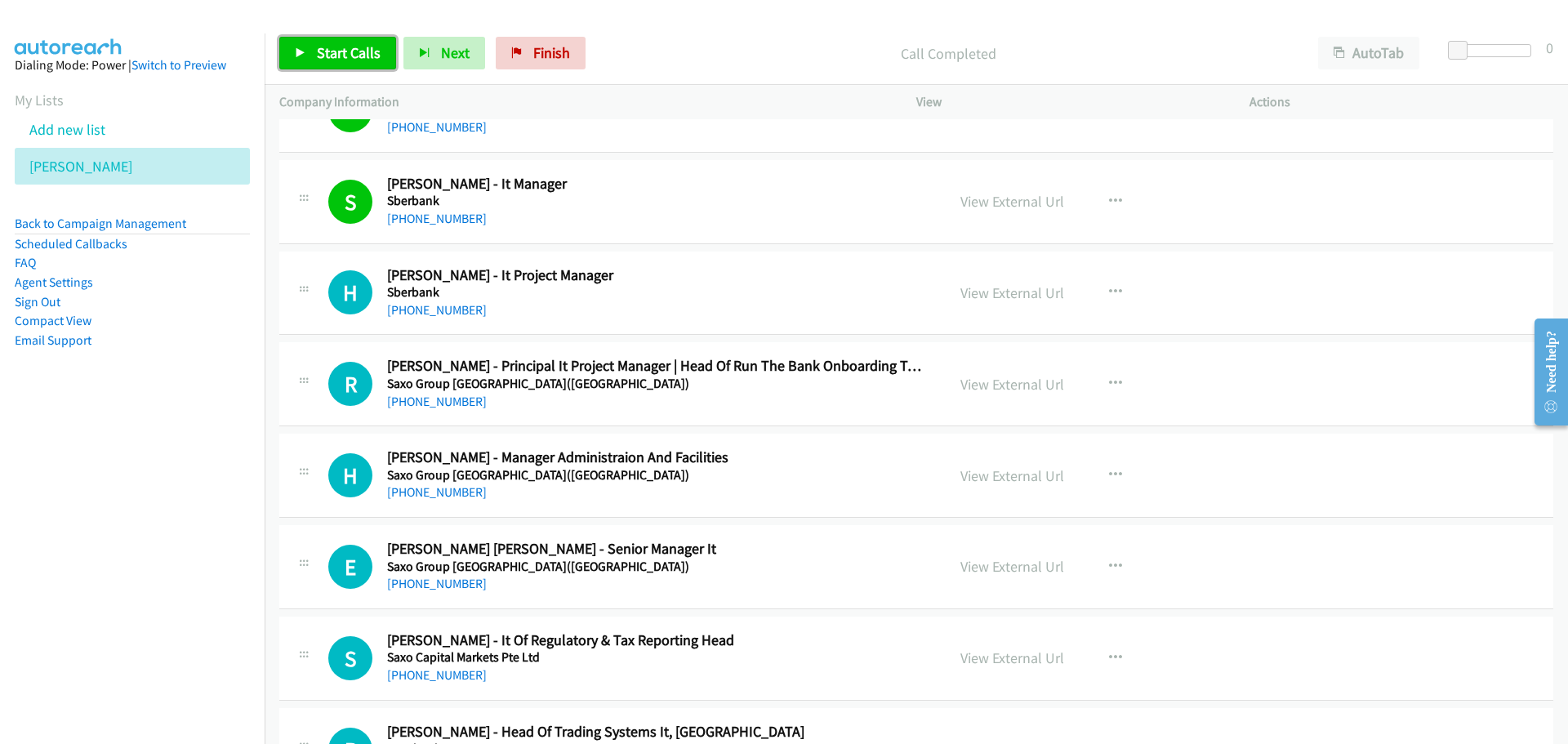
click at [352, 44] on span "Start Calls" at bounding box center [348, 52] width 64 height 18
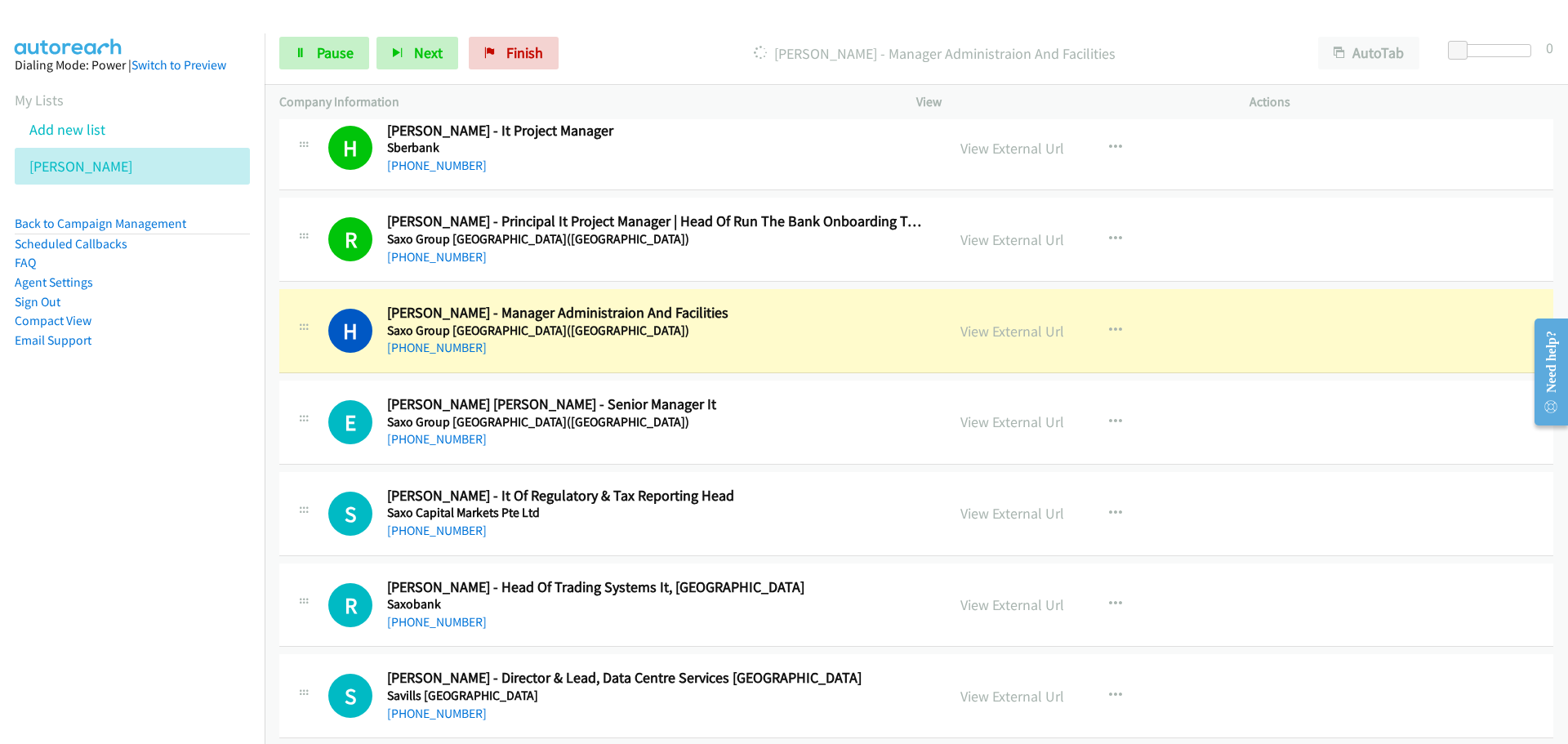
scroll to position [9309, 0]
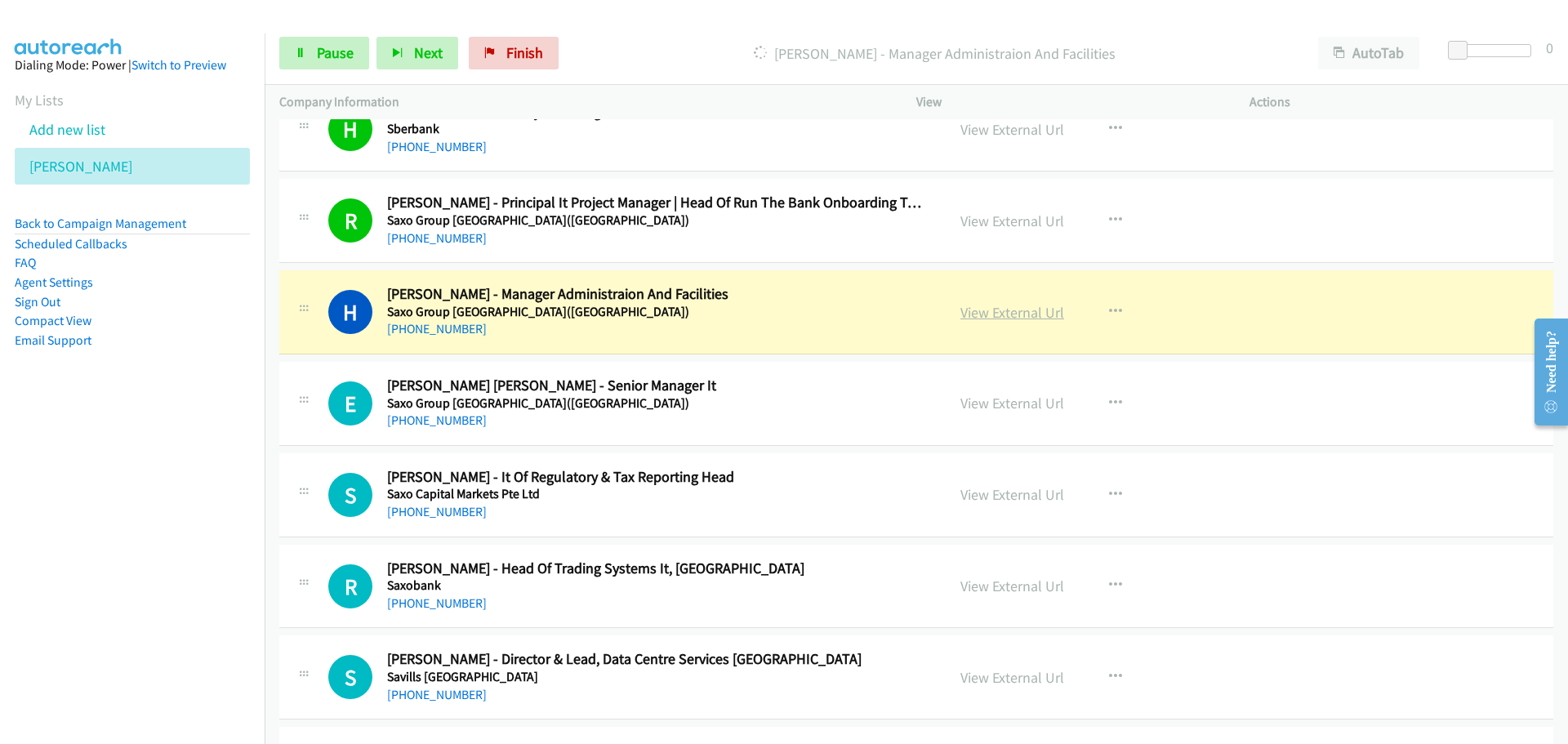
click at [999, 314] on link "View External Url" at bounding box center [1012, 312] width 104 height 18
click at [328, 51] on span "Pause" at bounding box center [335, 52] width 37 height 18
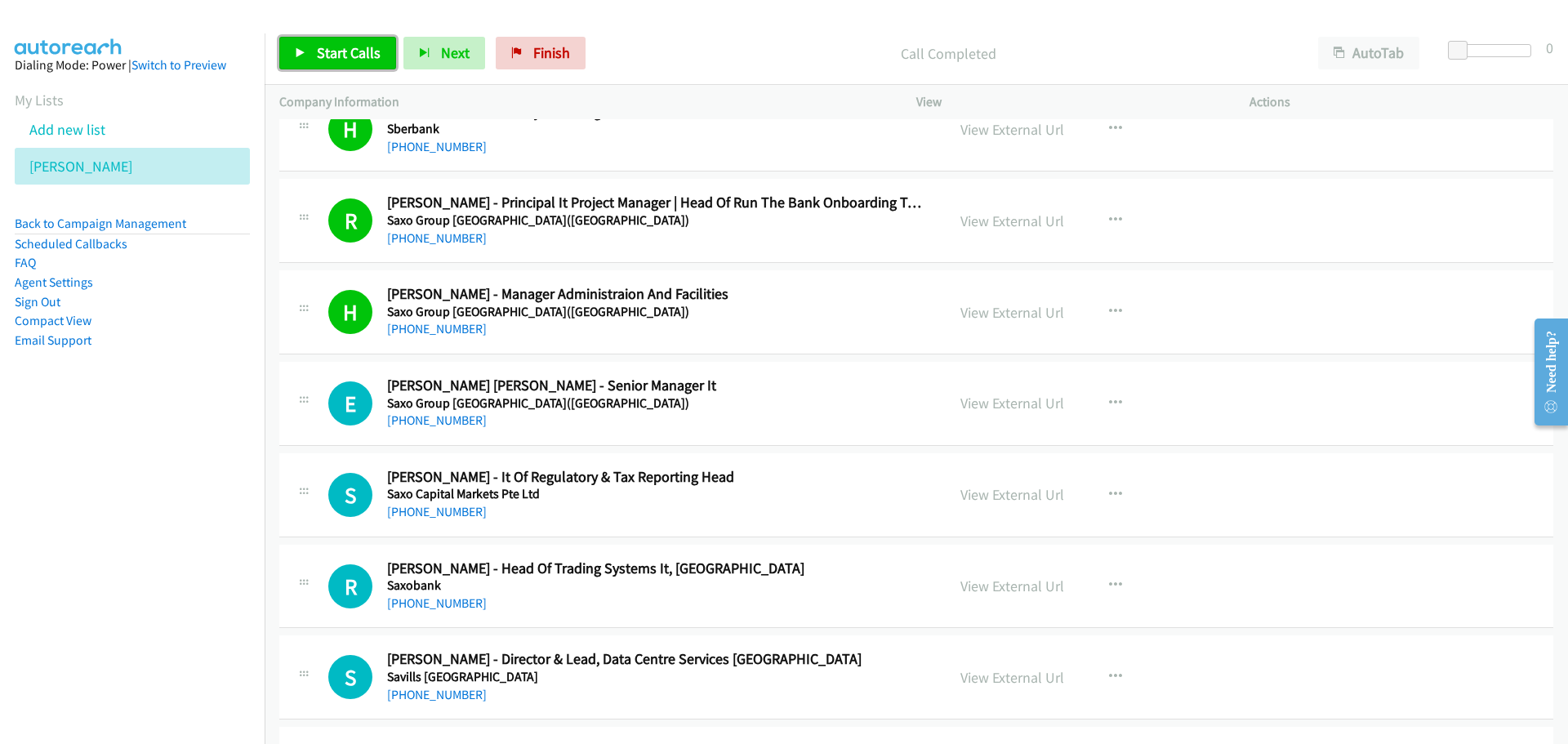
click at [328, 52] on span "Start Calls" at bounding box center [348, 52] width 64 height 18
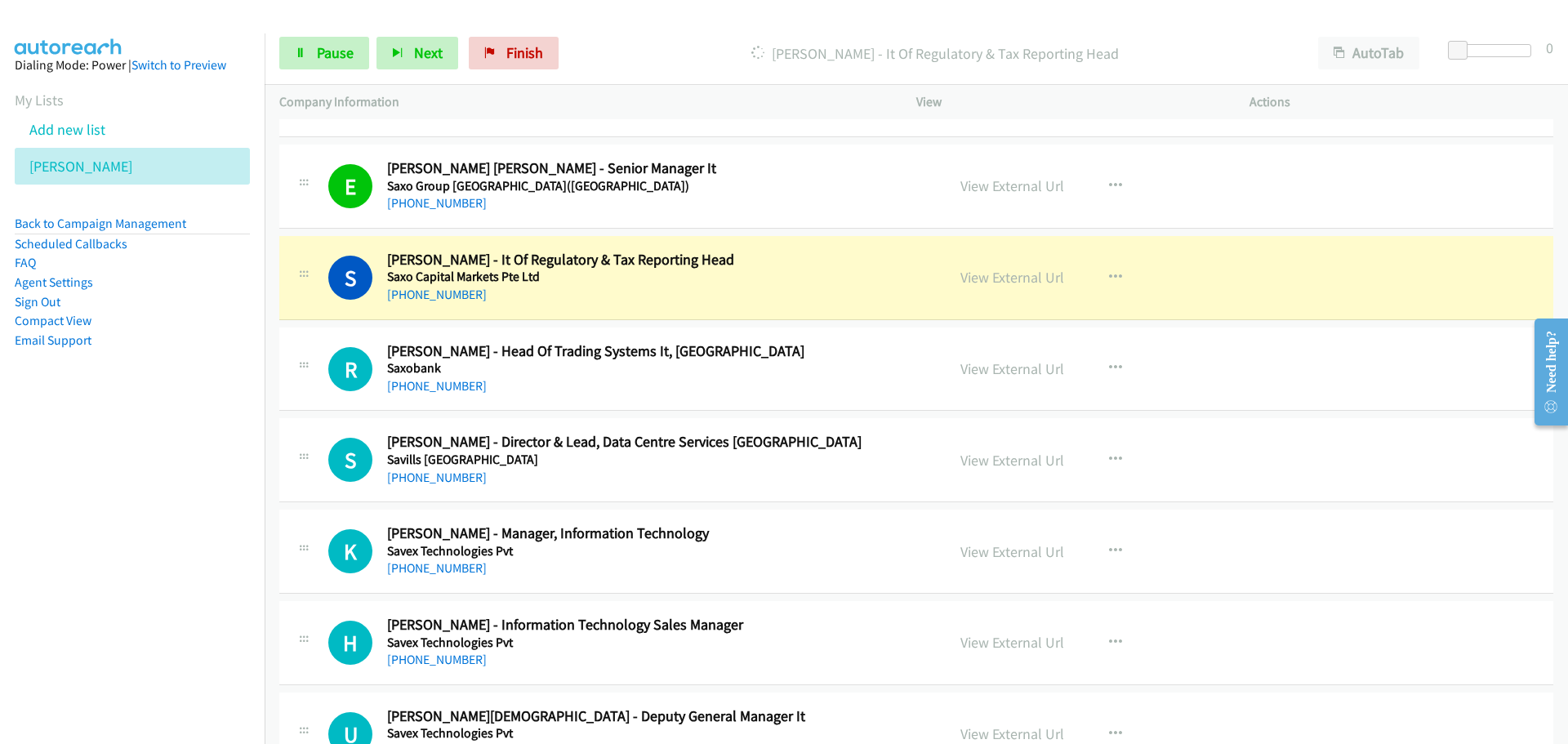
scroll to position [9554, 0]
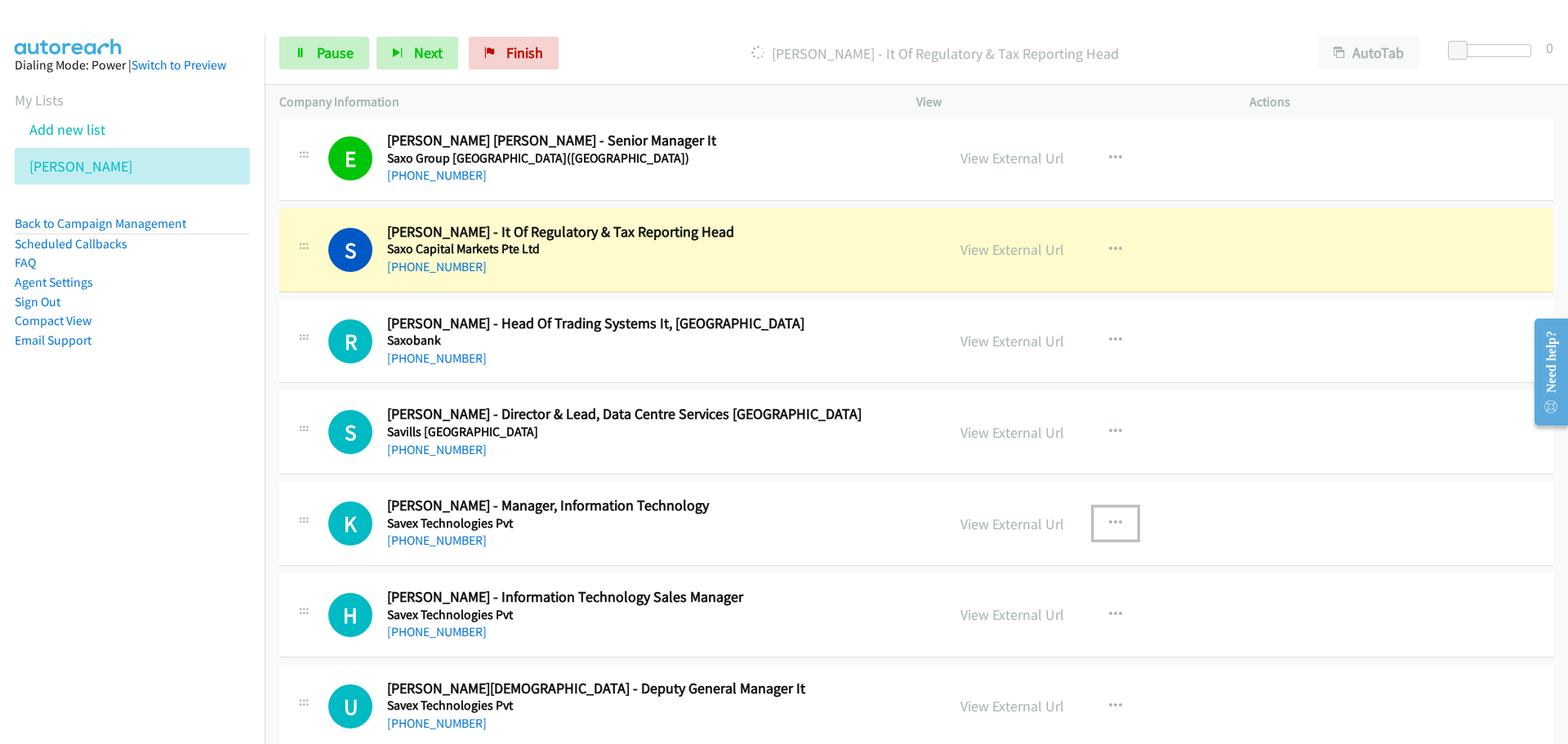
click at [1114, 522] on icon "button" at bounding box center [1115, 523] width 13 height 13
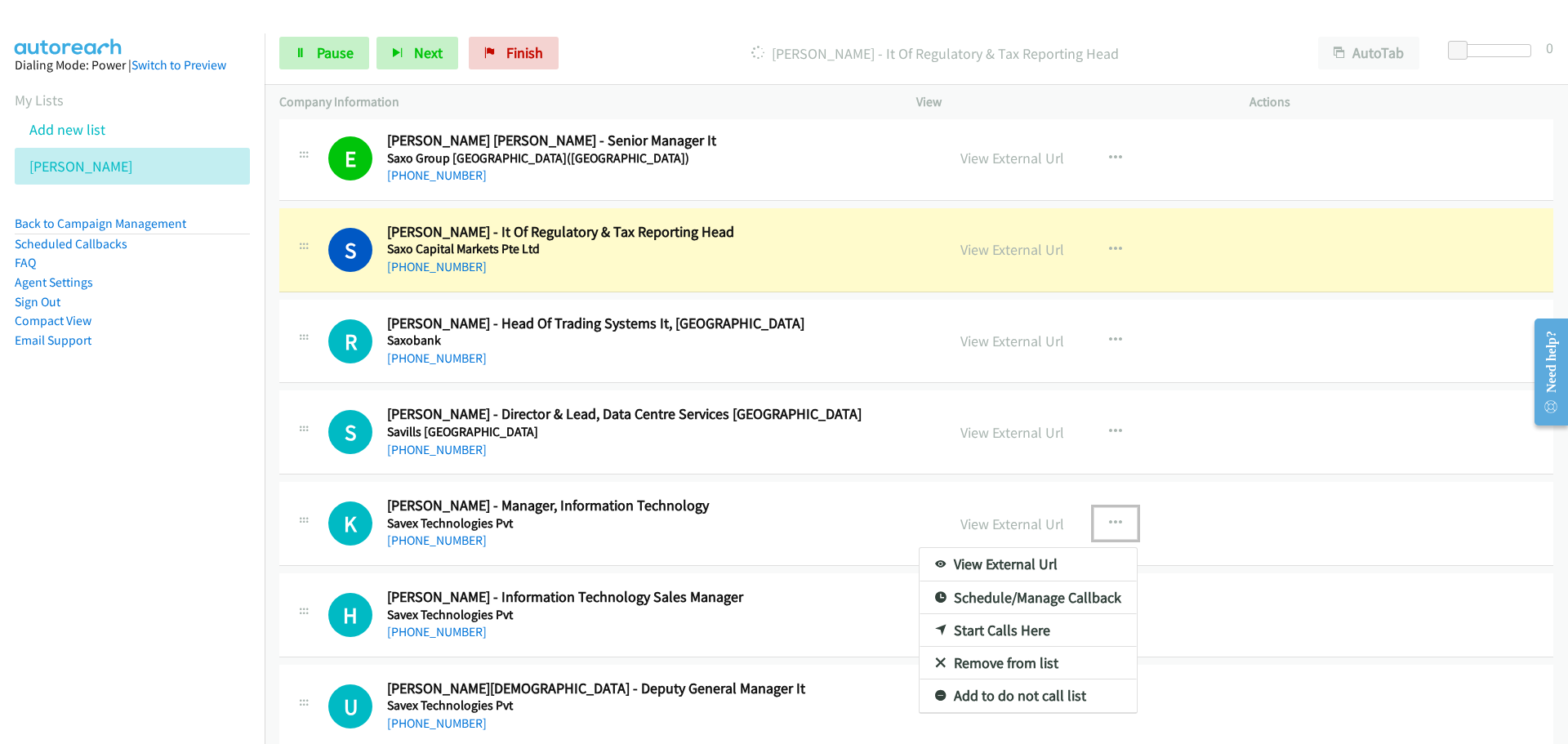
drag, startPoint x: 980, startPoint y: 630, endPoint x: 42, endPoint y: 553, distance: 941.2
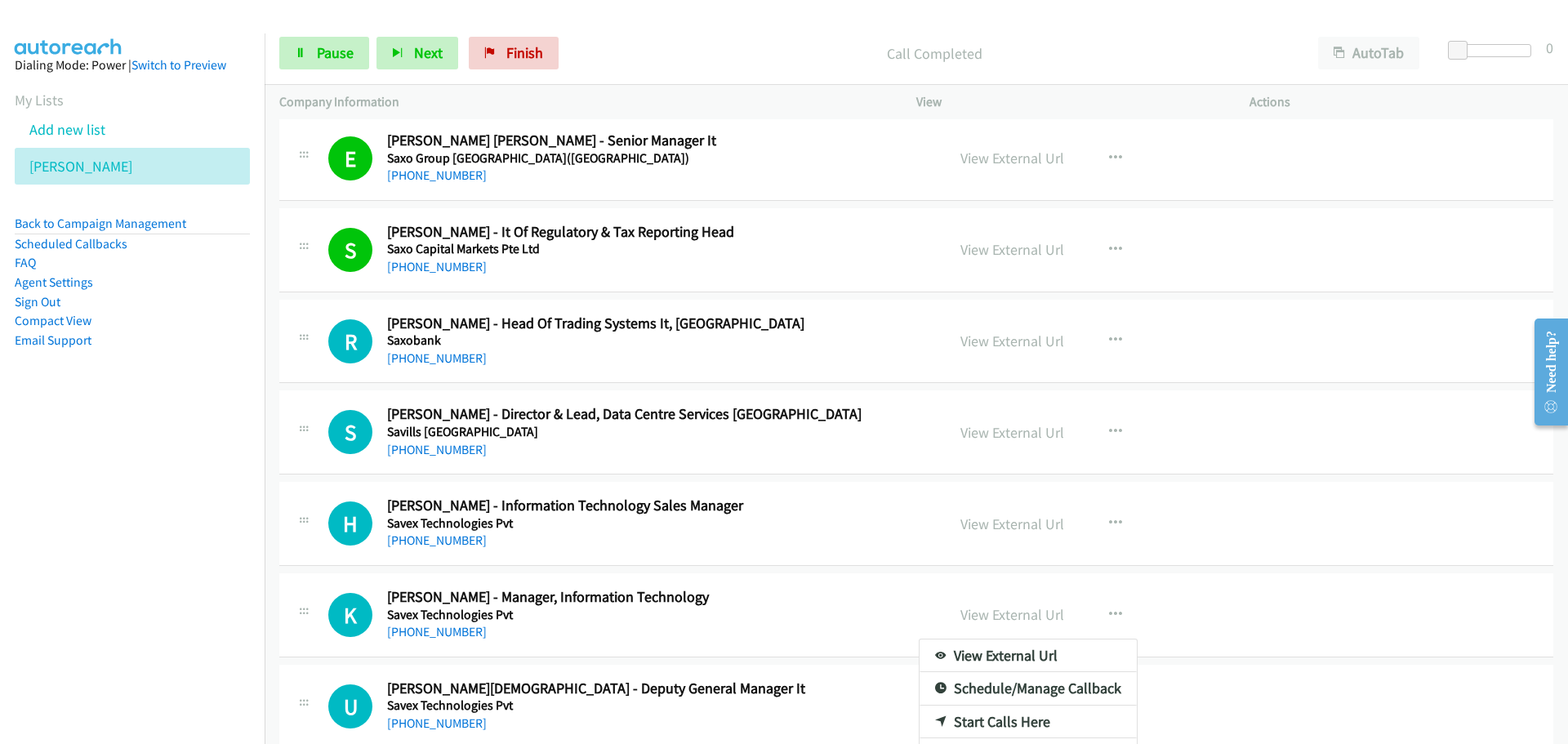
click at [986, 724] on link "Start Calls Here" at bounding box center [1028, 721] width 217 height 32
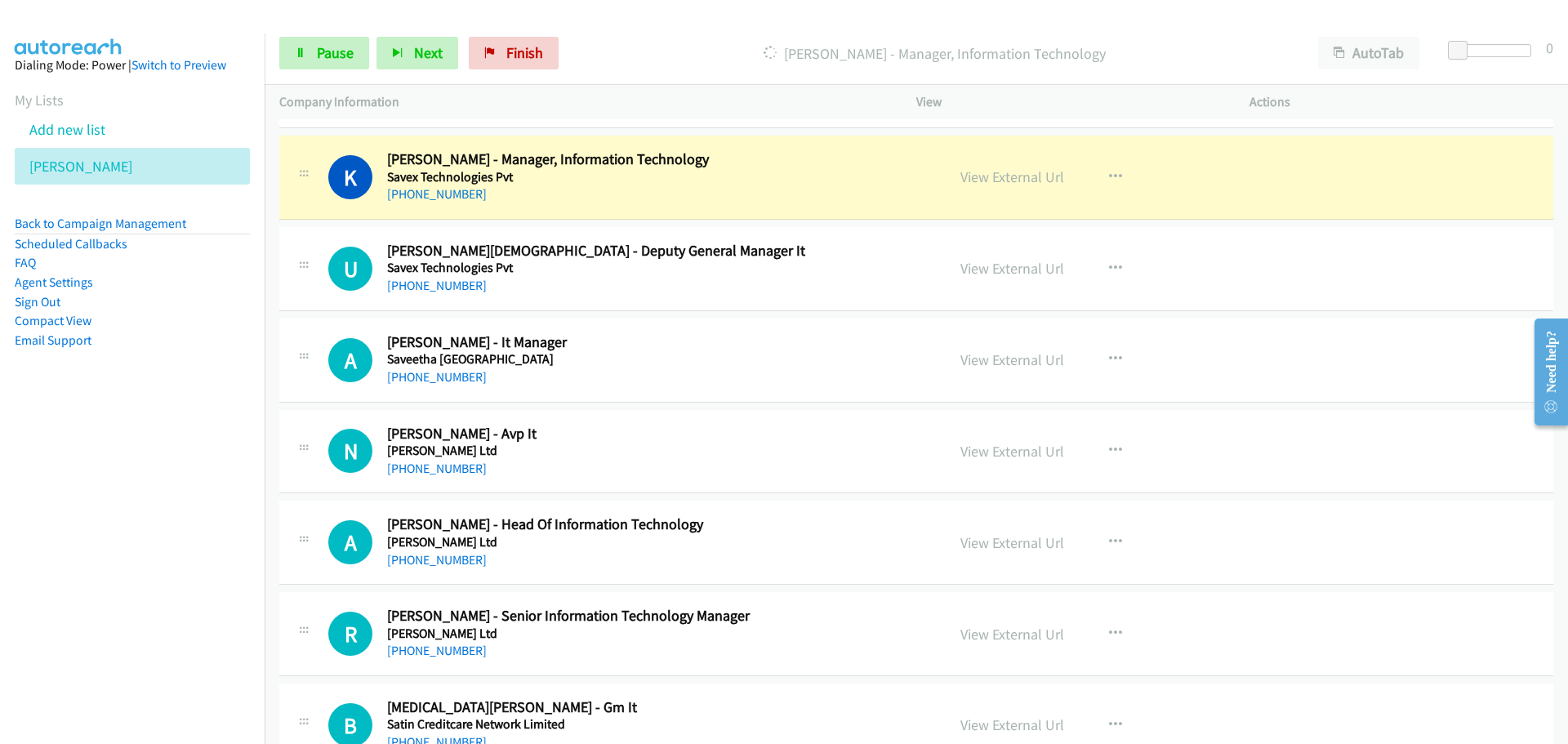
scroll to position [9962, 0]
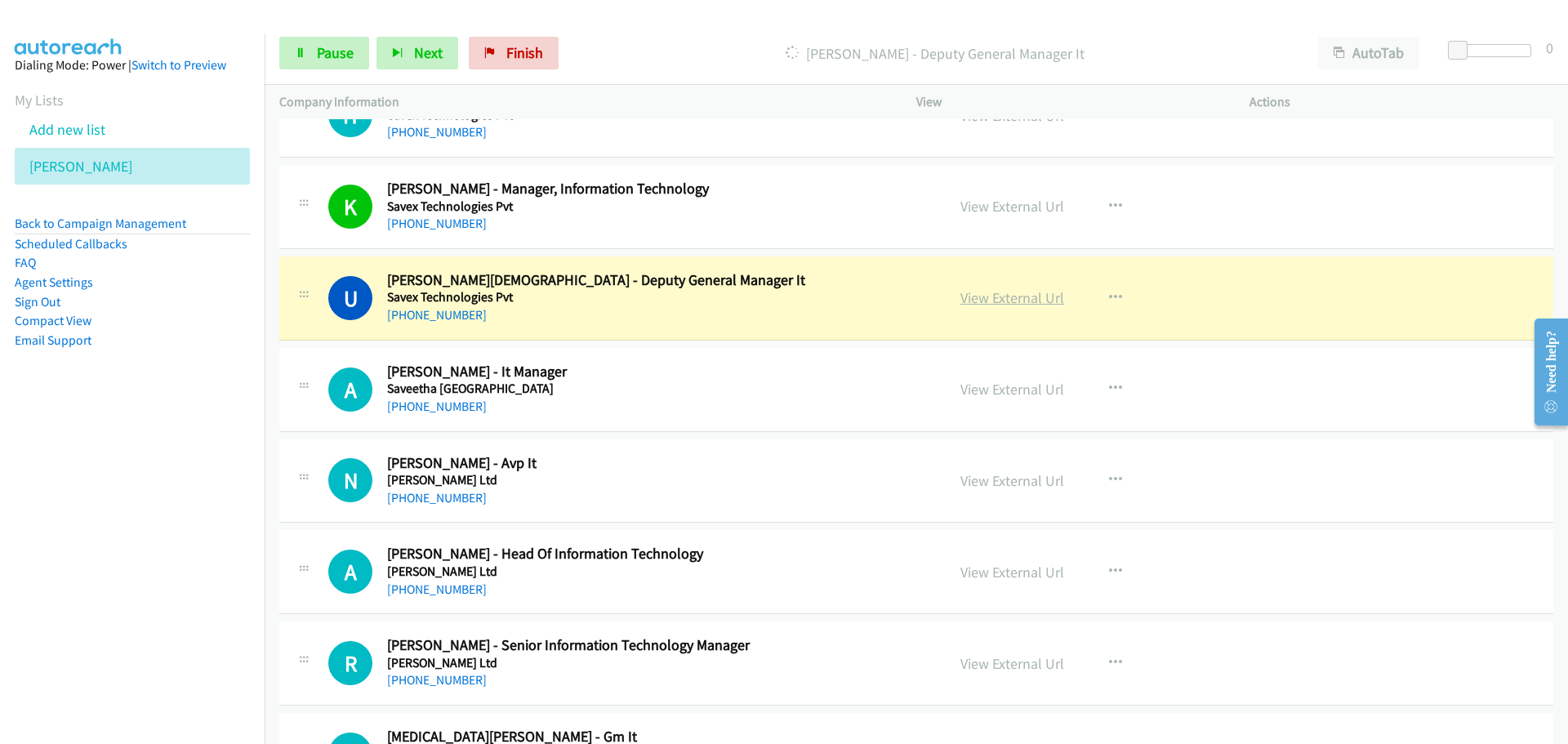
click at [1003, 303] on link "View External Url" at bounding box center [1012, 297] width 104 height 18
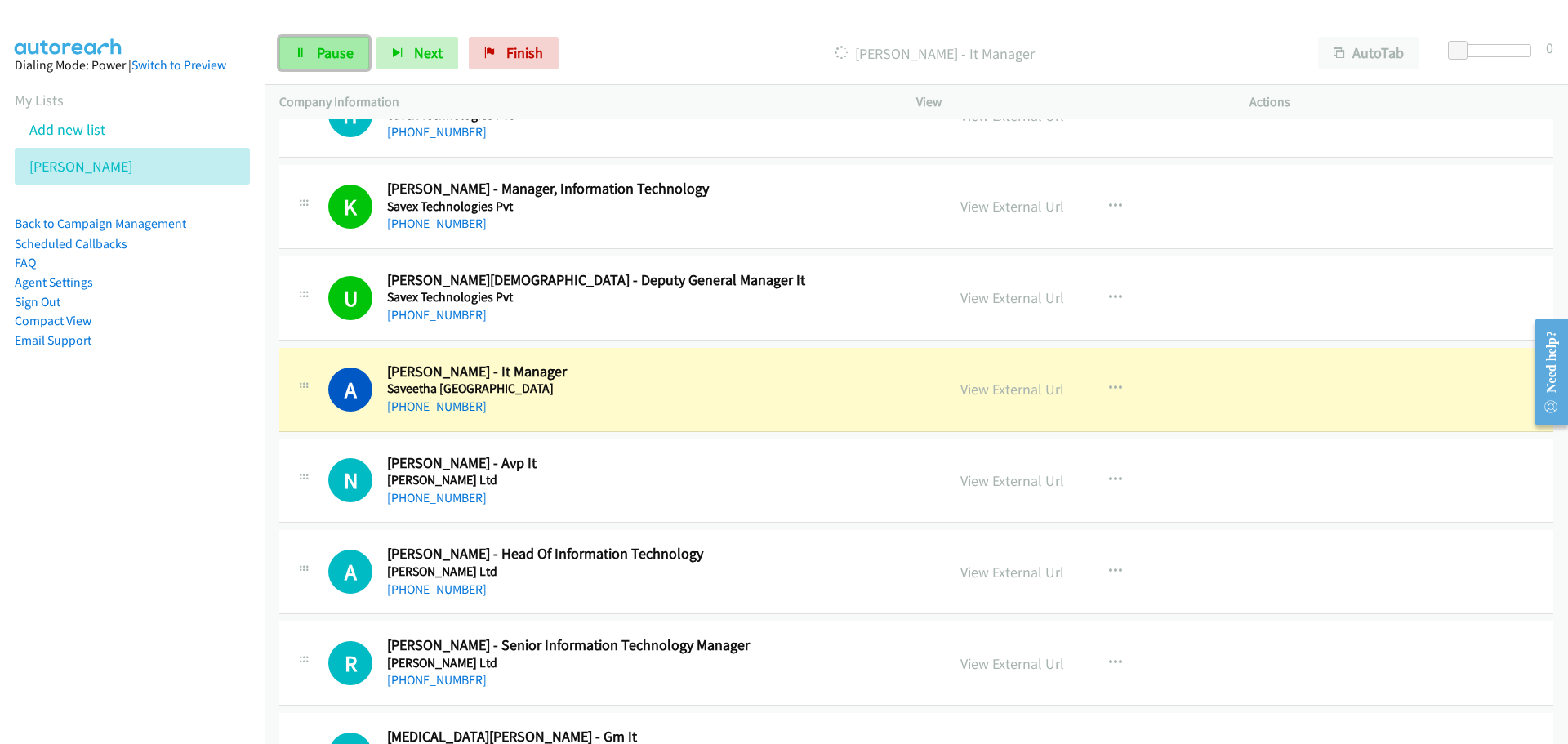
click at [328, 38] on link "Pause" at bounding box center [324, 52] width 90 height 32
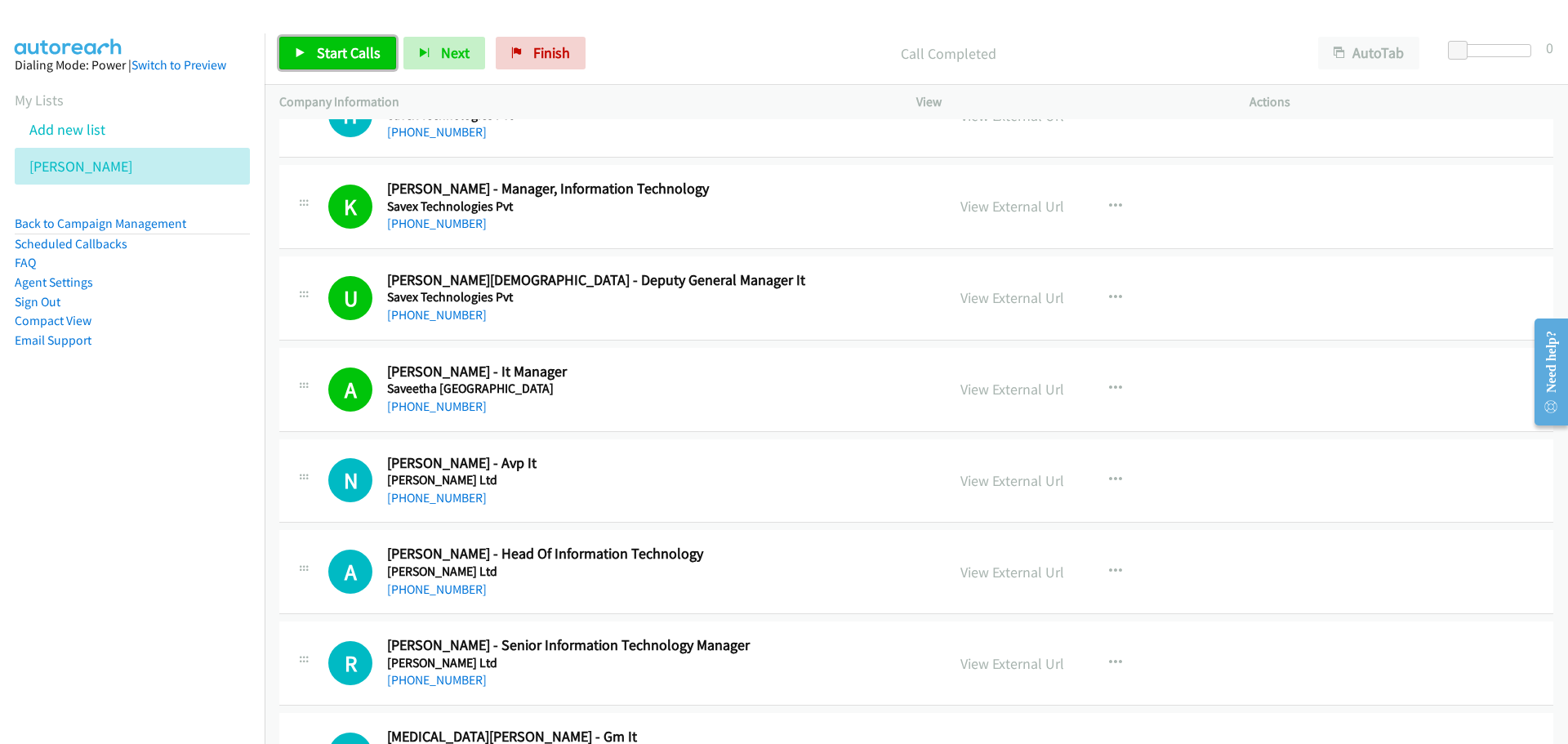
click at [317, 68] on link "Start Calls" at bounding box center [338, 52] width 117 height 32
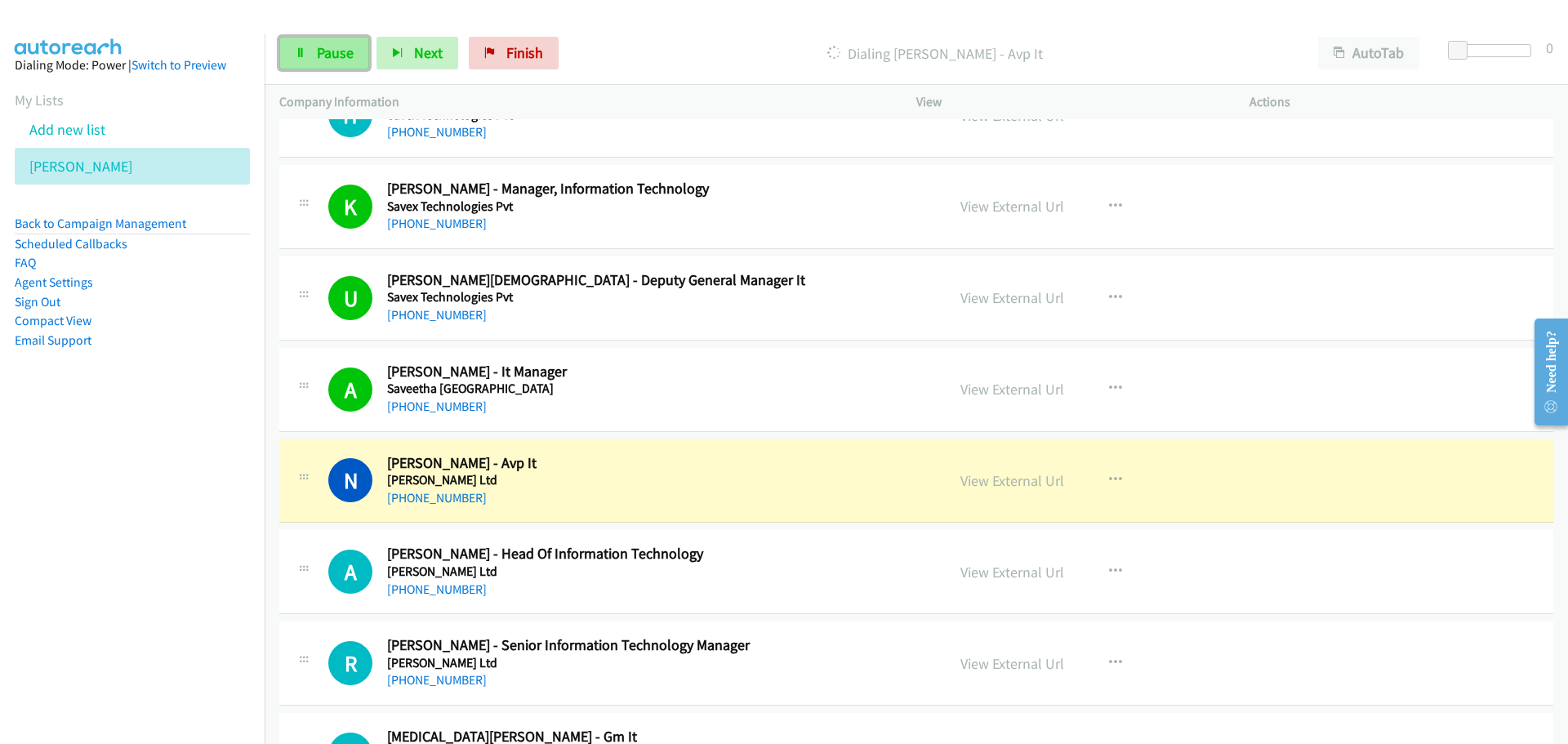
click at [300, 51] on icon at bounding box center [300, 53] width 11 height 11
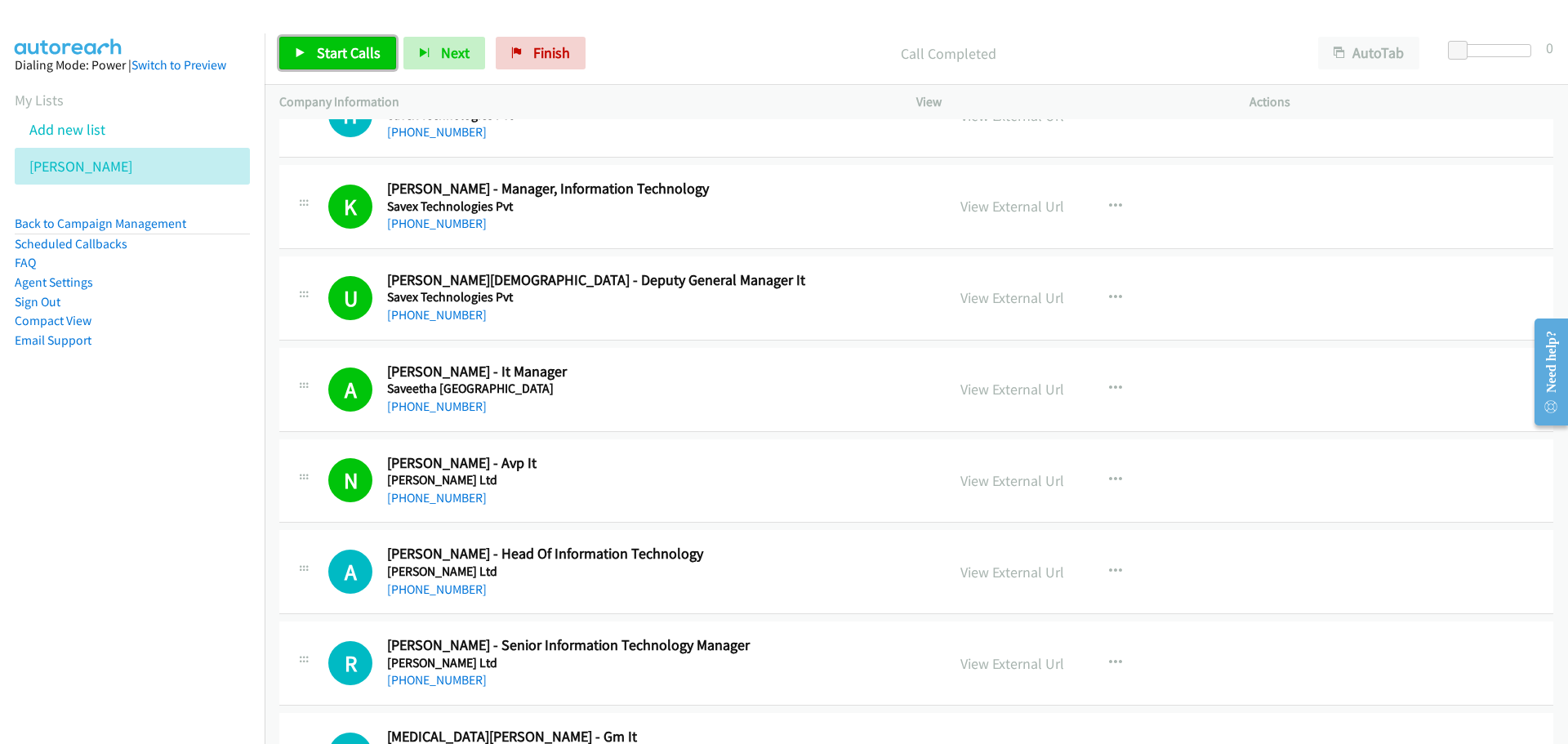
click at [356, 48] on span "Start Calls" at bounding box center [348, 52] width 64 height 18
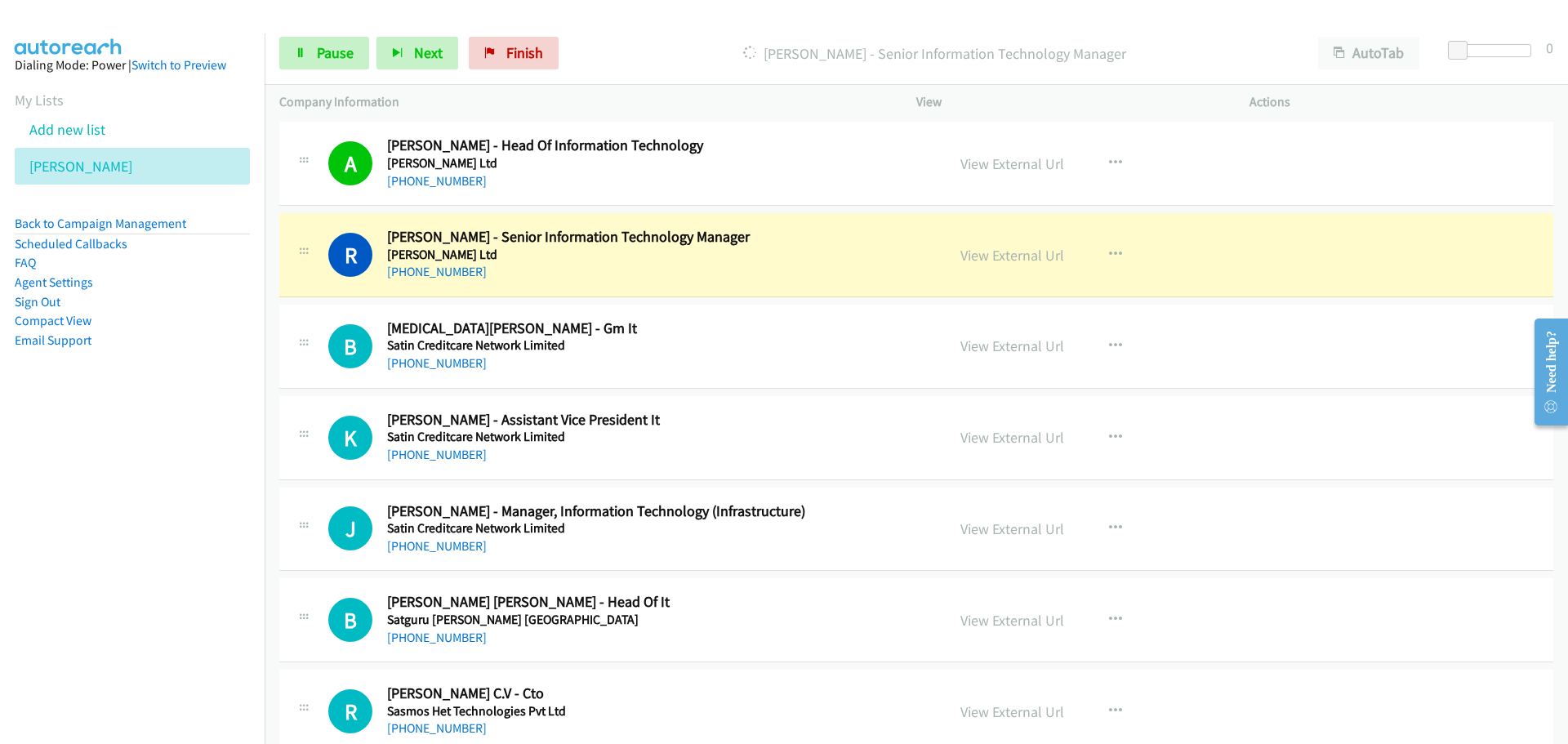
scroll to position [10452, 0]
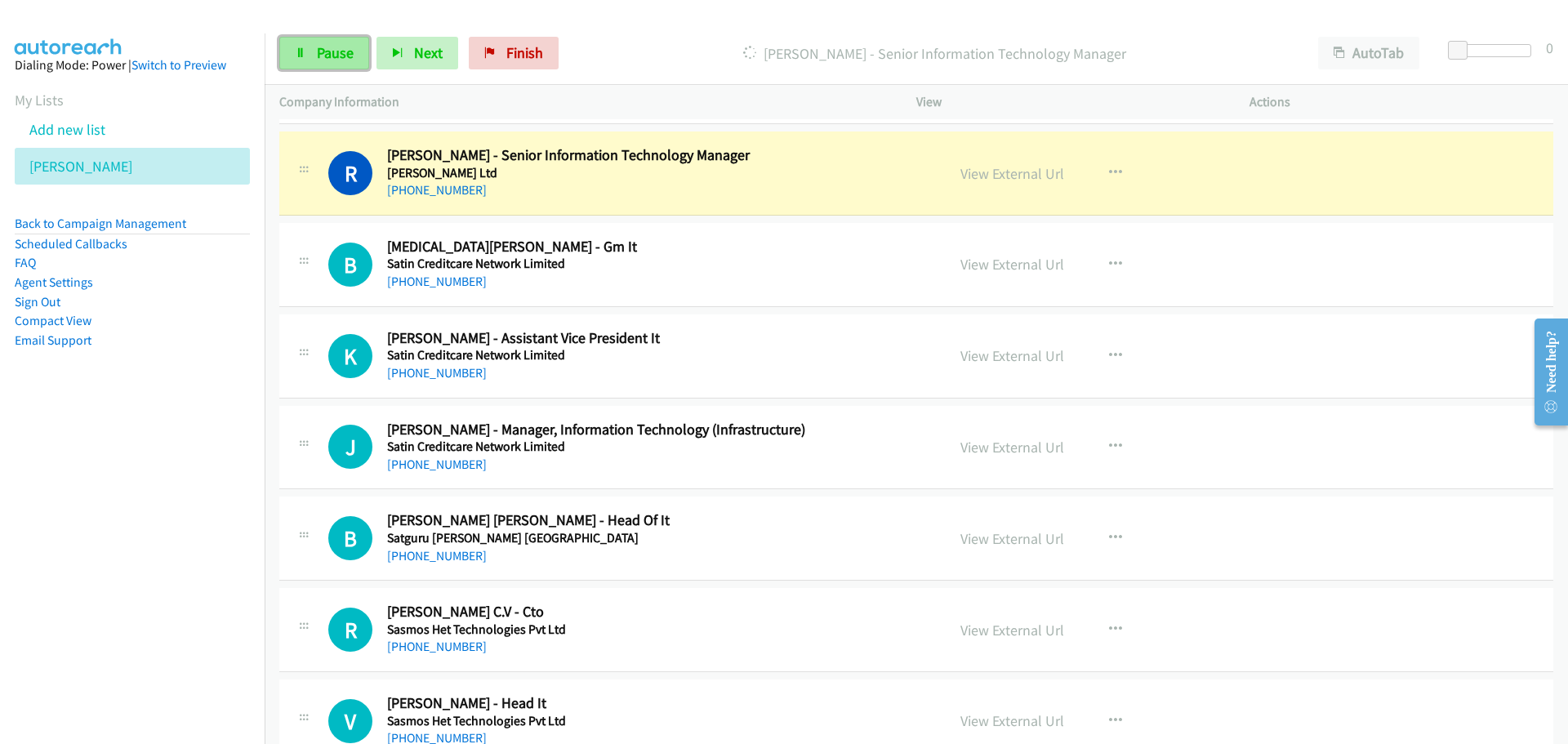
click at [324, 49] on span "Pause" at bounding box center [335, 52] width 37 height 18
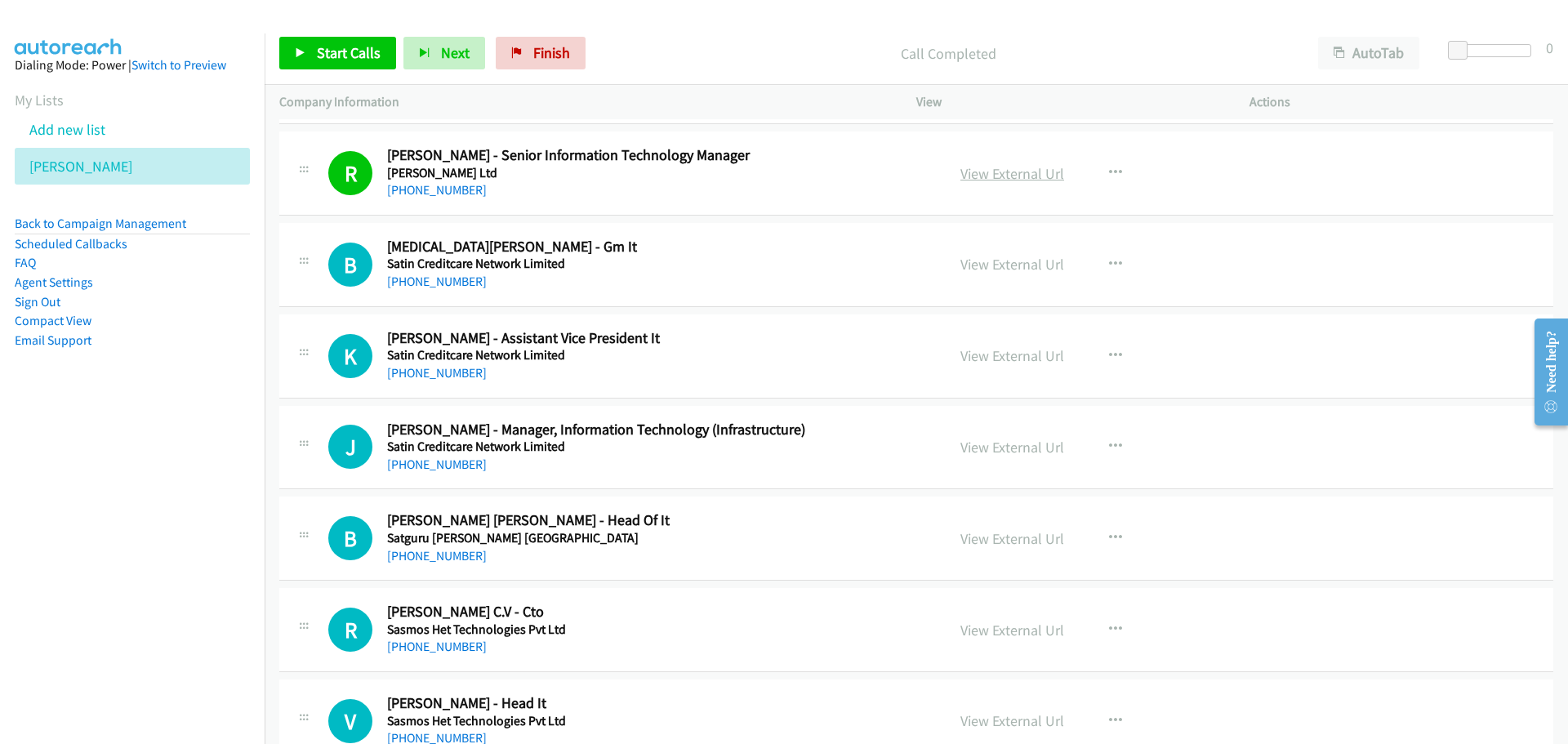
click at [1005, 171] on link "View External Url" at bounding box center [1012, 173] width 104 height 18
click at [357, 44] on span "Start Calls" at bounding box center [348, 52] width 64 height 18
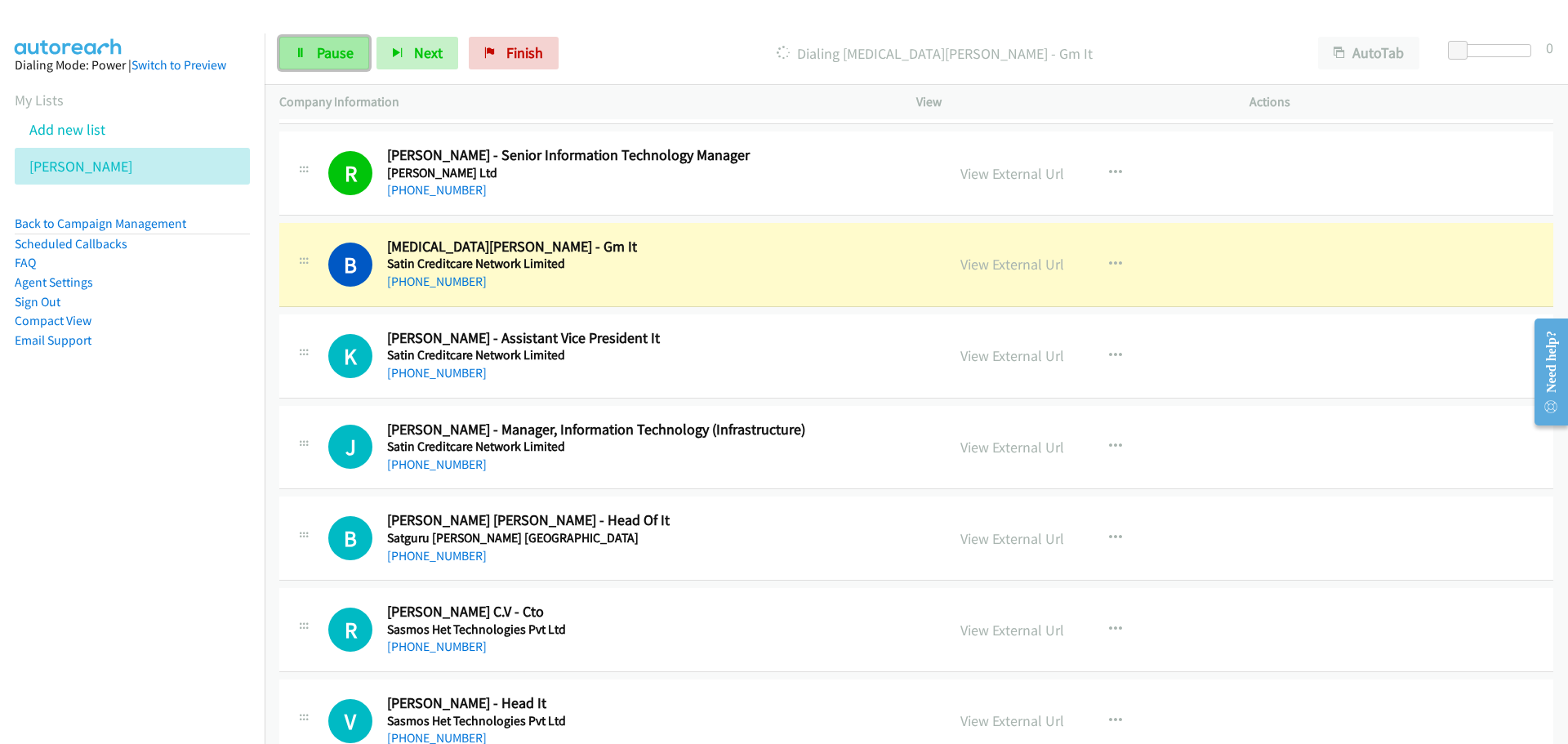
click at [314, 51] on link "Pause" at bounding box center [324, 52] width 90 height 32
click at [335, 40] on link "Start Calls" at bounding box center [338, 52] width 117 height 32
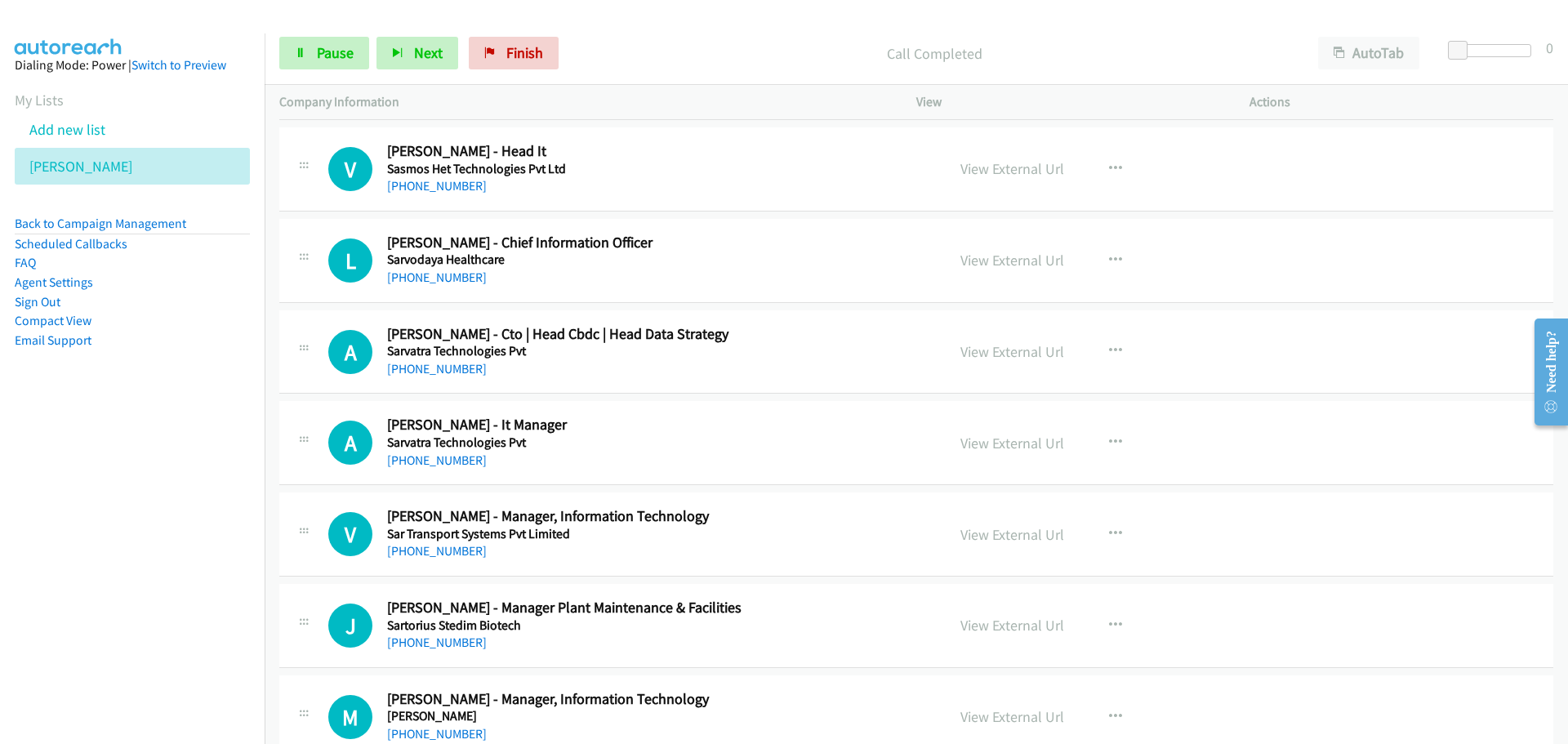
scroll to position [11024, 0]
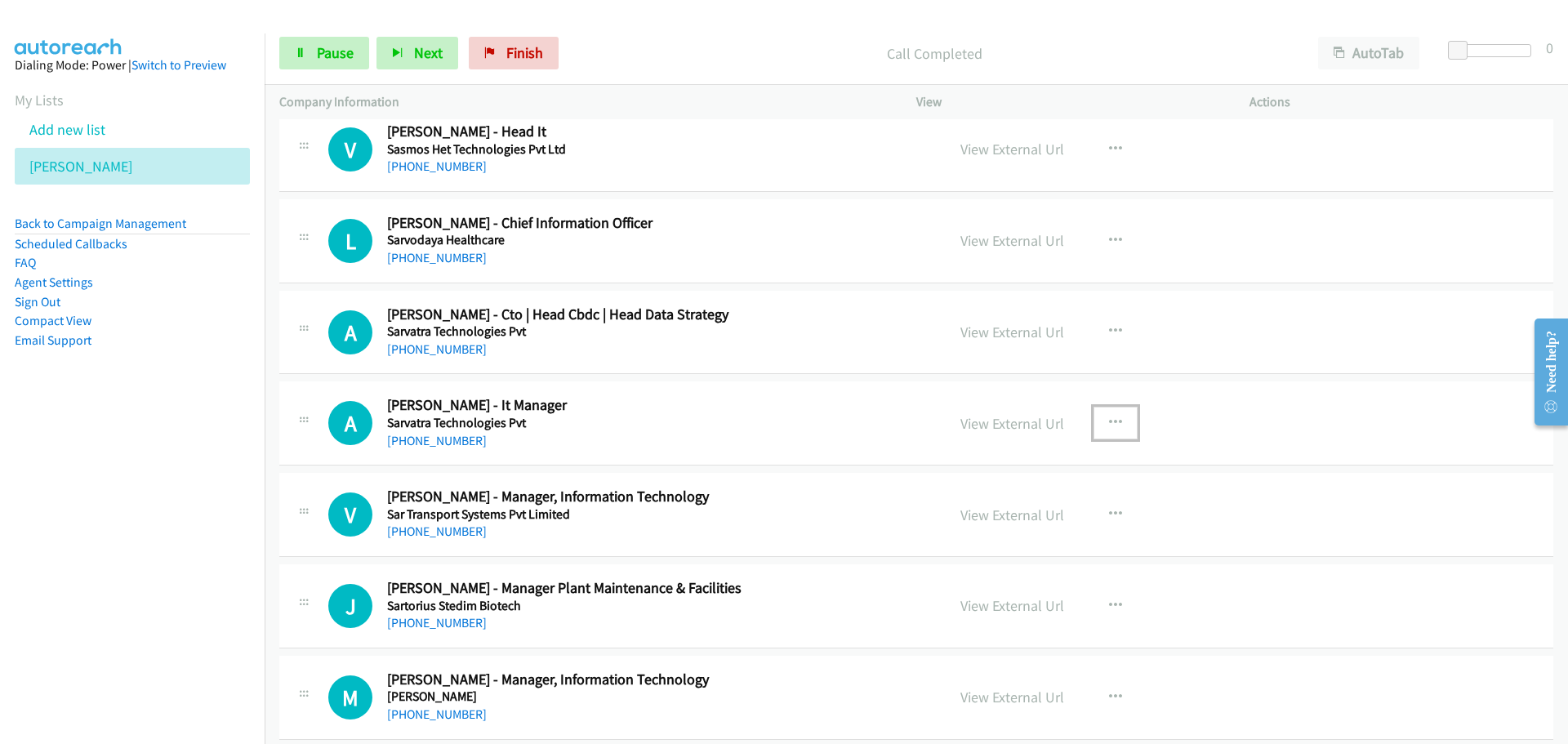
click at [1109, 418] on icon "button" at bounding box center [1115, 422] width 13 height 13
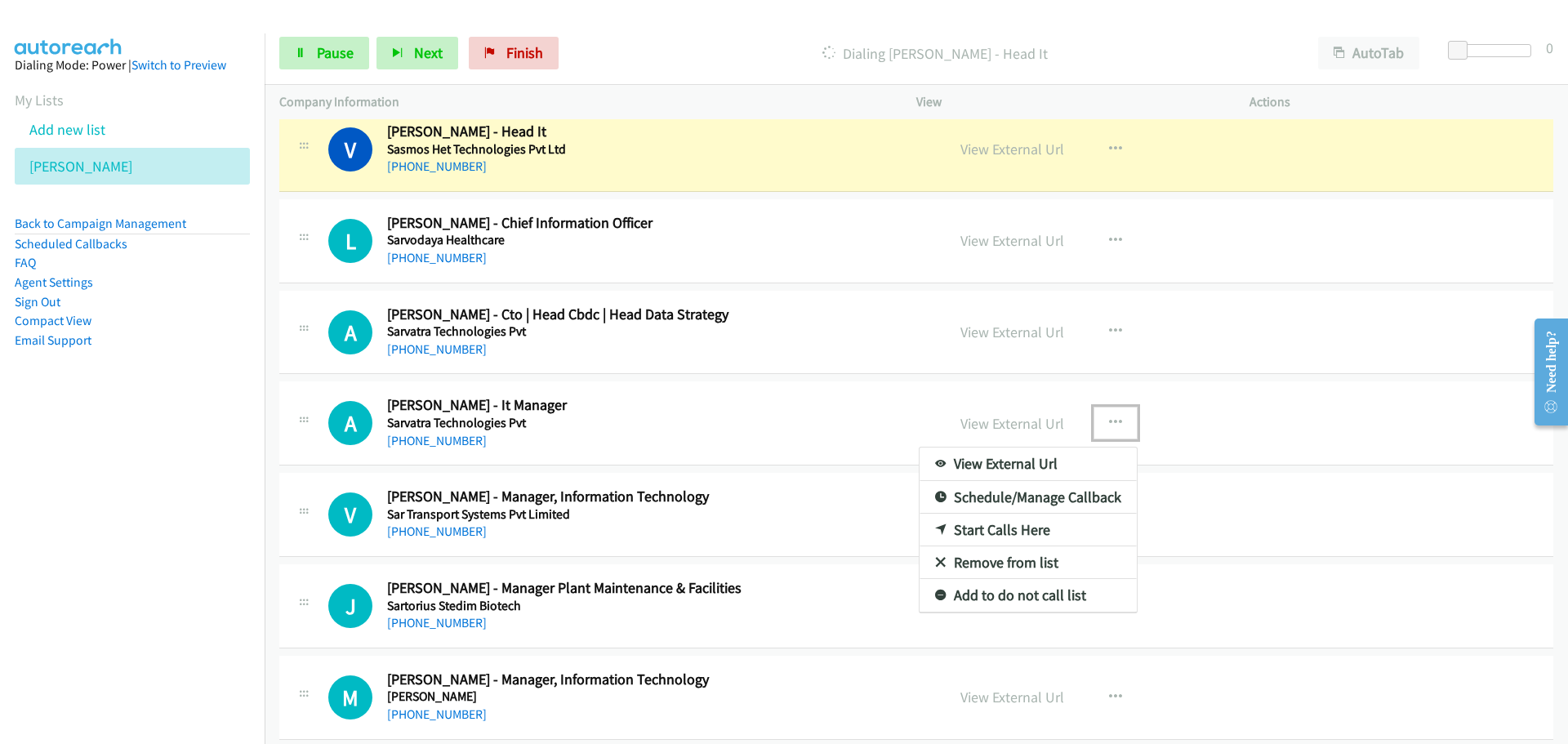
click at [958, 525] on link "Start Calls Here" at bounding box center [1028, 529] width 217 height 32
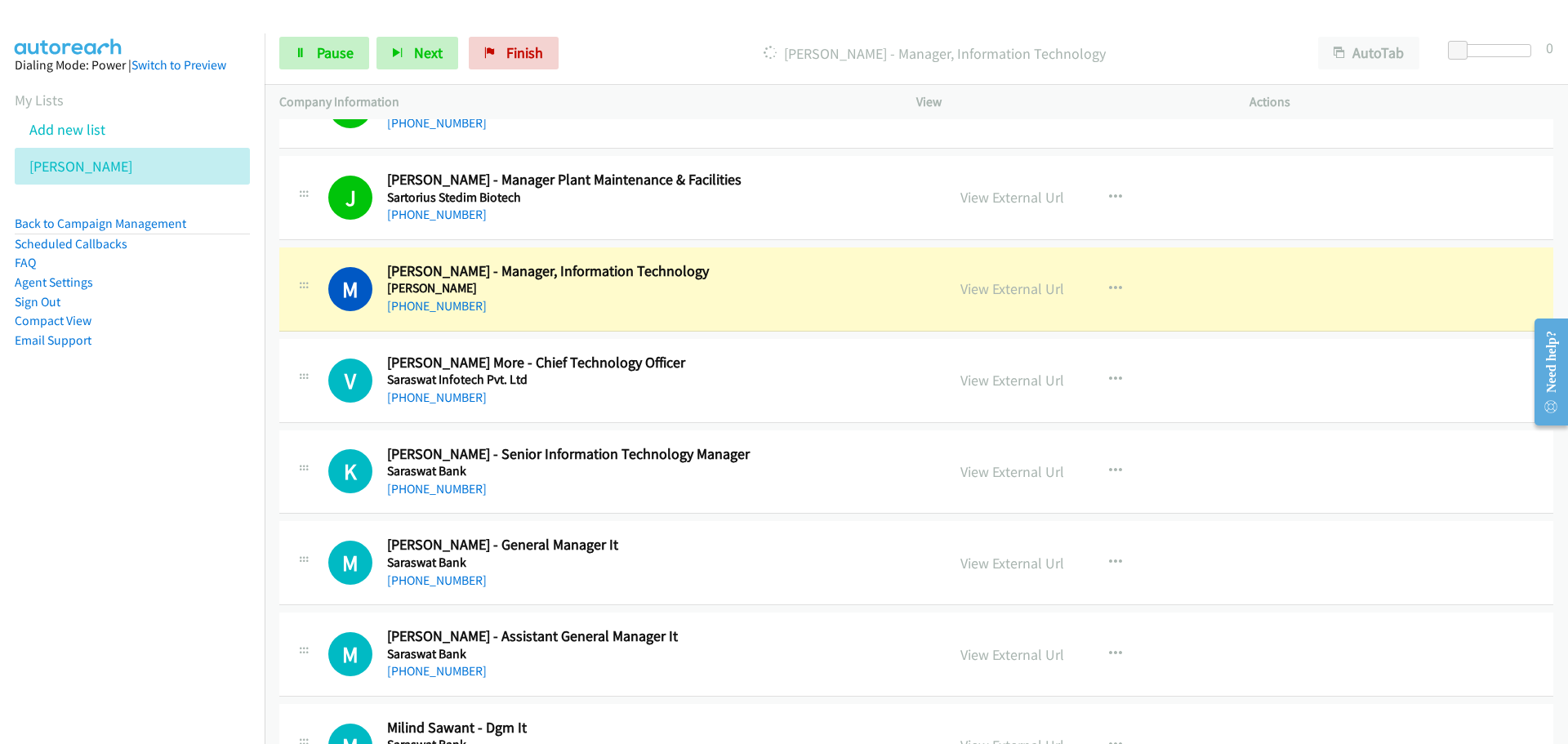
scroll to position [11513, 0]
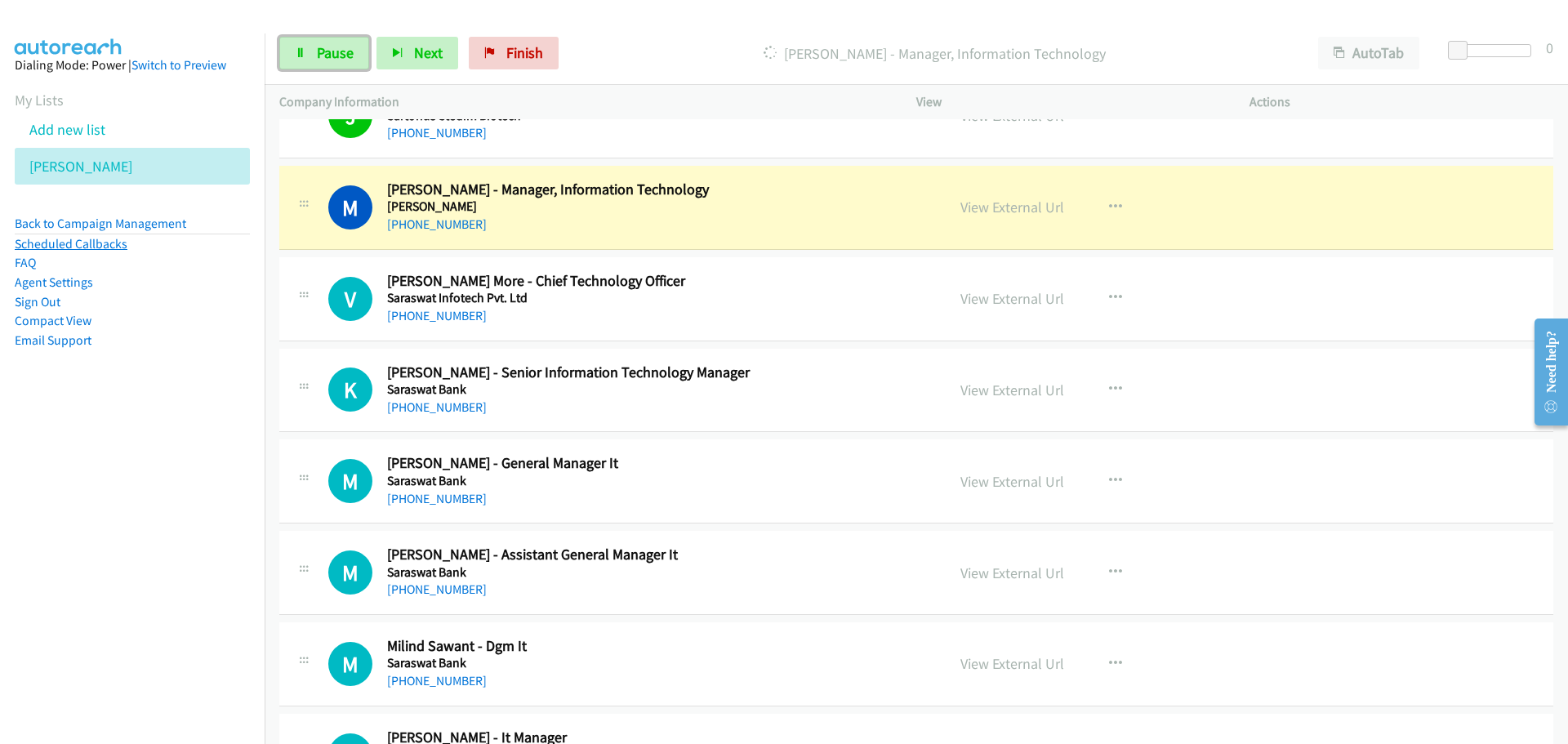
drag, startPoint x: 347, startPoint y: 45, endPoint x: 31, endPoint y: 236, distance: 369.2
click at [347, 45] on span "Pause" at bounding box center [335, 52] width 37 height 18
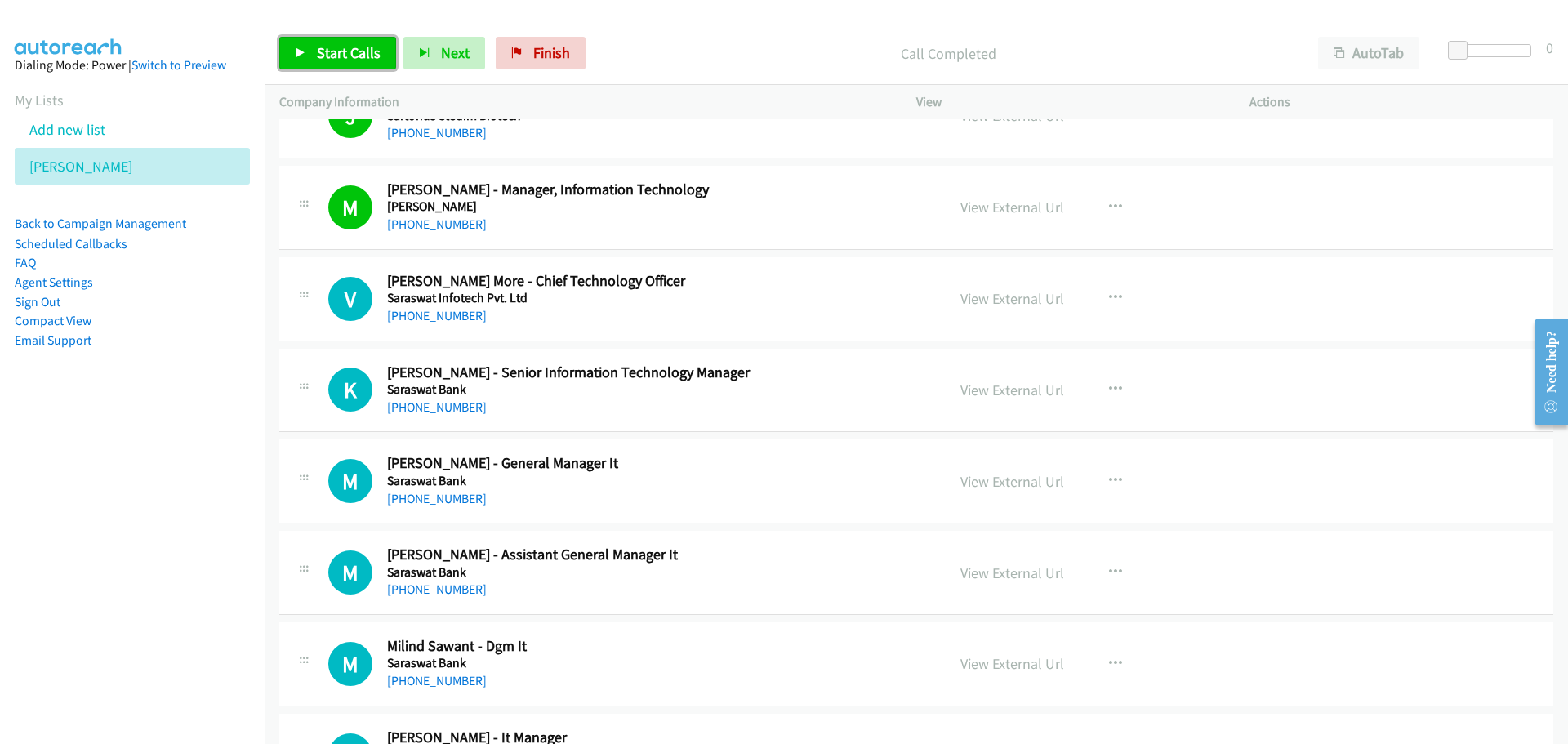
click at [363, 59] on span "Start Calls" at bounding box center [348, 52] width 64 height 18
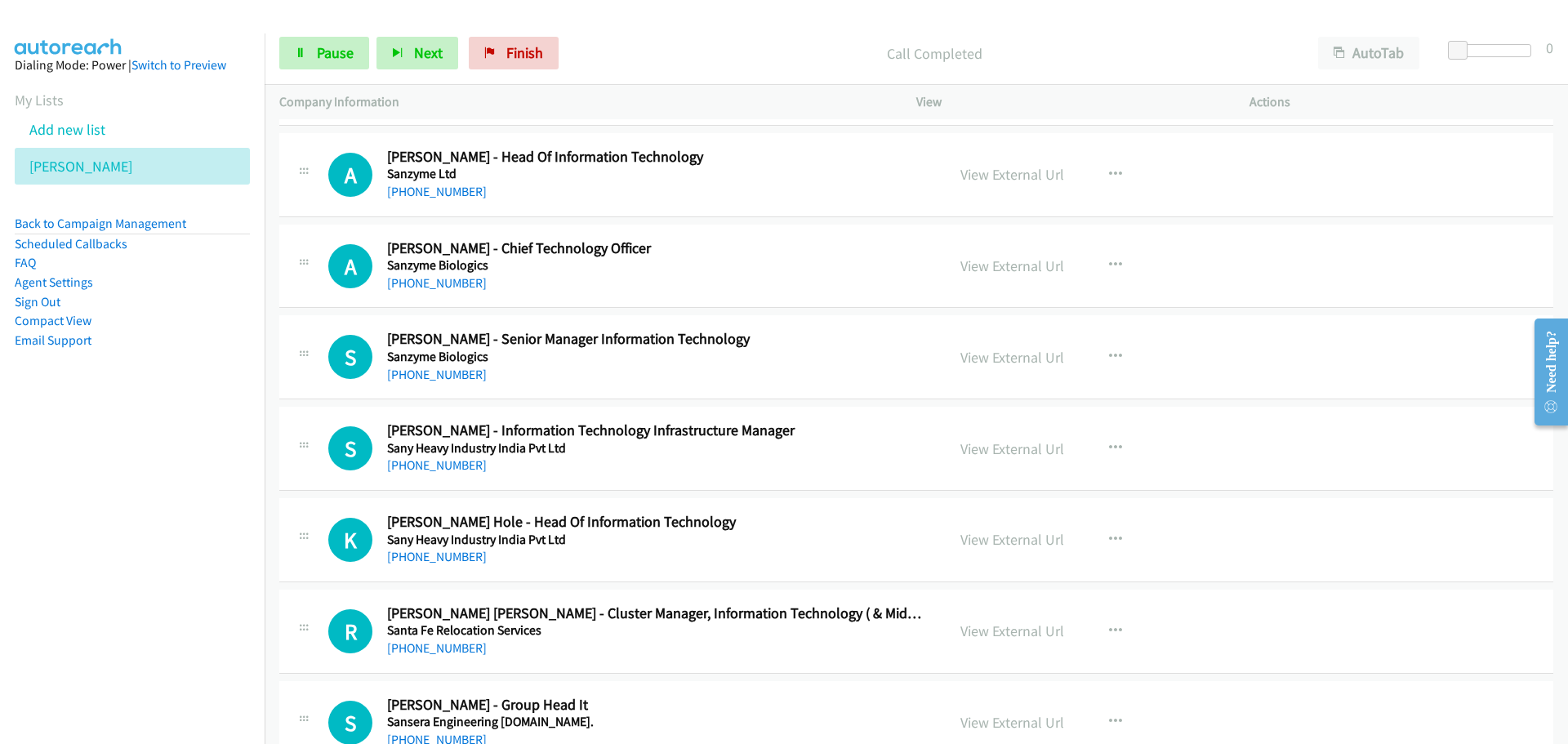
scroll to position [12575, 0]
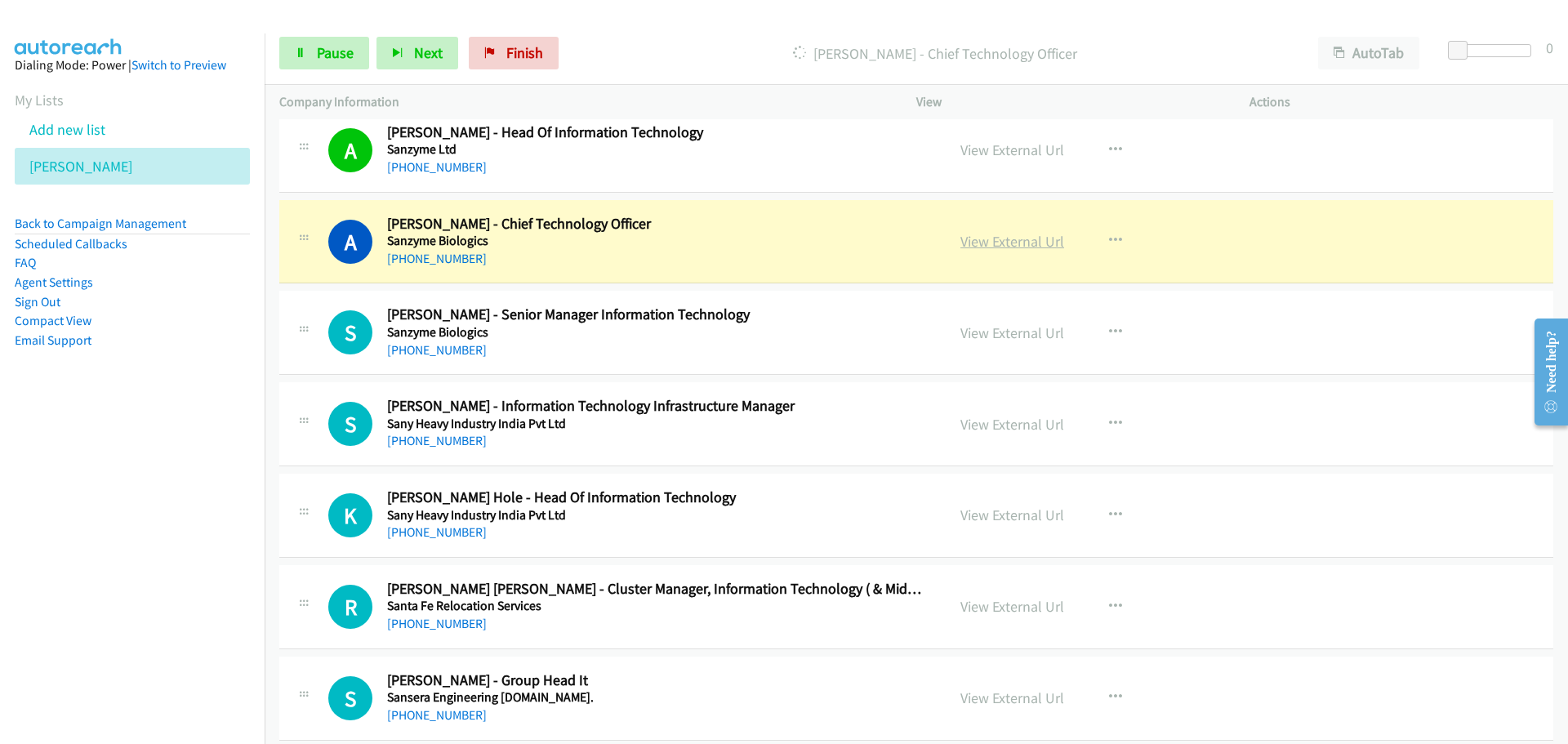
click at [1021, 239] on link "View External Url" at bounding box center [1012, 240] width 104 height 18
click at [328, 59] on span "Pause" at bounding box center [335, 52] width 37 height 18
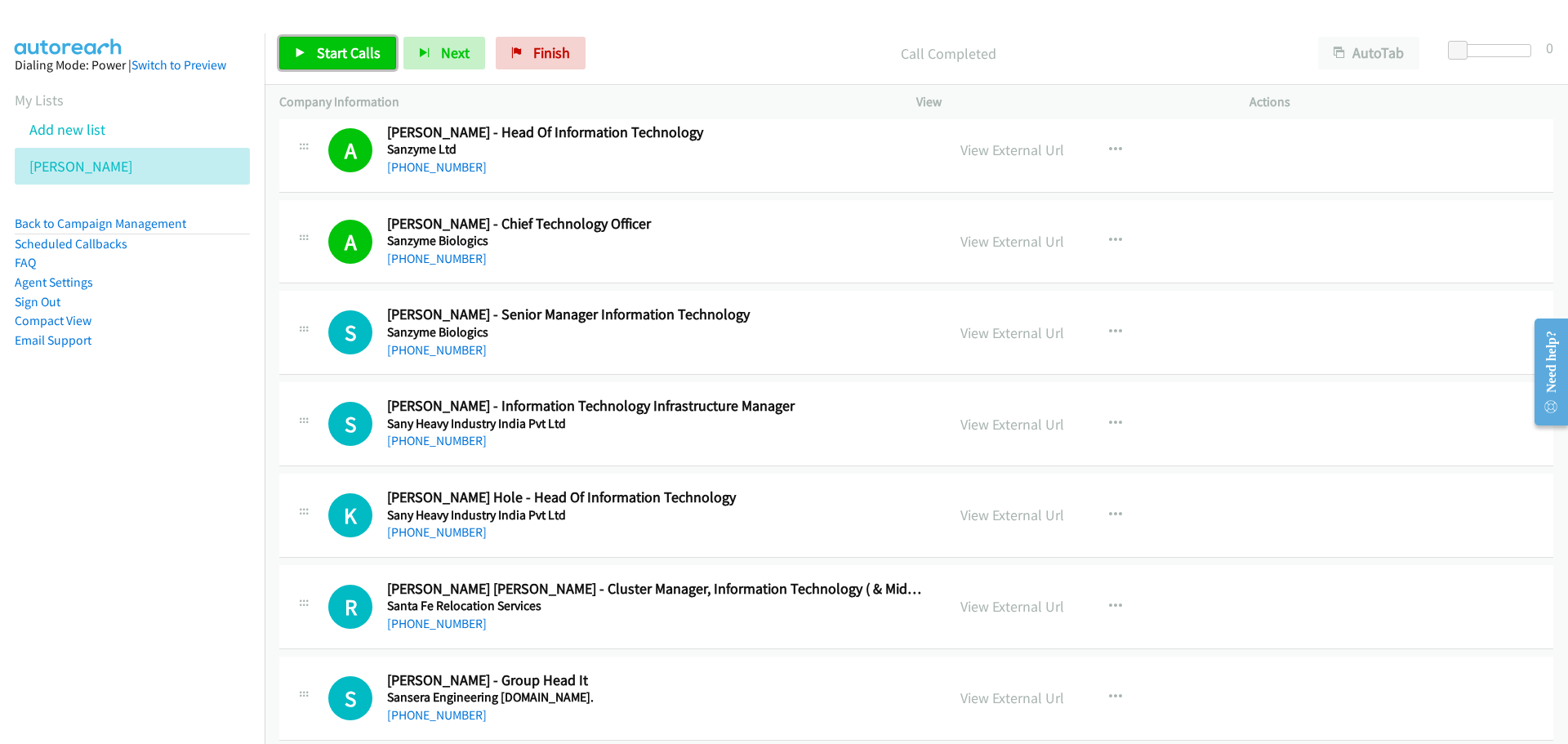
click at [349, 53] on span "Start Calls" at bounding box center [348, 52] width 64 height 18
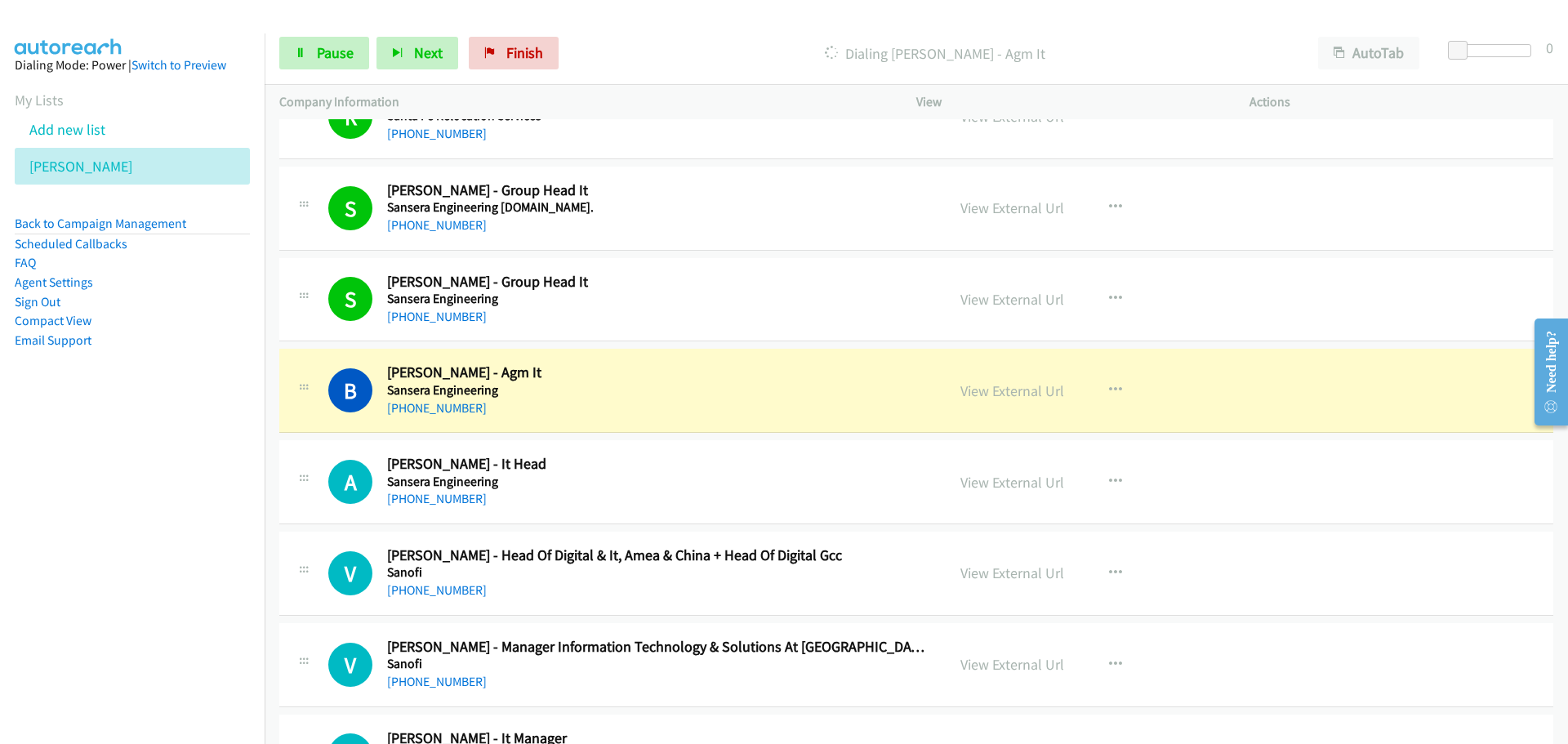
scroll to position [13146, 0]
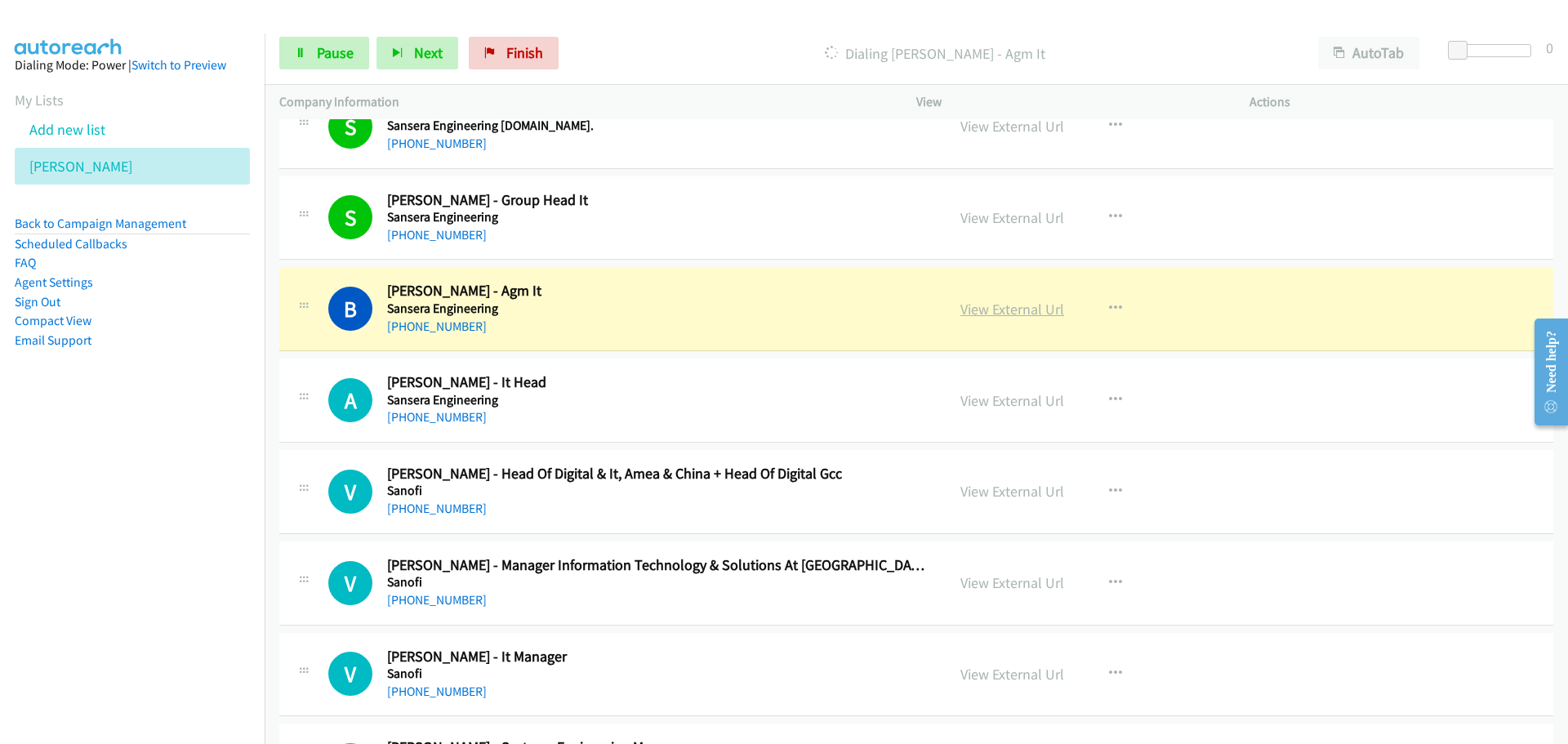
click at [1011, 310] on link "View External Url" at bounding box center [1012, 309] width 104 height 18
drag, startPoint x: 328, startPoint y: 33, endPoint x: 328, endPoint y: 55, distance: 22.0
click at [328, 33] on div "Start Calls Pause Next Finish Dialing [PERSON_NAME] - Agm It AutoTab AutoTab 0" at bounding box center [916, 53] width 1304 height 63
click at [328, 57] on span "Pause" at bounding box center [335, 52] width 37 height 18
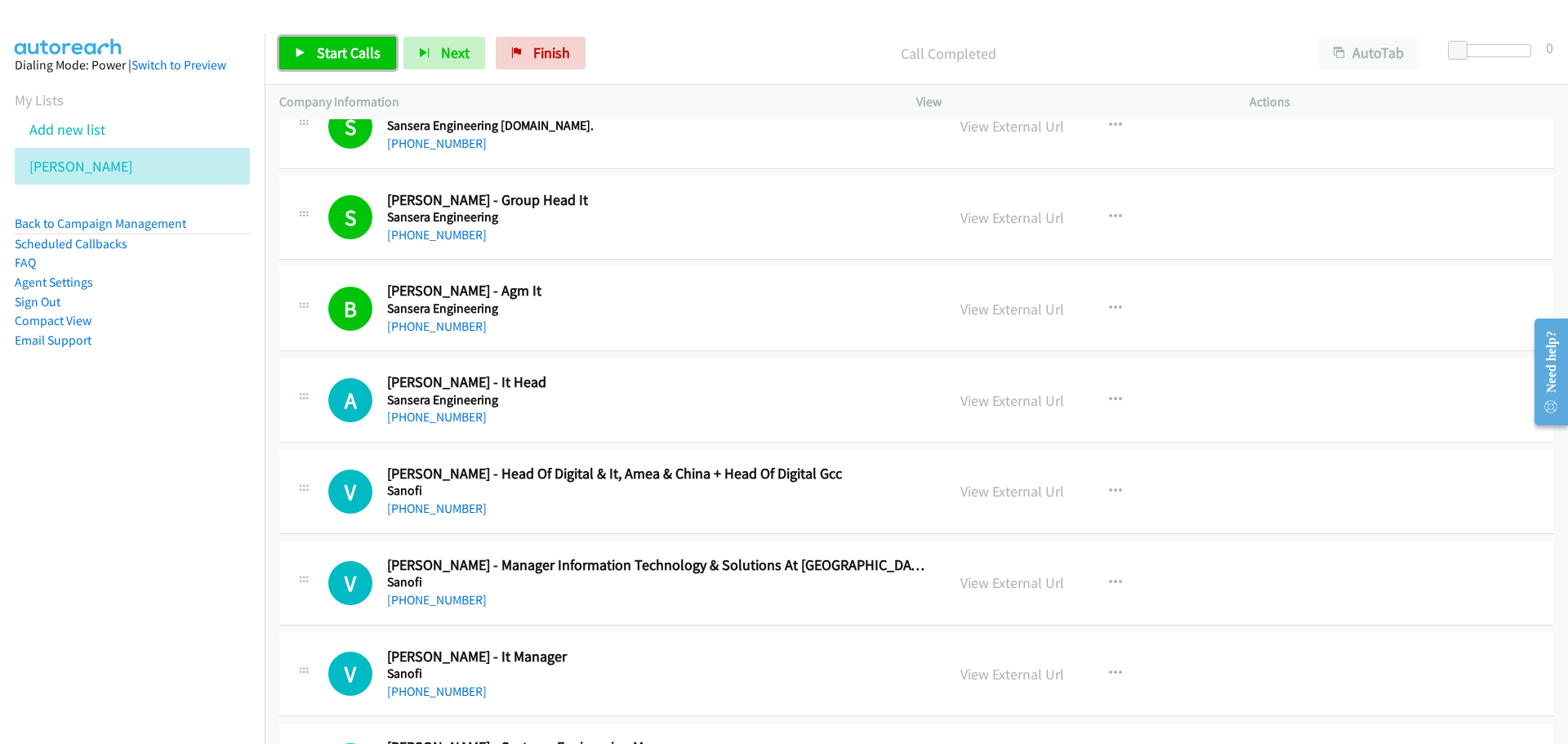
click at [318, 52] on span "Start Calls" at bounding box center [348, 52] width 64 height 18
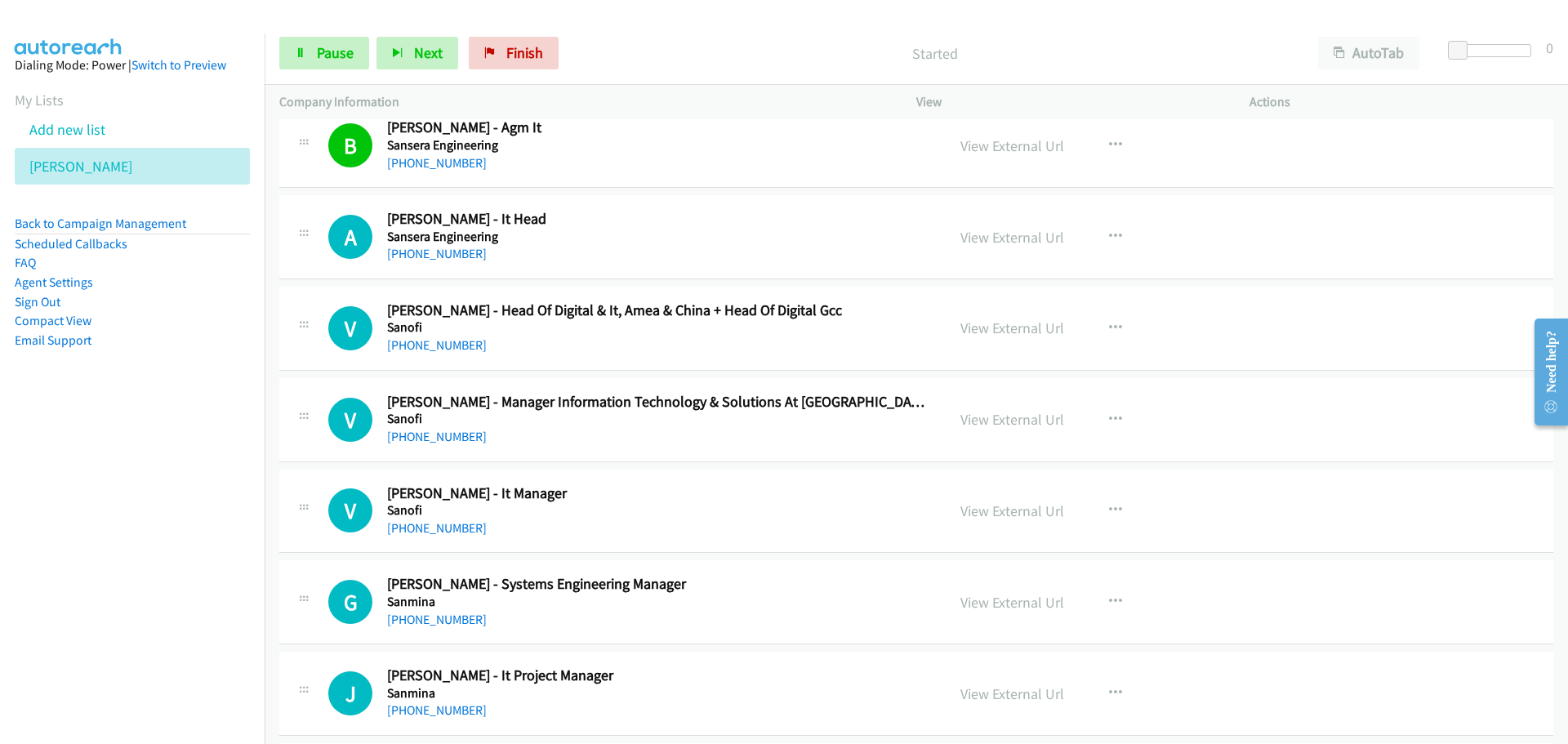
scroll to position [13392, 0]
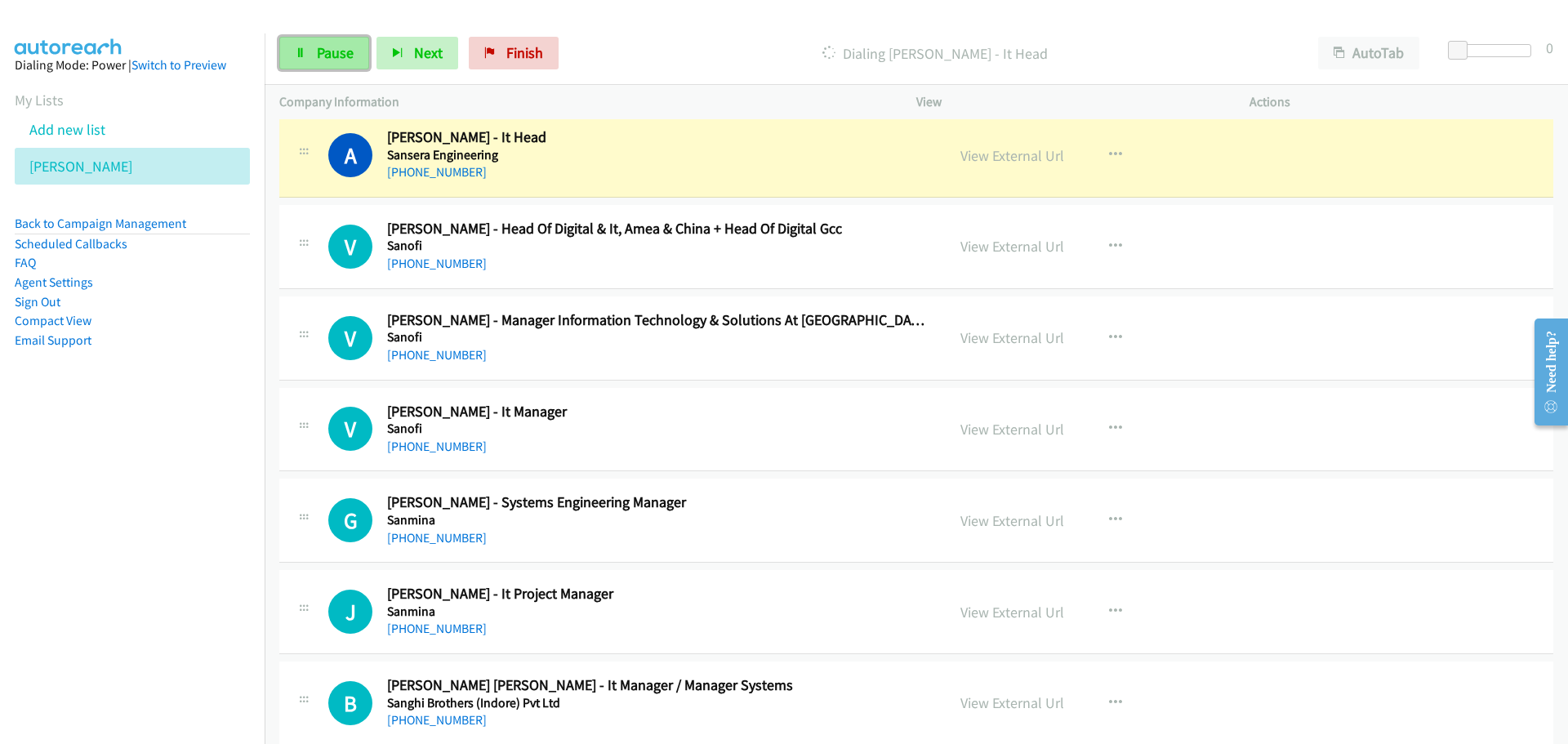
click at [345, 59] on span "Pause" at bounding box center [335, 52] width 37 height 18
click at [997, 152] on link "View External Url" at bounding box center [1012, 155] width 104 height 18
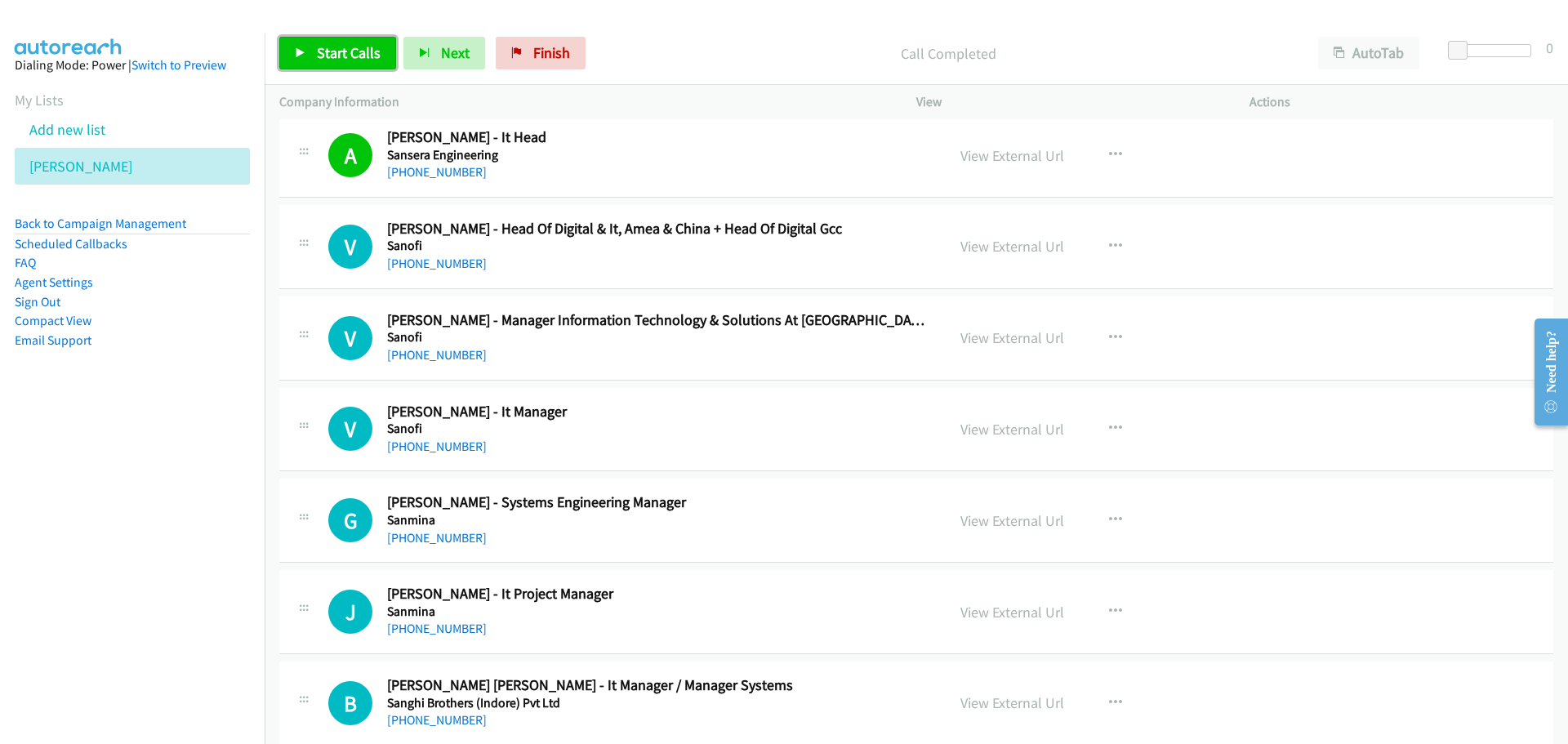
click at [307, 43] on link "Start Calls" at bounding box center [338, 52] width 117 height 32
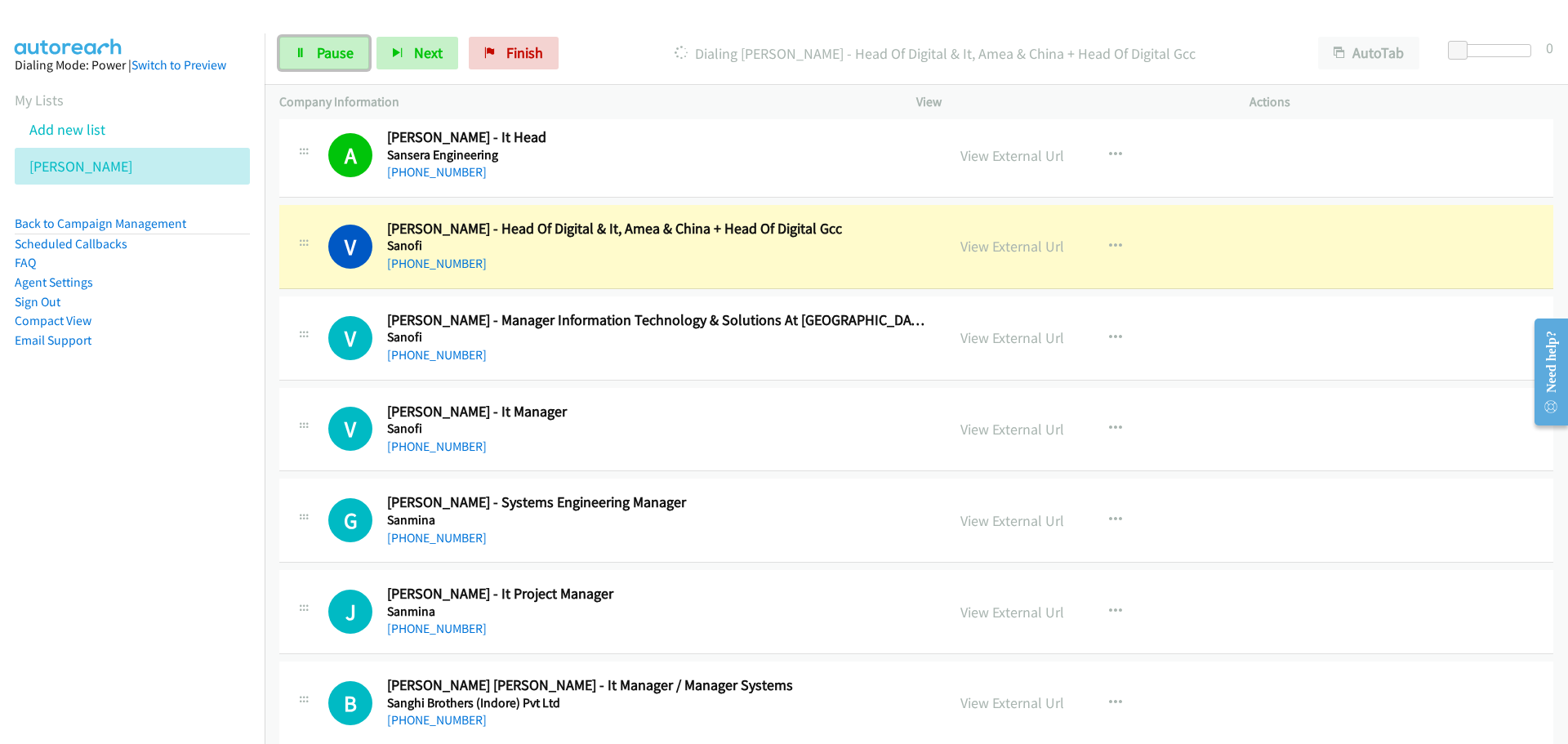
drag, startPoint x: 330, startPoint y: 55, endPoint x: 10, endPoint y: 123, distance: 327.1
click at [330, 55] on span "Pause" at bounding box center [335, 52] width 37 height 18
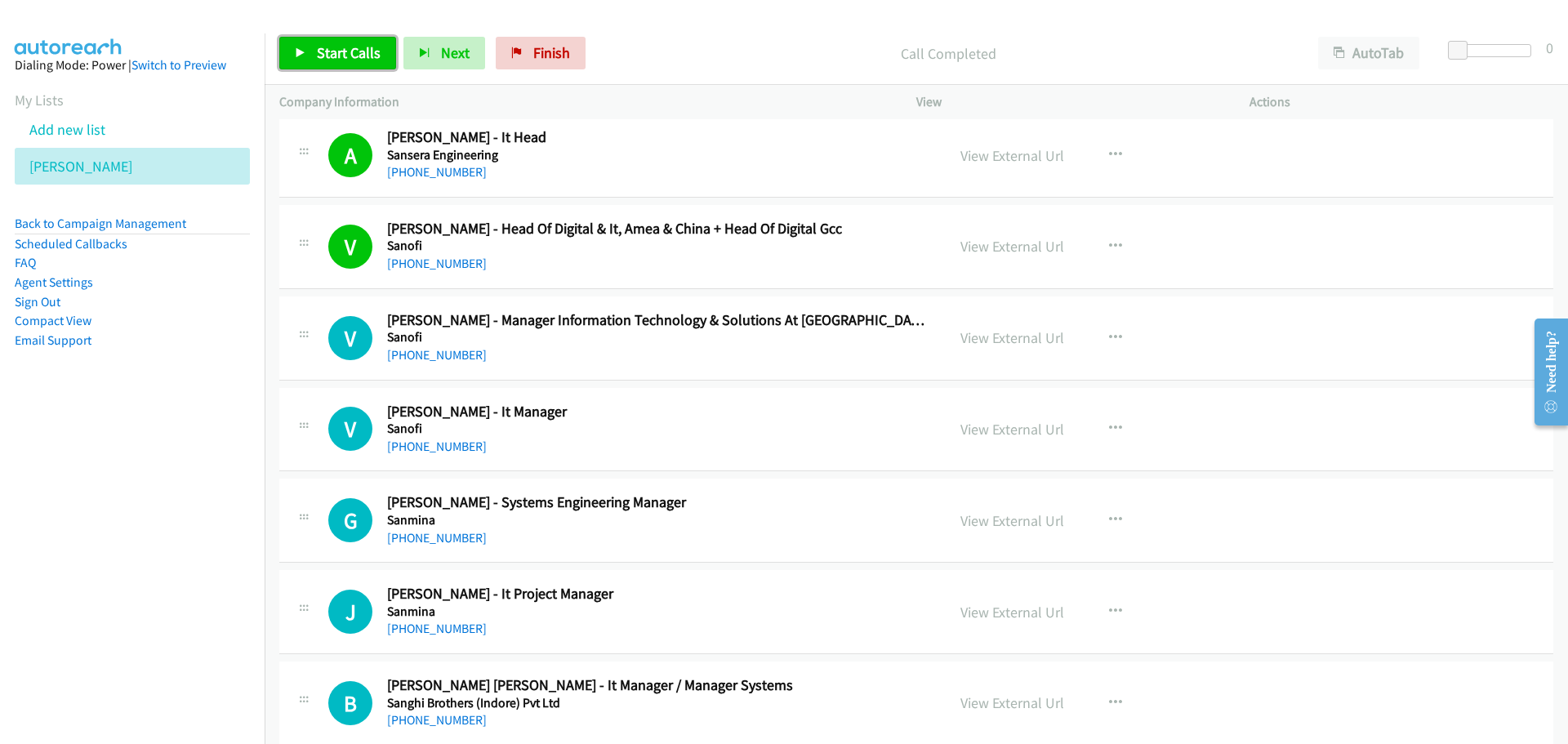
click at [345, 52] on span "Start Calls" at bounding box center [348, 52] width 64 height 18
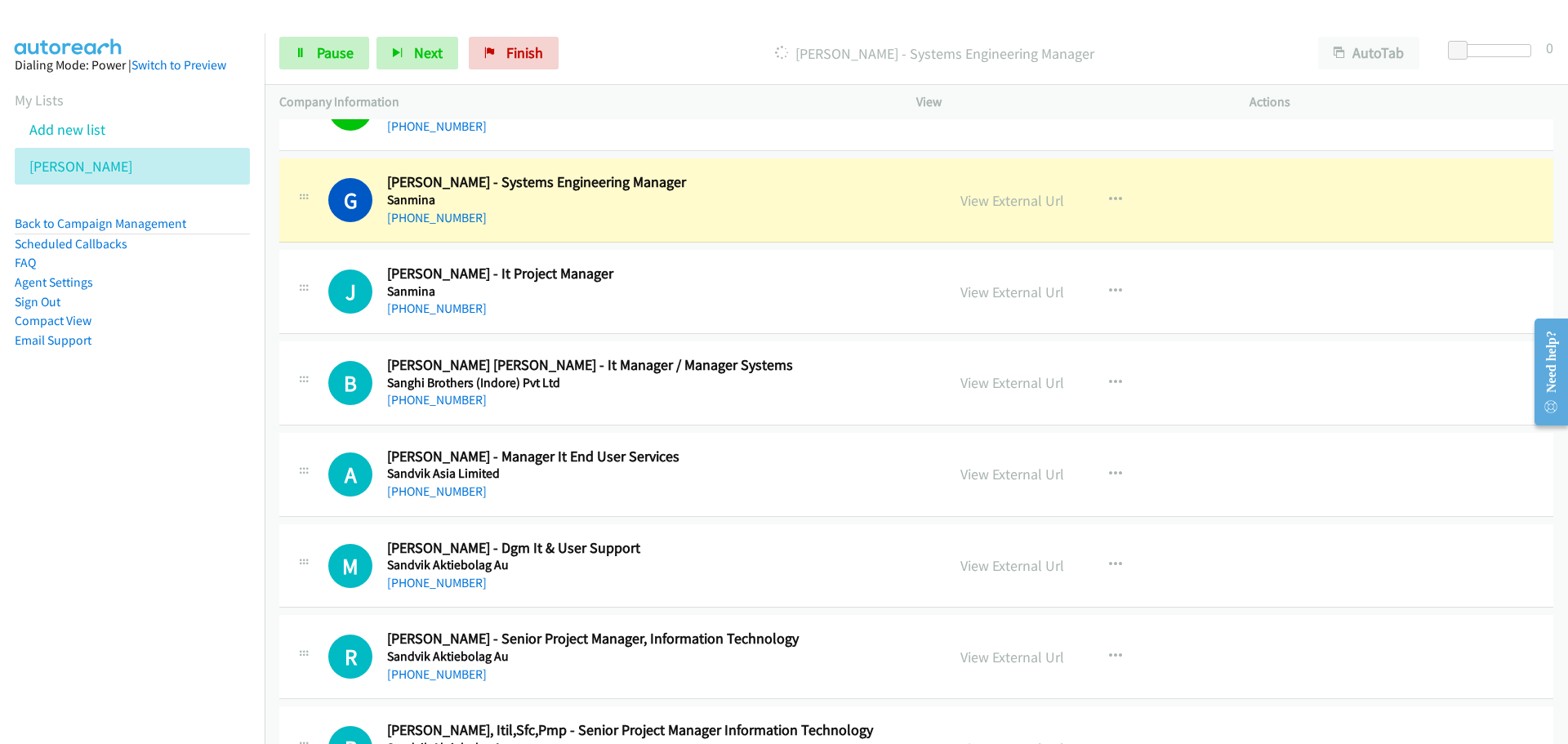
scroll to position [13718, 0]
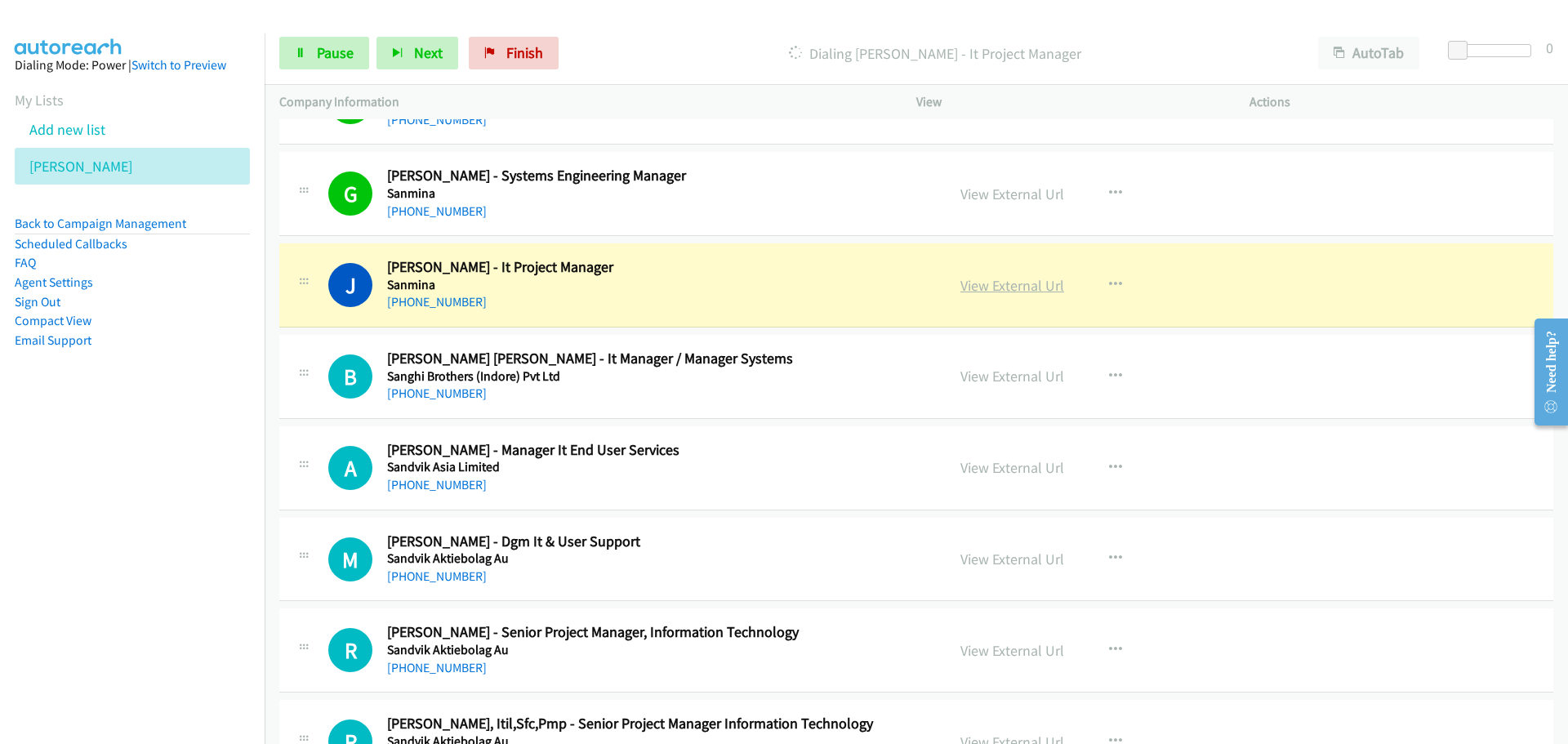
click at [990, 288] on link "View External Url" at bounding box center [1012, 285] width 104 height 18
click at [334, 38] on link "Pause" at bounding box center [324, 52] width 90 height 32
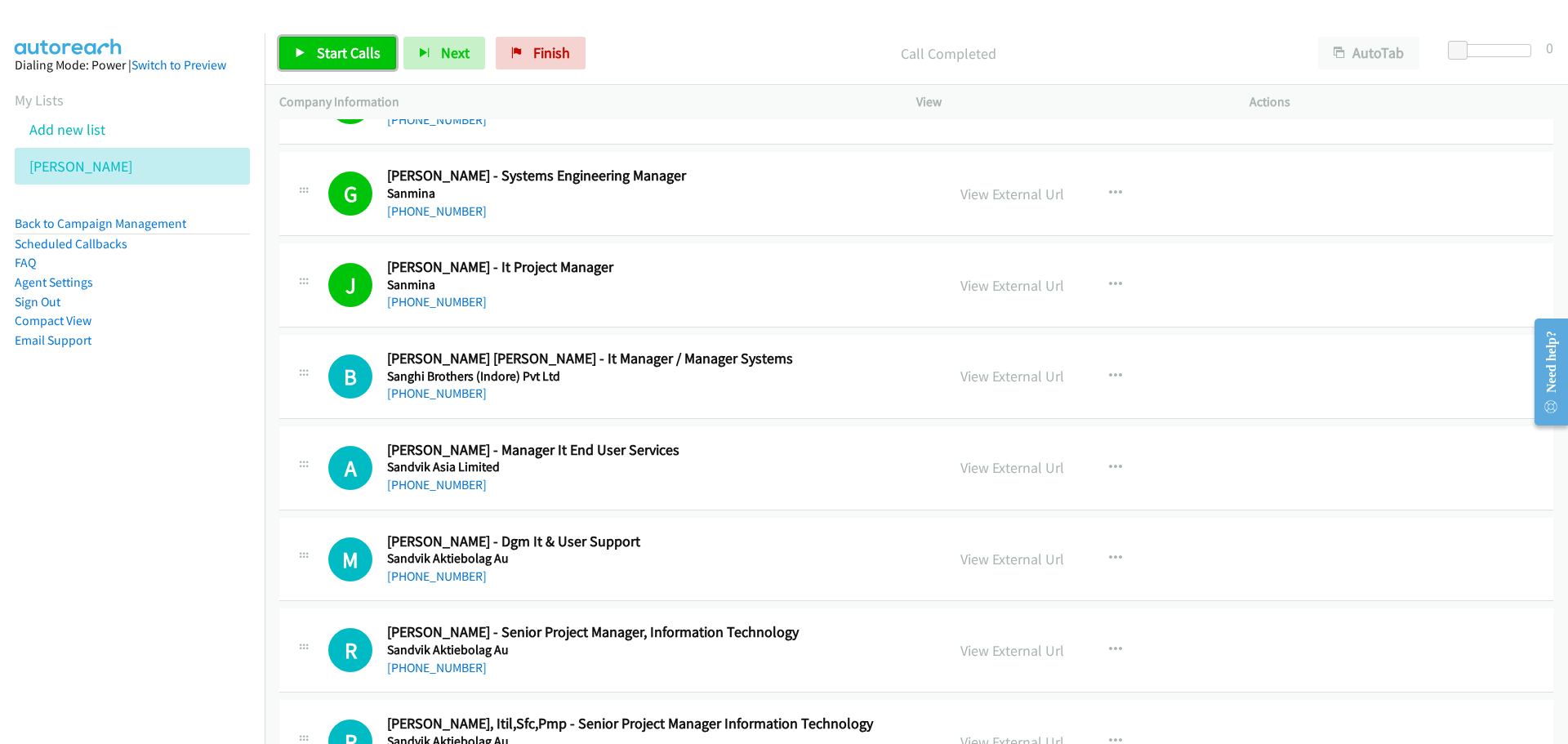
click at [347, 64] on link "Start Calls" at bounding box center [338, 52] width 117 height 32
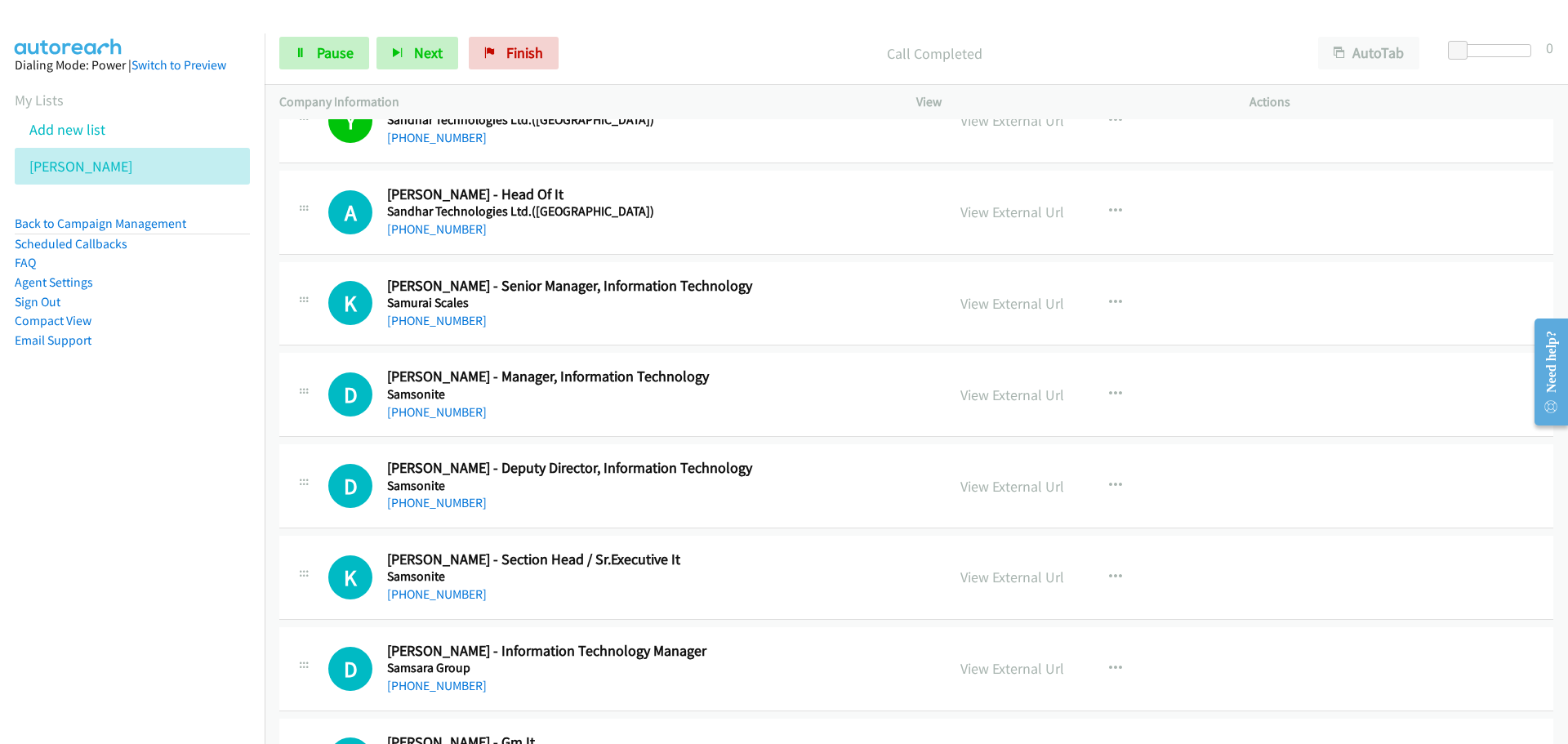
scroll to position [14535, 0]
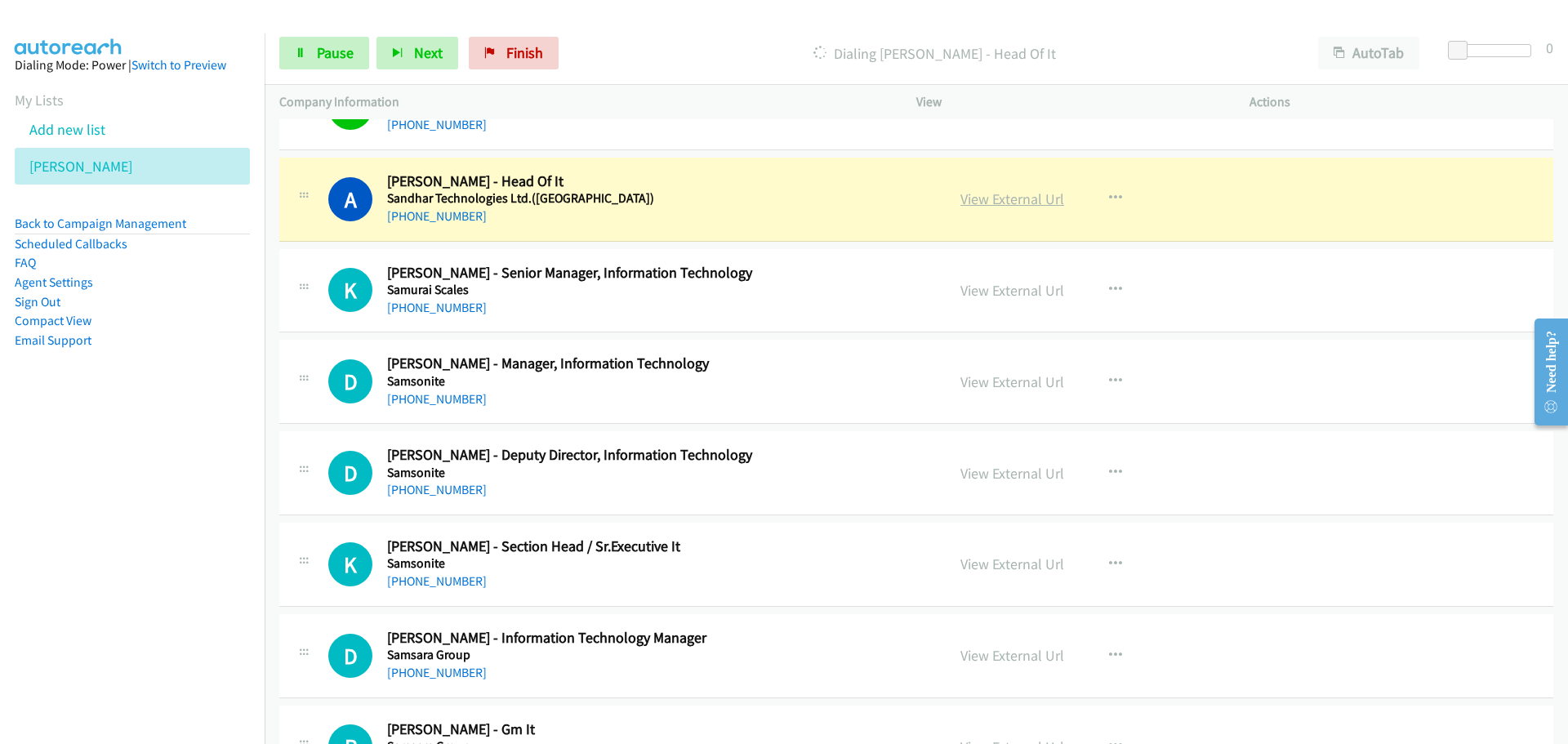
click at [1000, 201] on link "View External Url" at bounding box center [1012, 198] width 104 height 18
click at [328, 56] on span "Pause" at bounding box center [335, 52] width 37 height 18
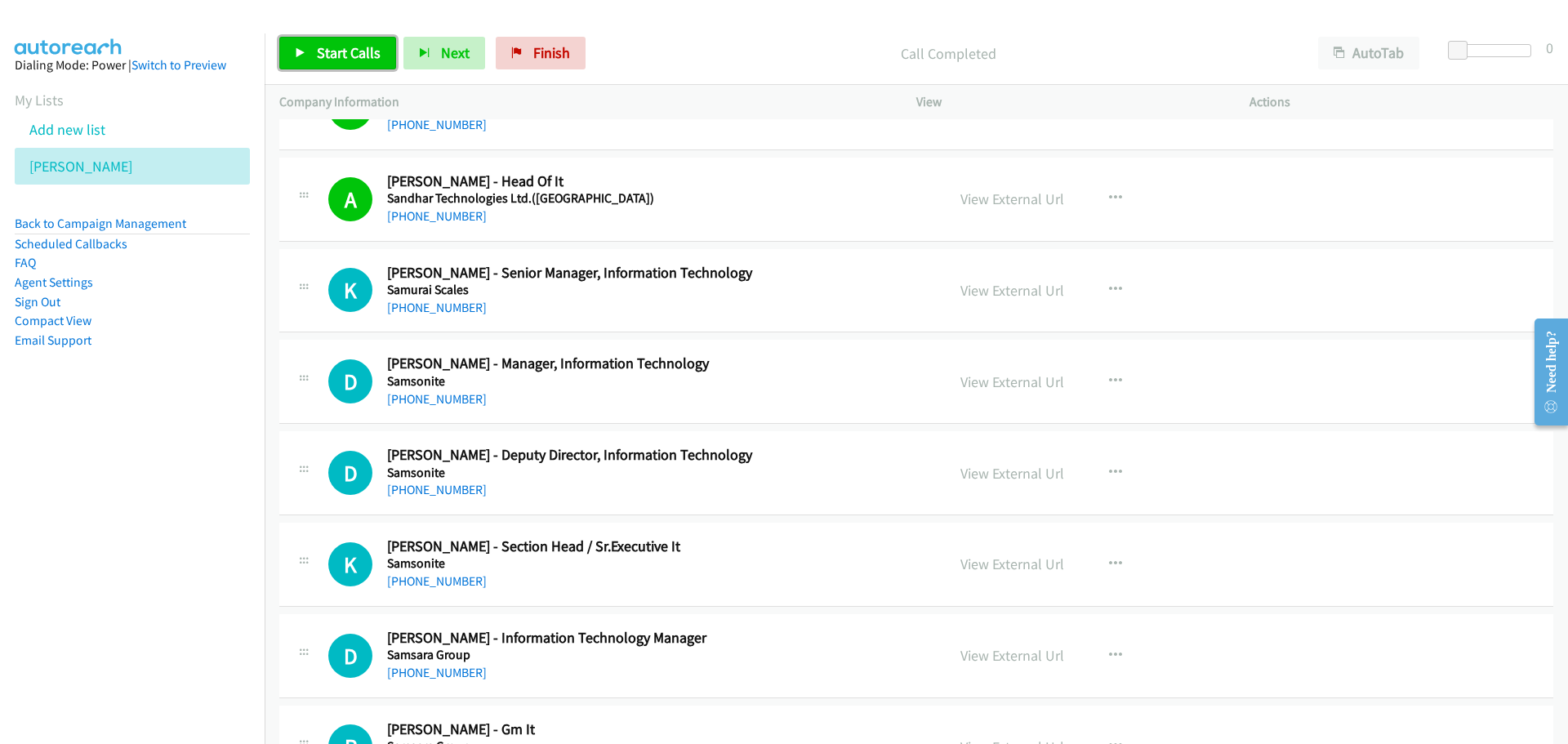
click at [369, 51] on span "Start Calls" at bounding box center [348, 52] width 64 height 18
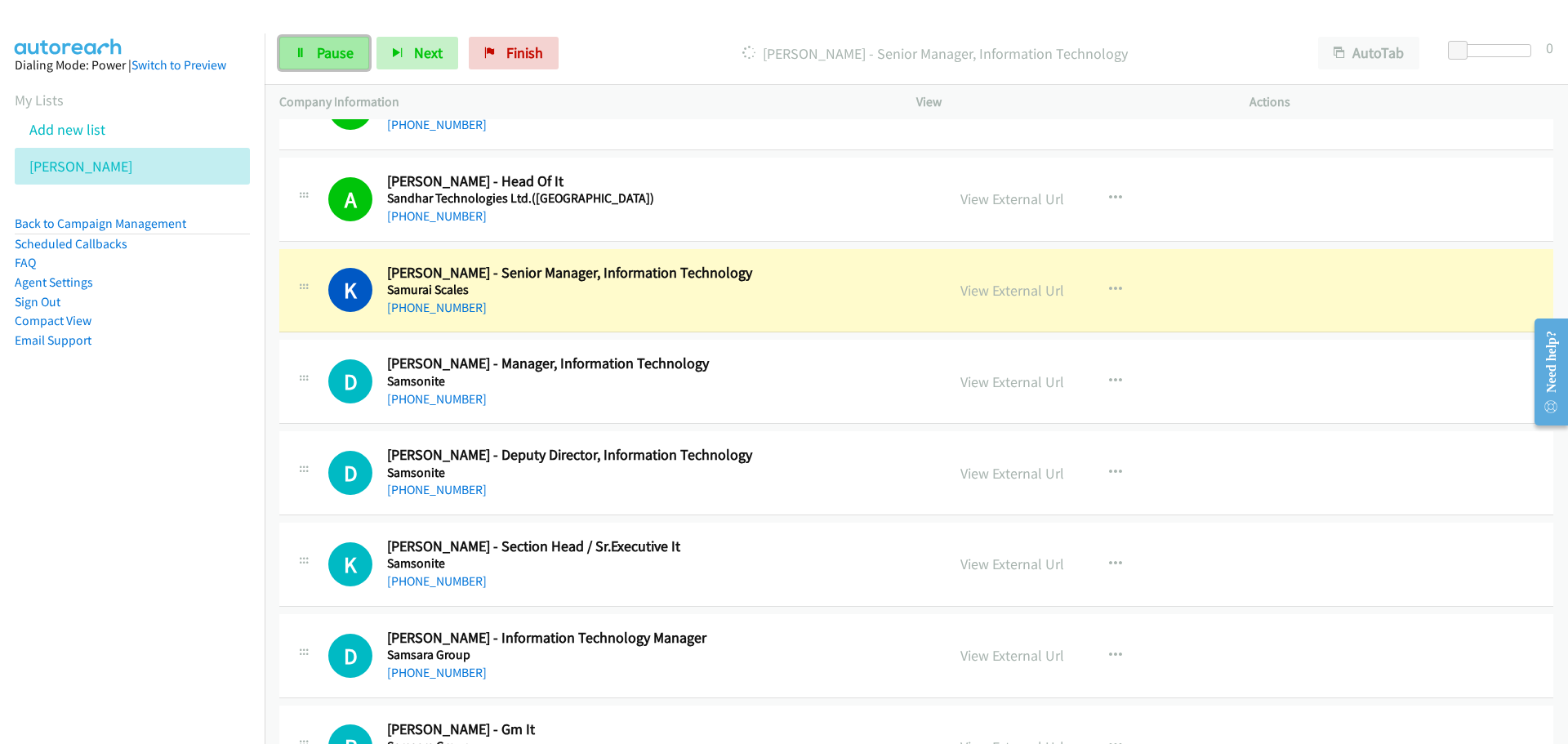
click at [292, 40] on link "Pause" at bounding box center [324, 52] width 90 height 32
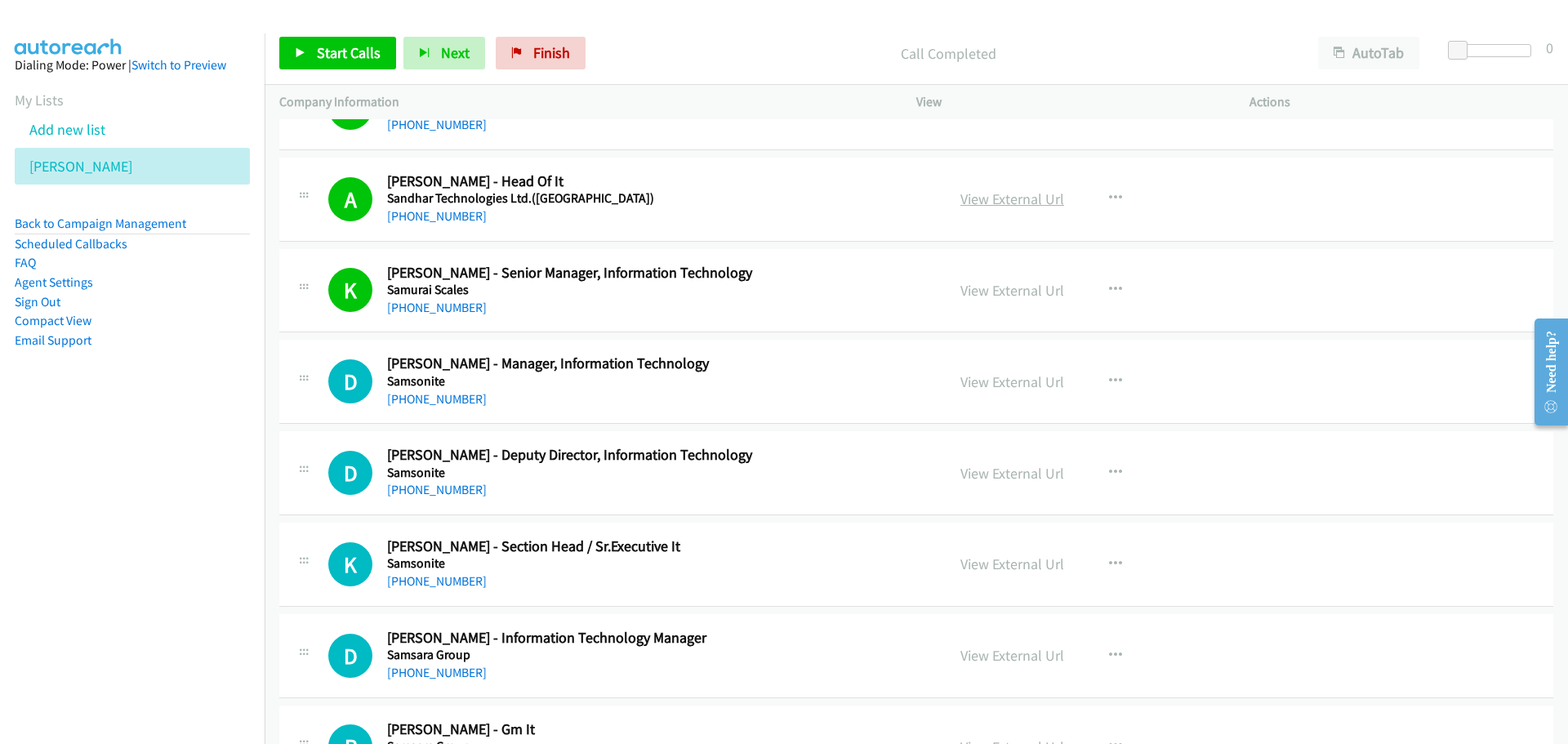
click at [1024, 198] on link "View External Url" at bounding box center [1012, 198] width 104 height 18
click at [353, 46] on span "Start Calls" at bounding box center [348, 52] width 64 height 18
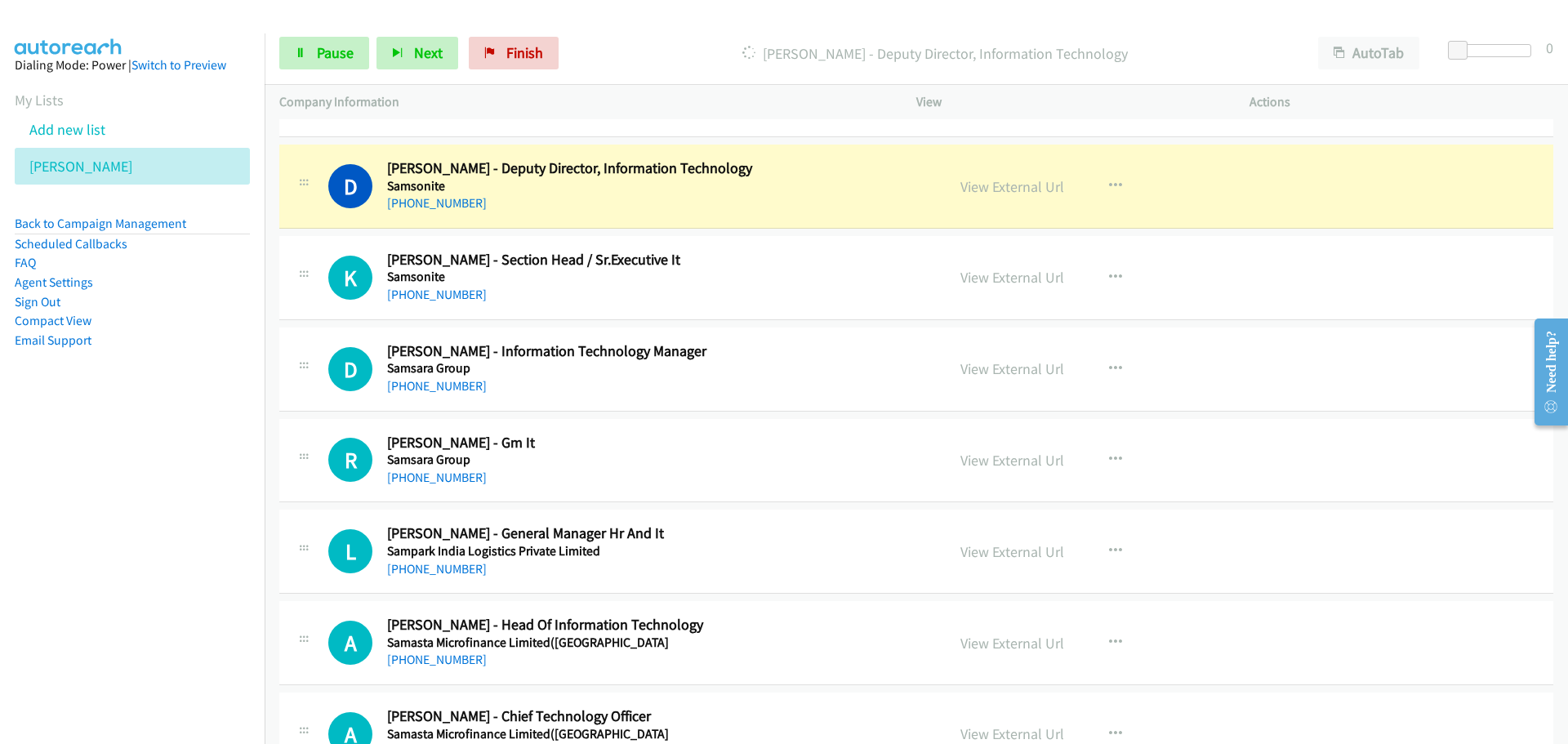
scroll to position [14862, 0]
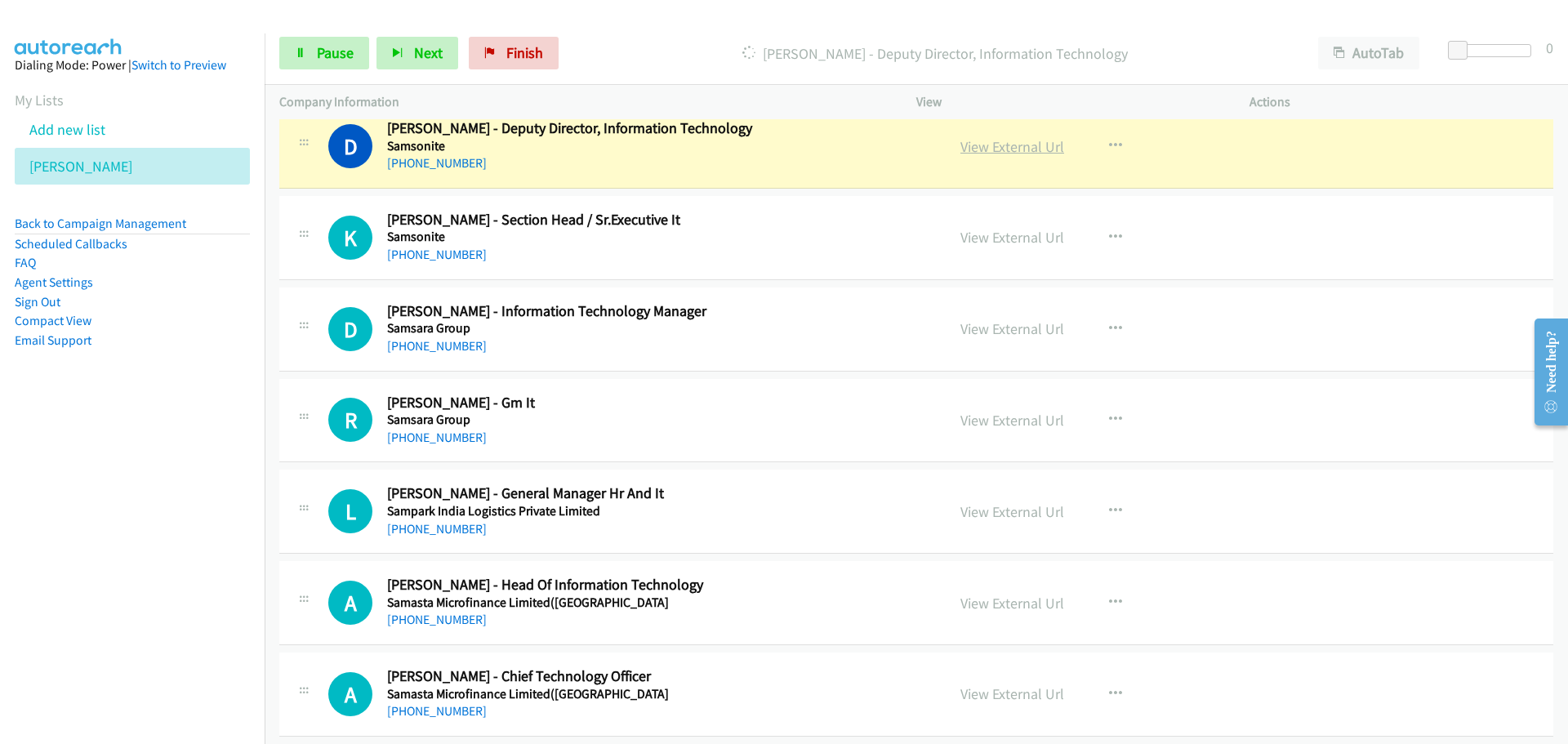
click at [991, 150] on link "View External Url" at bounding box center [1012, 146] width 104 height 18
drag, startPoint x: 303, startPoint y: 46, endPoint x: 55, endPoint y: 344, distance: 387.7
click at [303, 48] on icon at bounding box center [300, 53] width 11 height 11
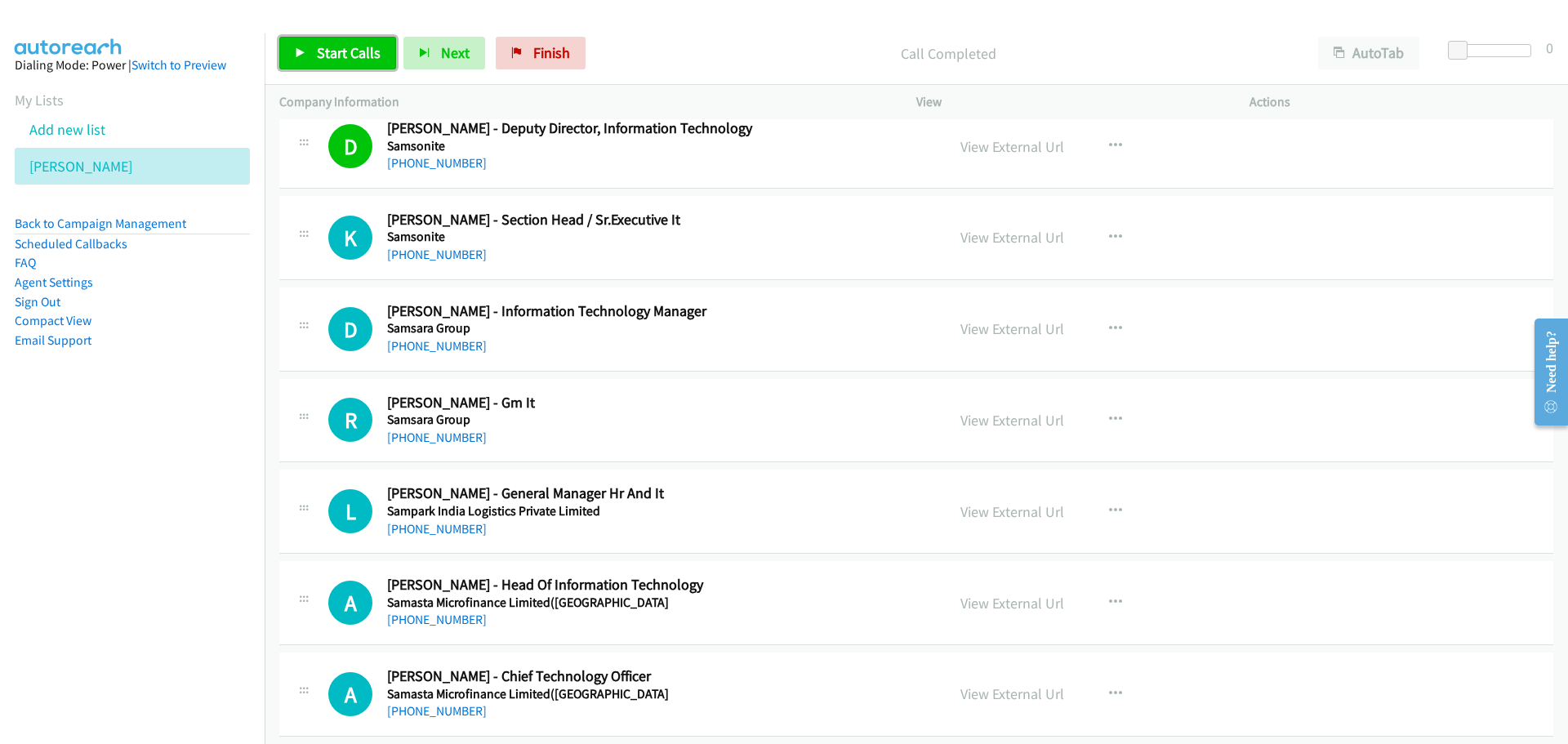
drag, startPoint x: 338, startPoint y: 55, endPoint x: 317, endPoint y: 54, distance: 21.0
click at [338, 55] on span "Start Calls" at bounding box center [348, 52] width 64 height 18
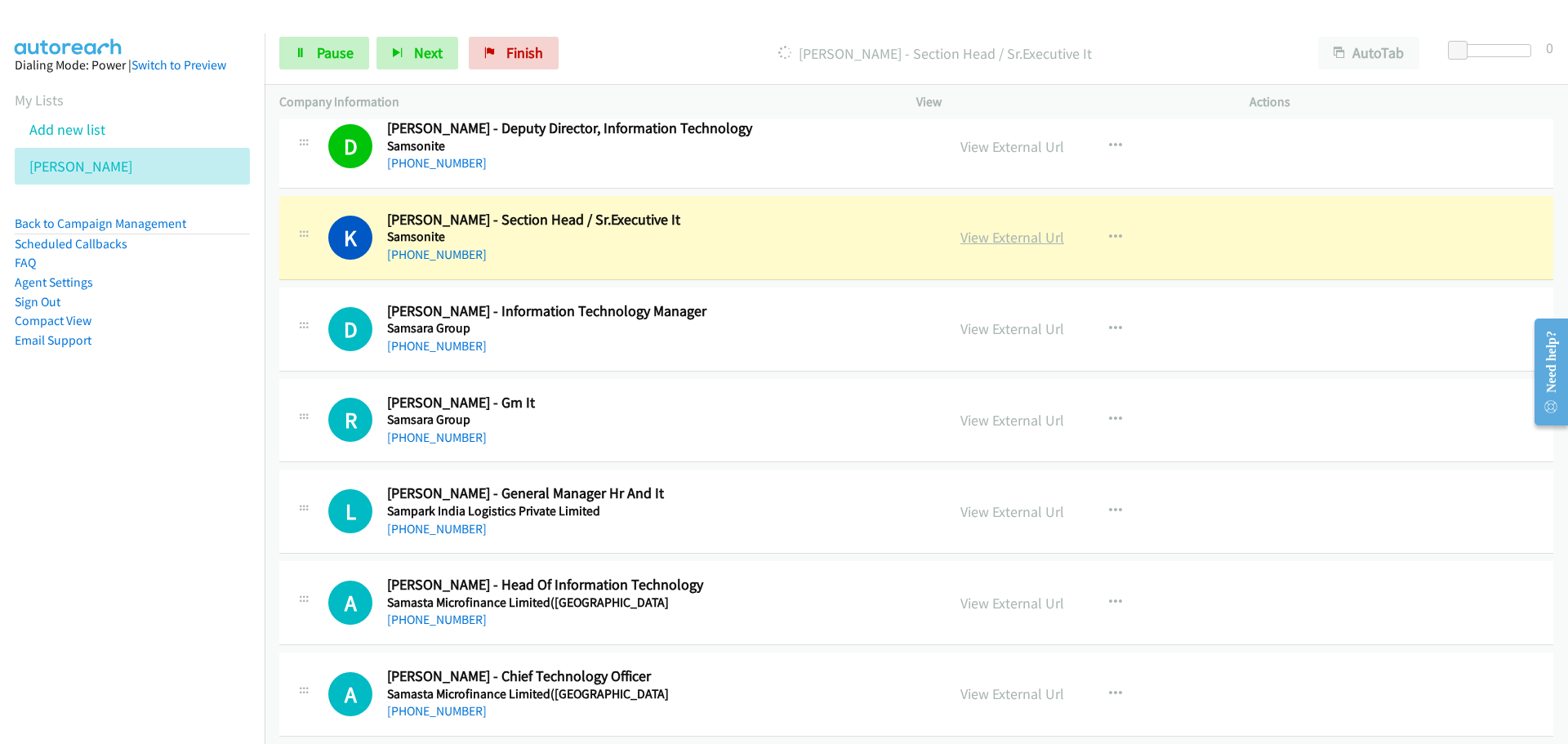
click at [1006, 241] on link "View External Url" at bounding box center [1012, 237] width 104 height 18
click at [342, 60] on span "Pause" at bounding box center [335, 52] width 37 height 18
